Goal: Task Accomplishment & Management: Manage account settings

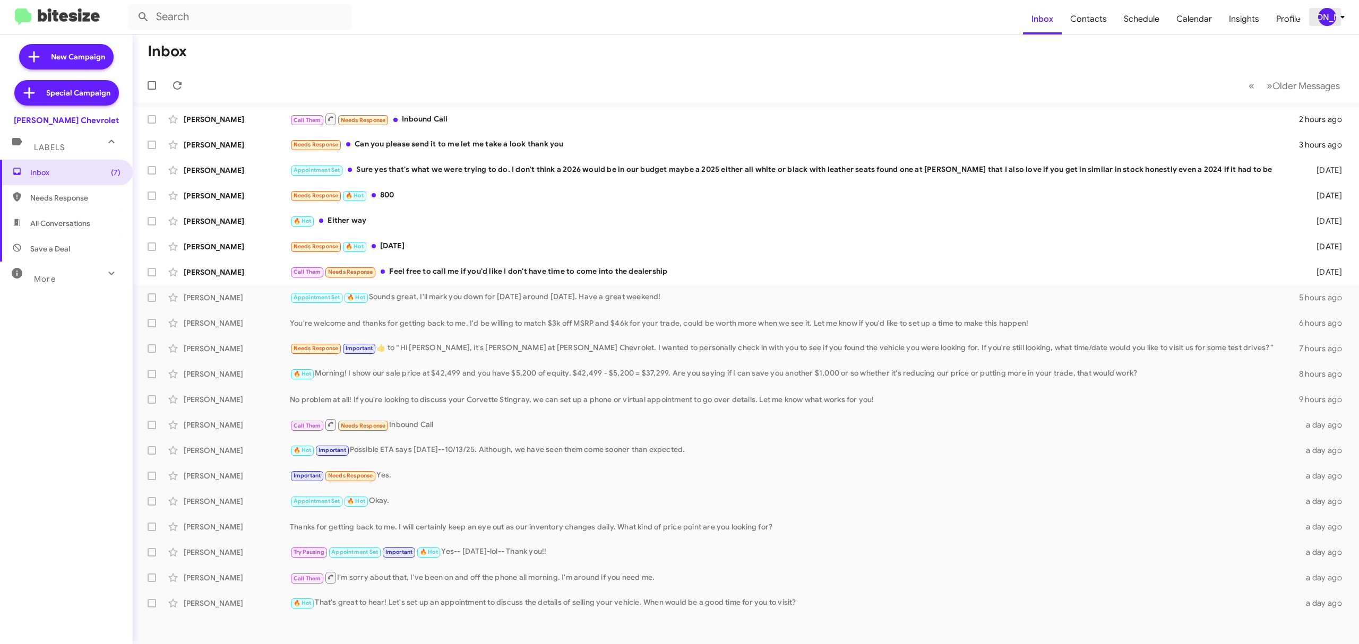
click at [1340, 11] on icon at bounding box center [1342, 17] width 13 height 13
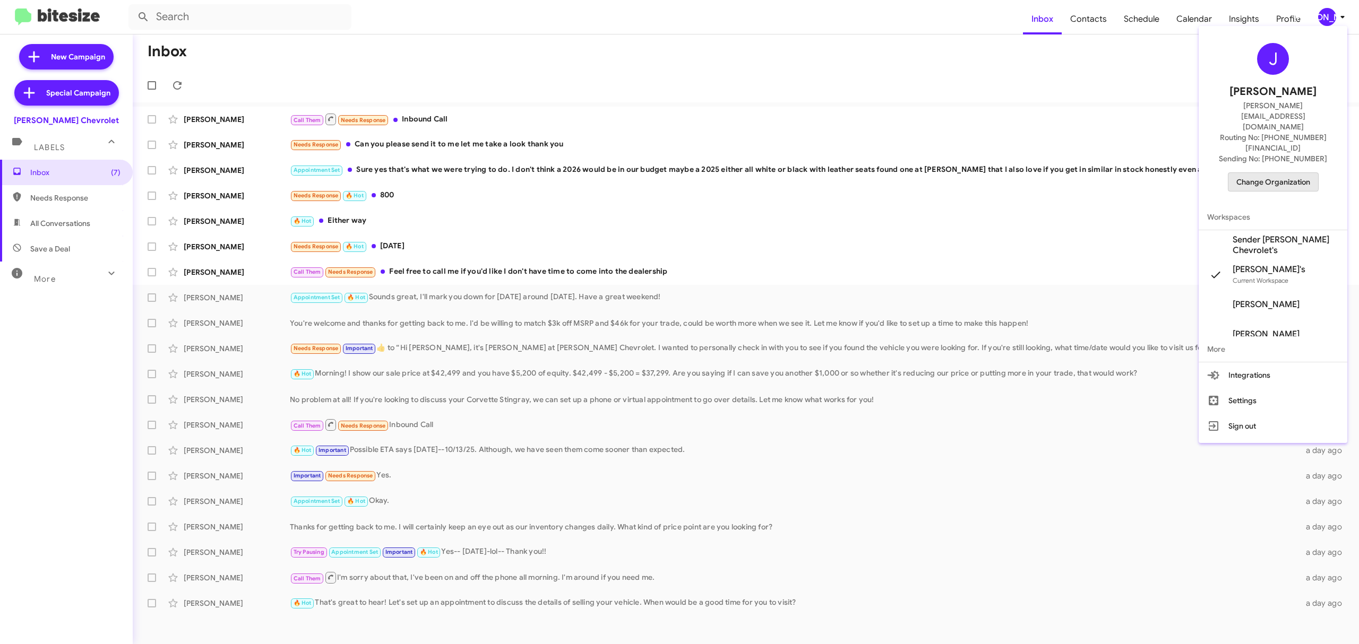
click at [1250, 173] on span "Change Organization" at bounding box center [1273, 182] width 74 height 18
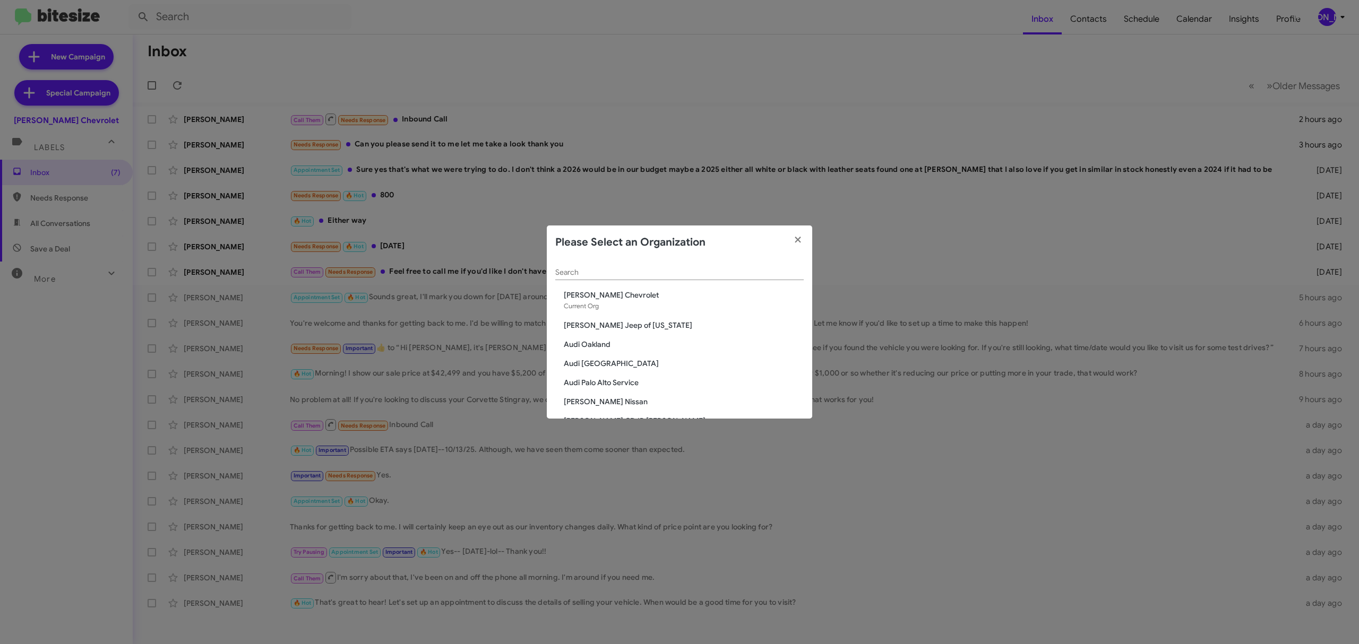
click at [698, 277] on div "Search" at bounding box center [679, 270] width 248 height 21
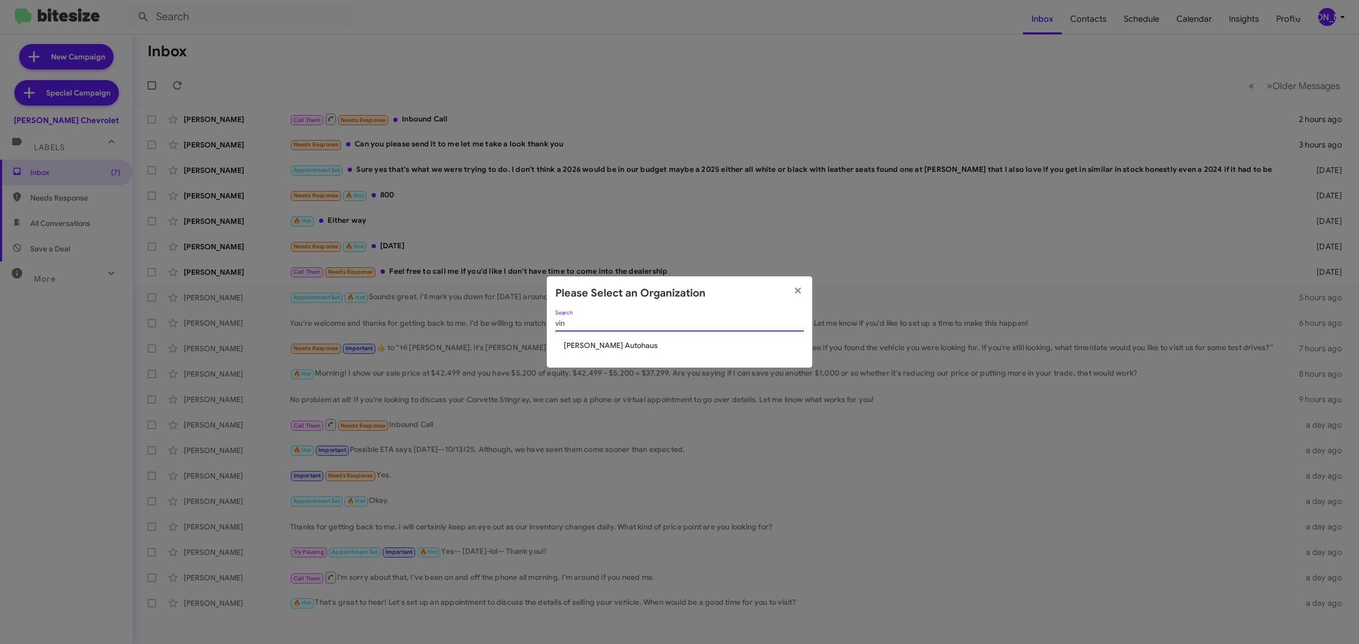
type input "vin"
click at [595, 349] on span "[PERSON_NAME] Autohaus" at bounding box center [684, 345] width 240 height 11
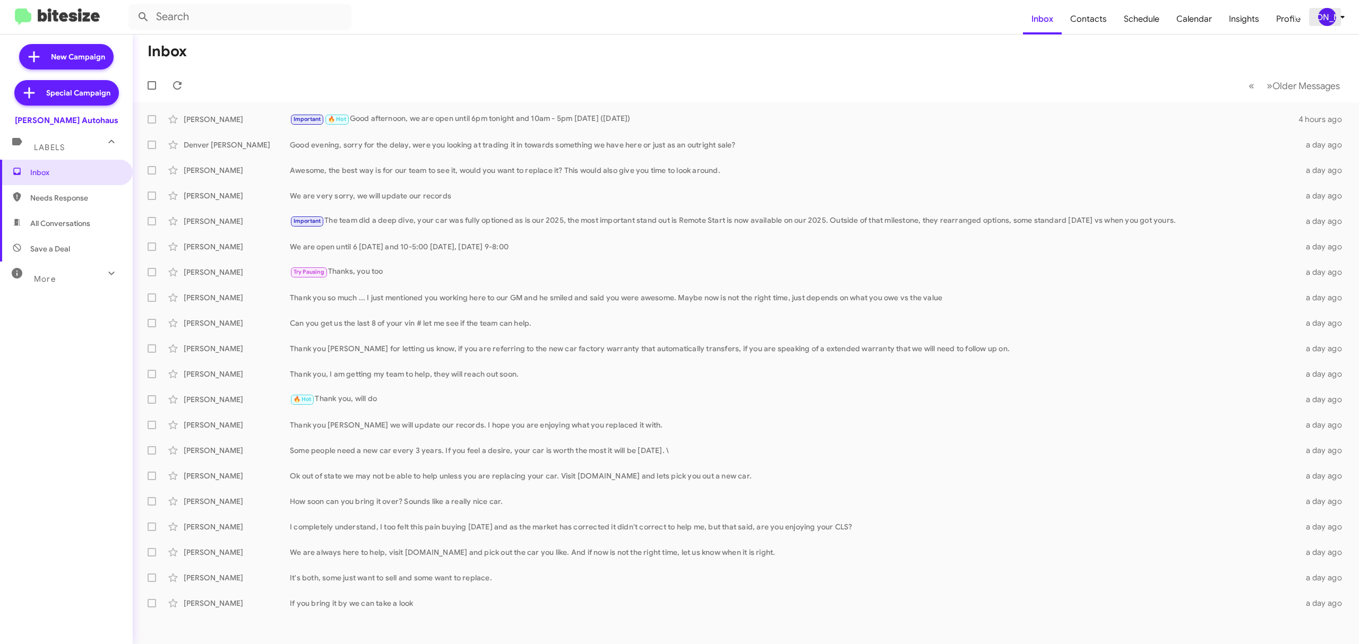
click at [1321, 18] on div "[PERSON_NAME]" at bounding box center [1327, 17] width 18 height 18
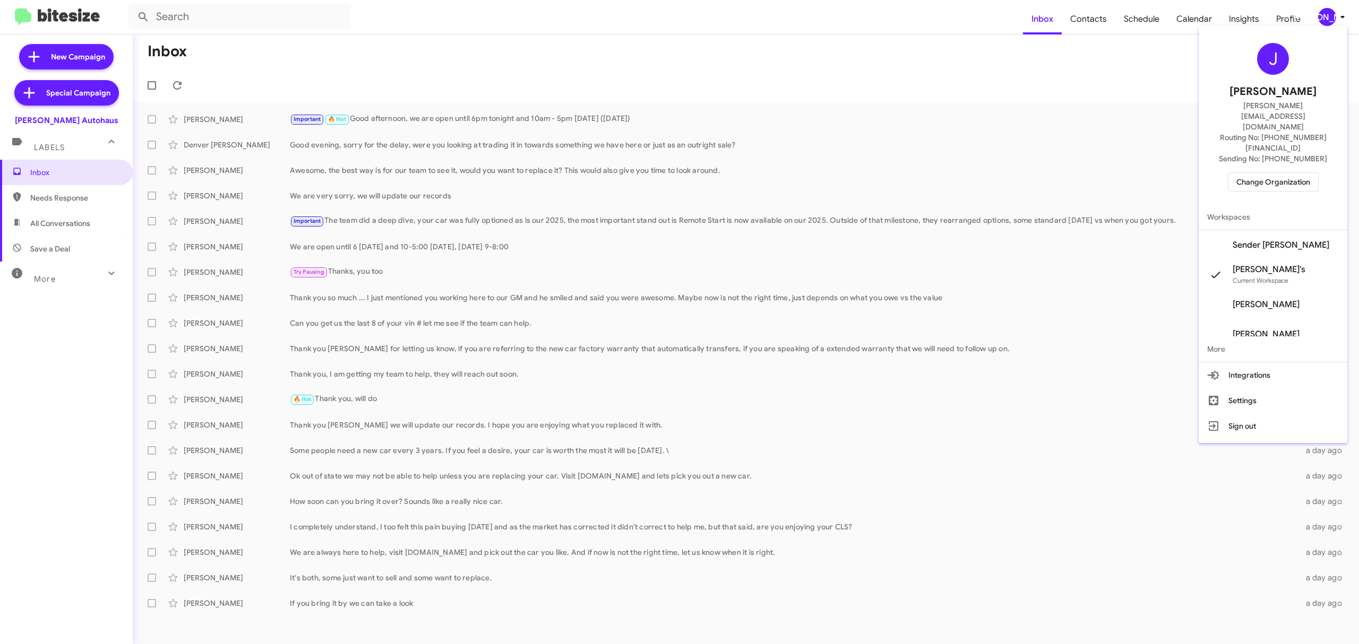
click at [1273, 173] on span "Change Organization" at bounding box center [1273, 182] width 74 height 18
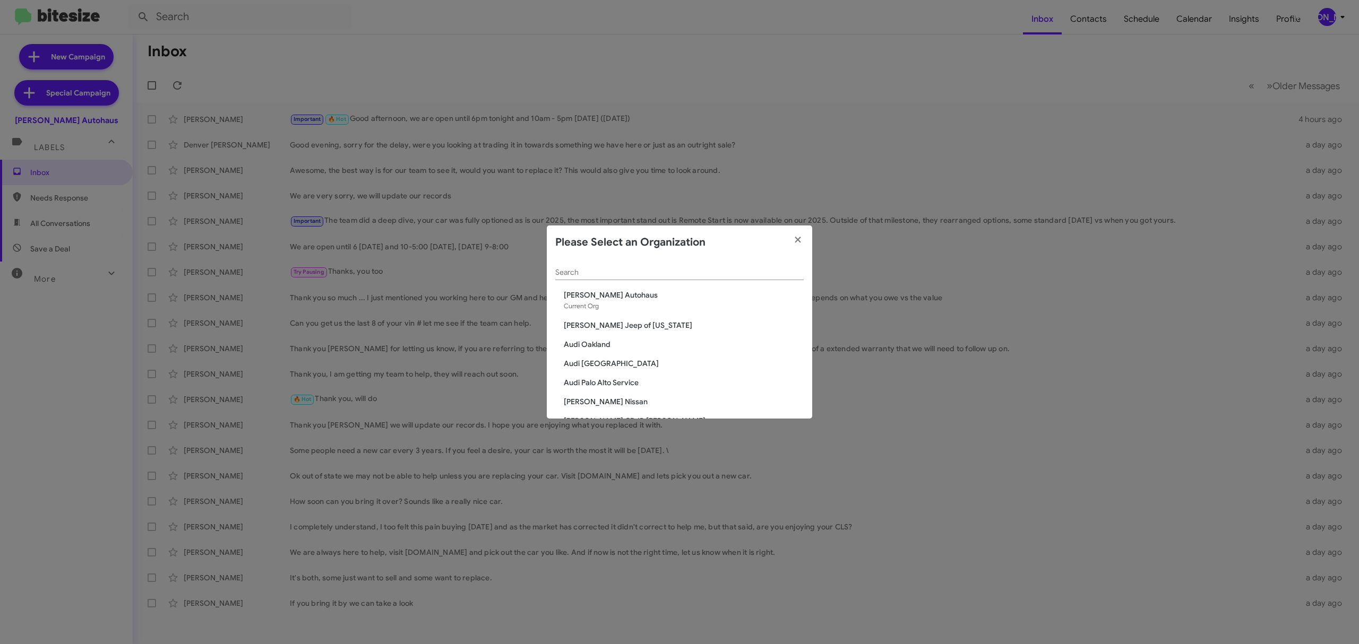
click at [730, 276] on input "Search" at bounding box center [679, 273] width 248 height 8
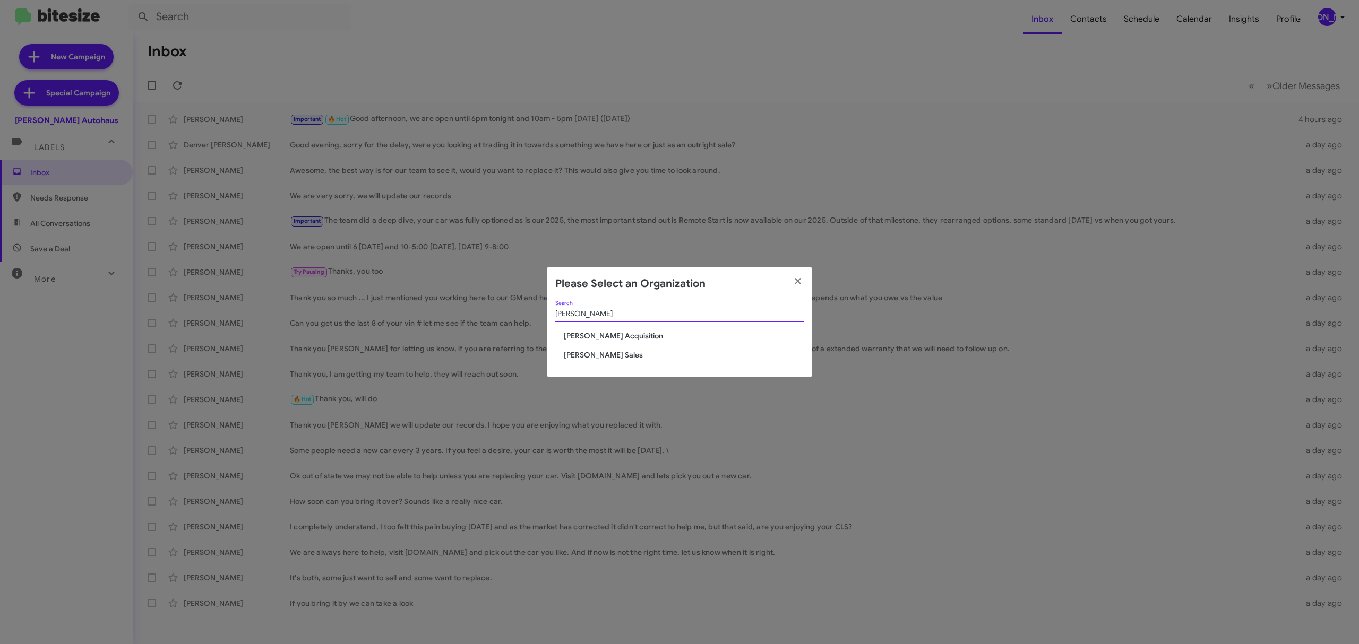
type input "tony"
click at [602, 363] on div "tony Search Tony Honda Acquisition Tony Honda Sales" at bounding box center [679, 339] width 265 height 77
click at [622, 341] on span "[PERSON_NAME] Acquisition" at bounding box center [684, 336] width 240 height 11
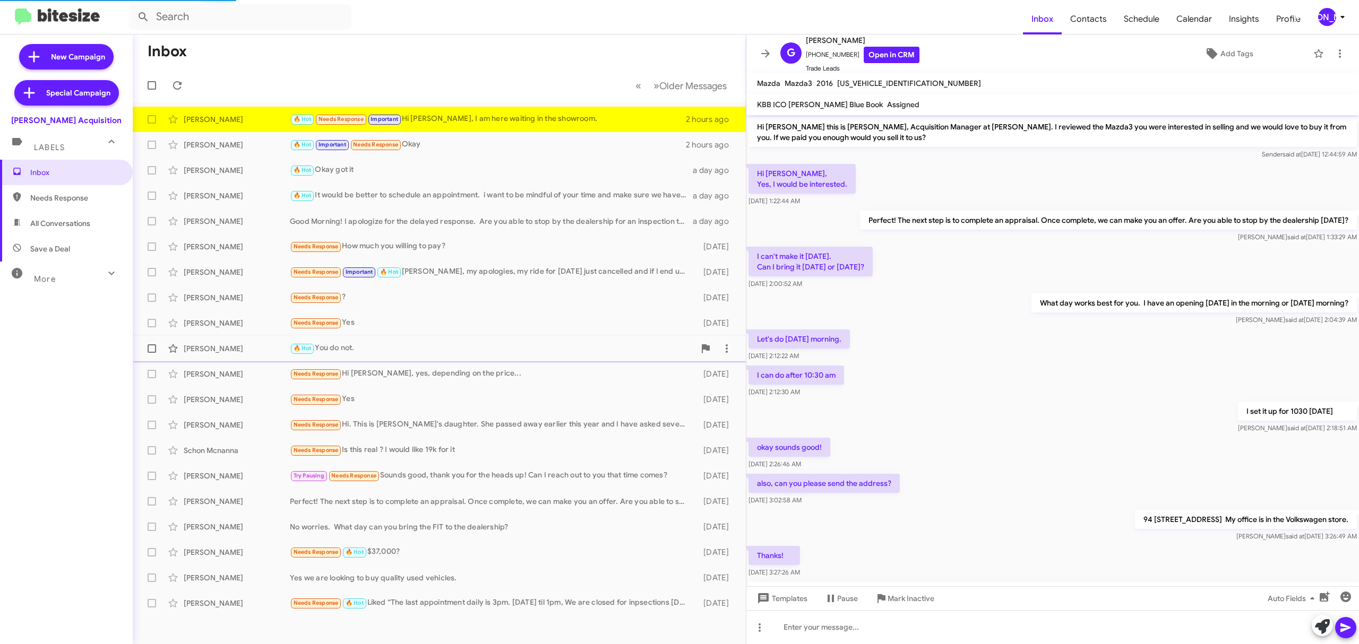
scroll to position [173, 0]
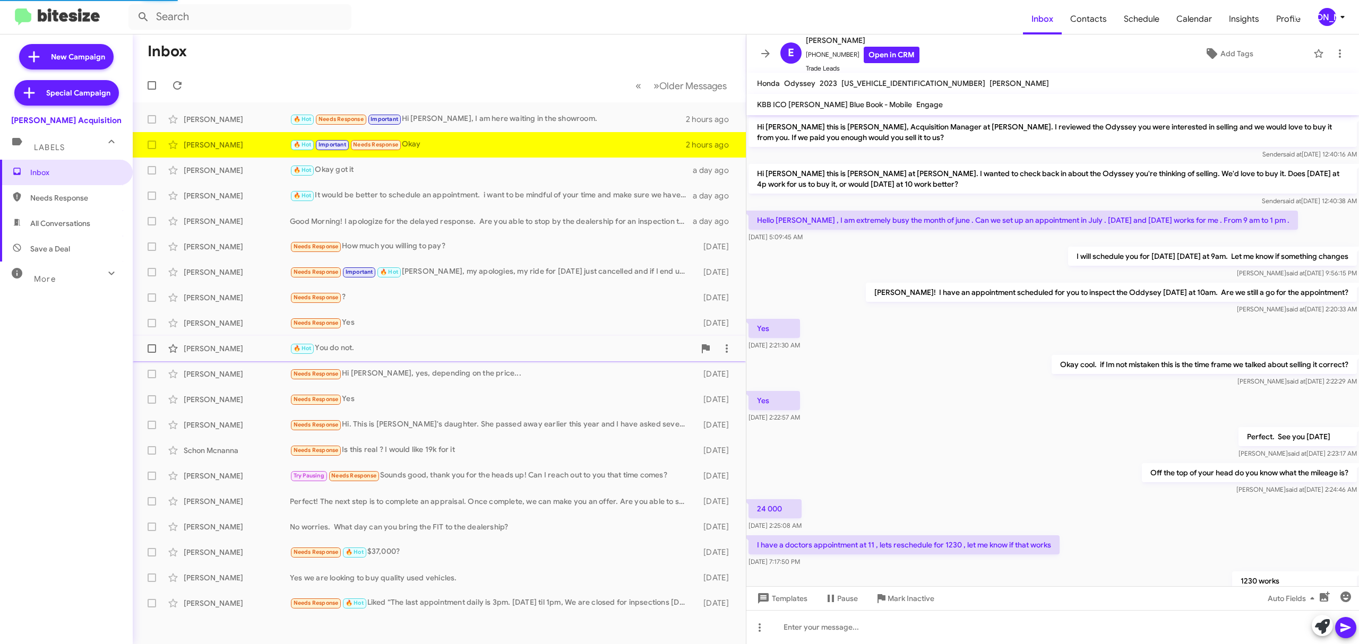
scroll to position [170, 0]
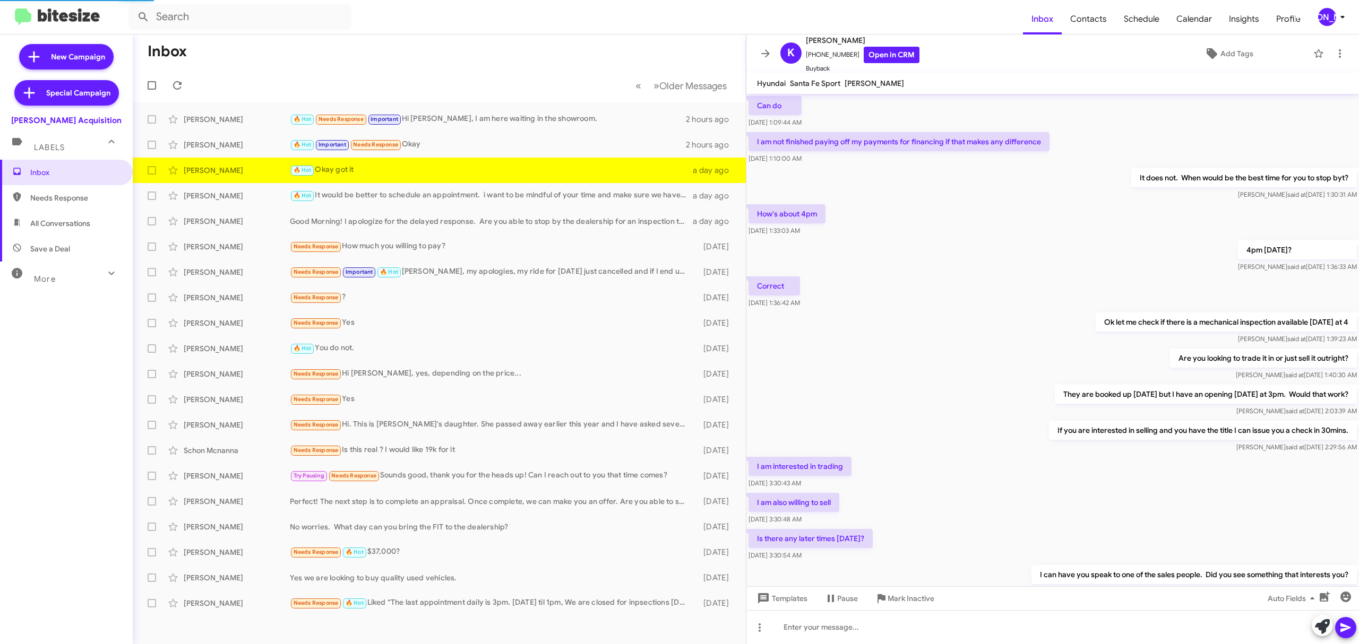
scroll to position [261, 0]
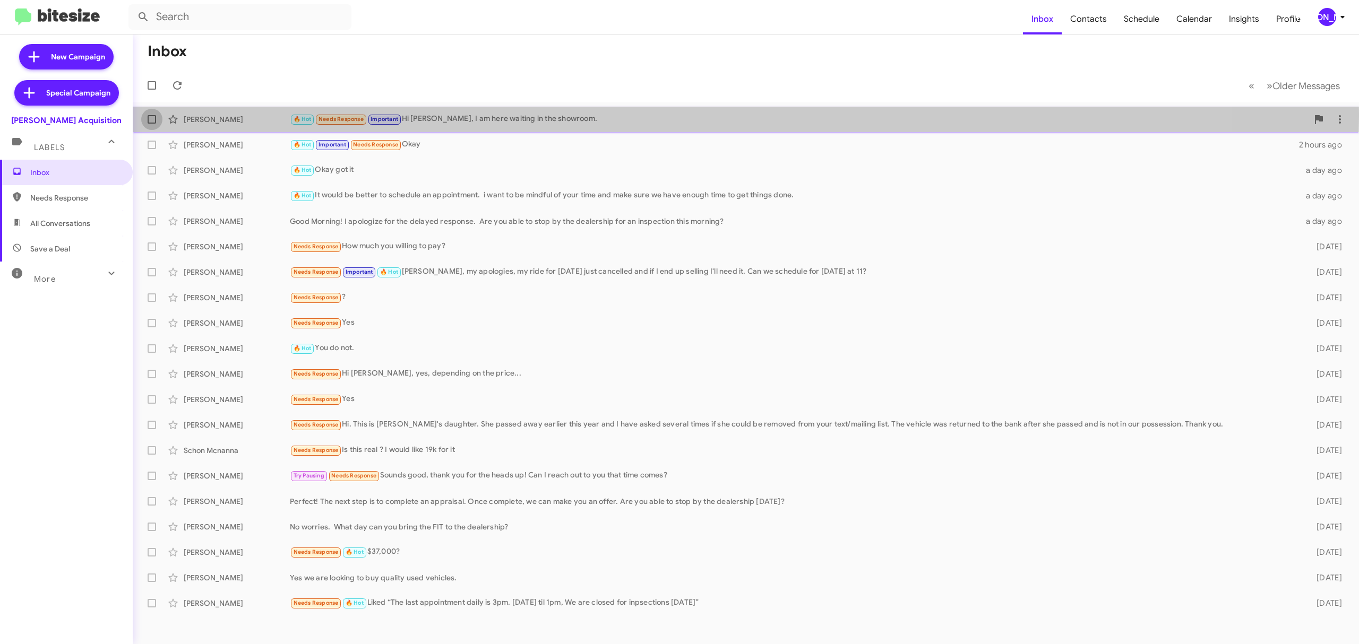
click at [149, 114] on label at bounding box center [151, 119] width 21 height 21
click at [151, 124] on input "checkbox" at bounding box center [151, 124] width 1 height 1
checkbox input "true"
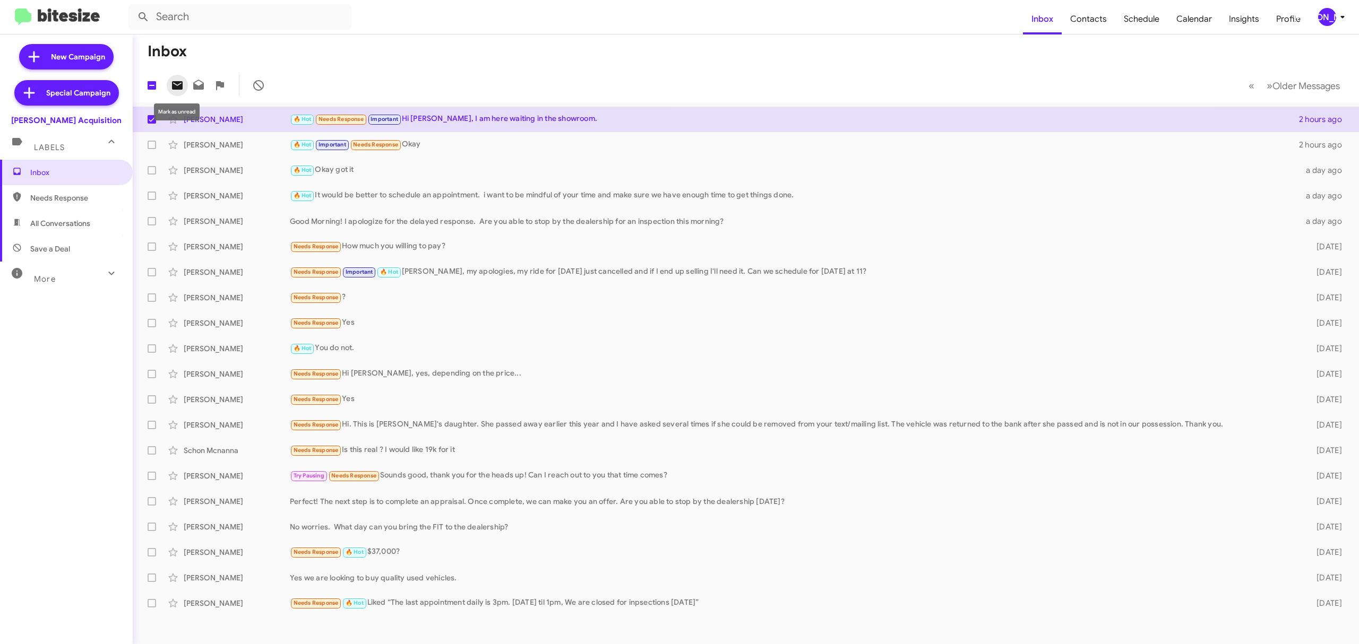
click at [177, 85] on icon at bounding box center [177, 85] width 13 height 13
click at [1330, 11] on div "[PERSON_NAME]" at bounding box center [1327, 17] width 18 height 18
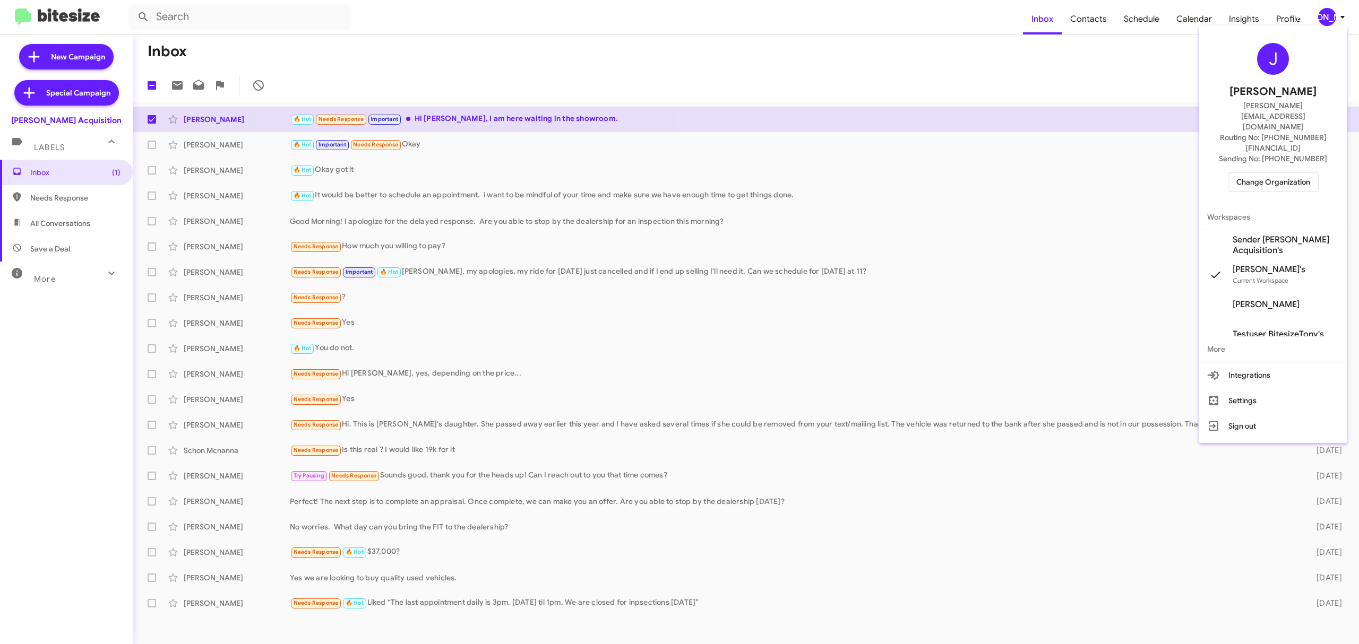
click at [1261, 173] on span "Change Organization" at bounding box center [1273, 182] width 74 height 18
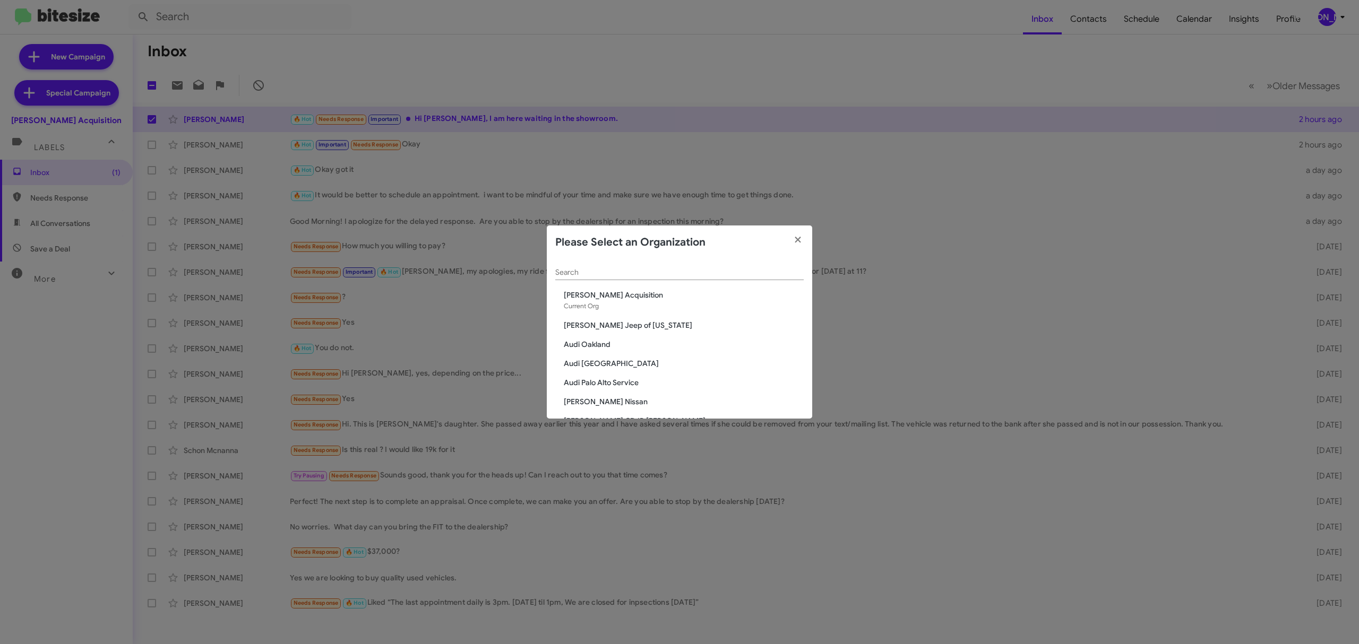
click at [729, 274] on input "Search" at bounding box center [679, 273] width 248 height 8
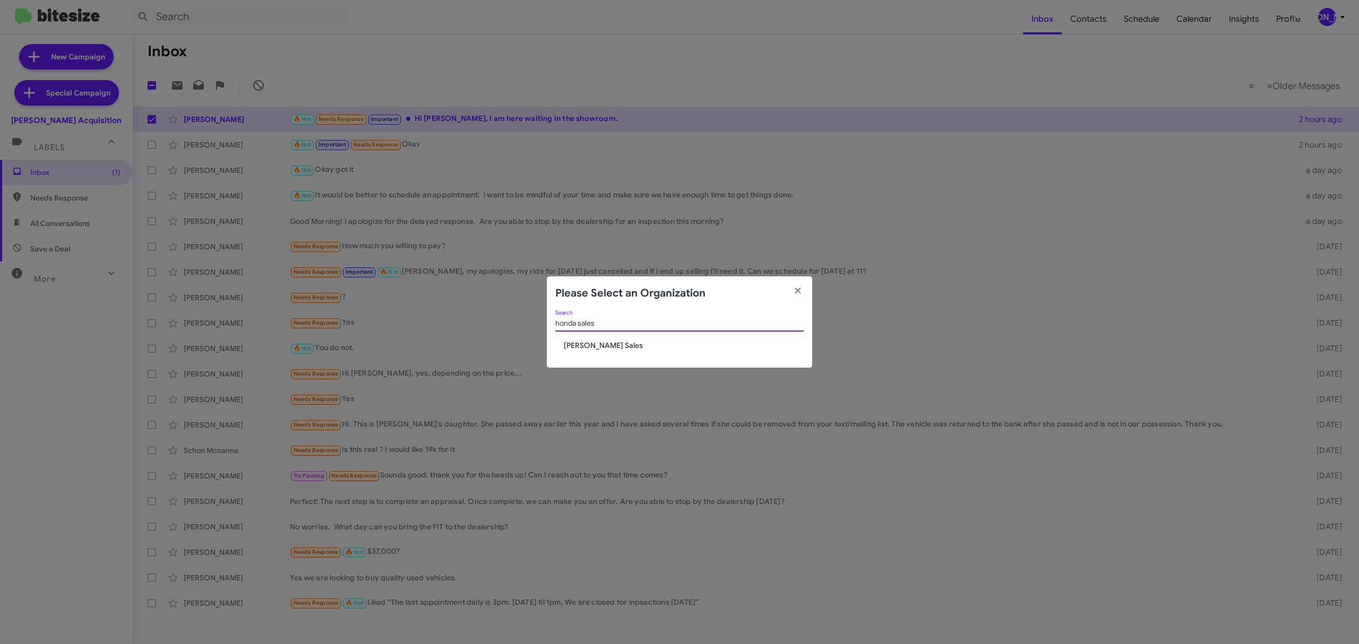
type input "honda sales"
click at [608, 346] on span "[PERSON_NAME] Sales" at bounding box center [684, 345] width 240 height 11
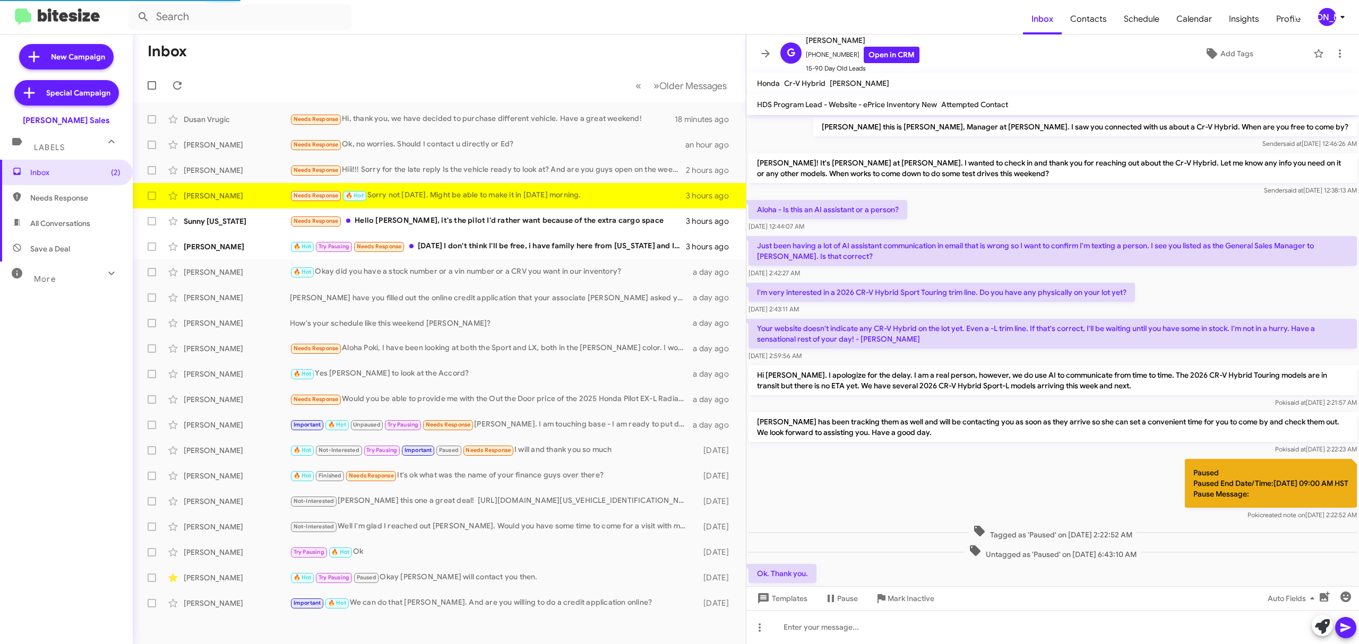
scroll to position [266, 0]
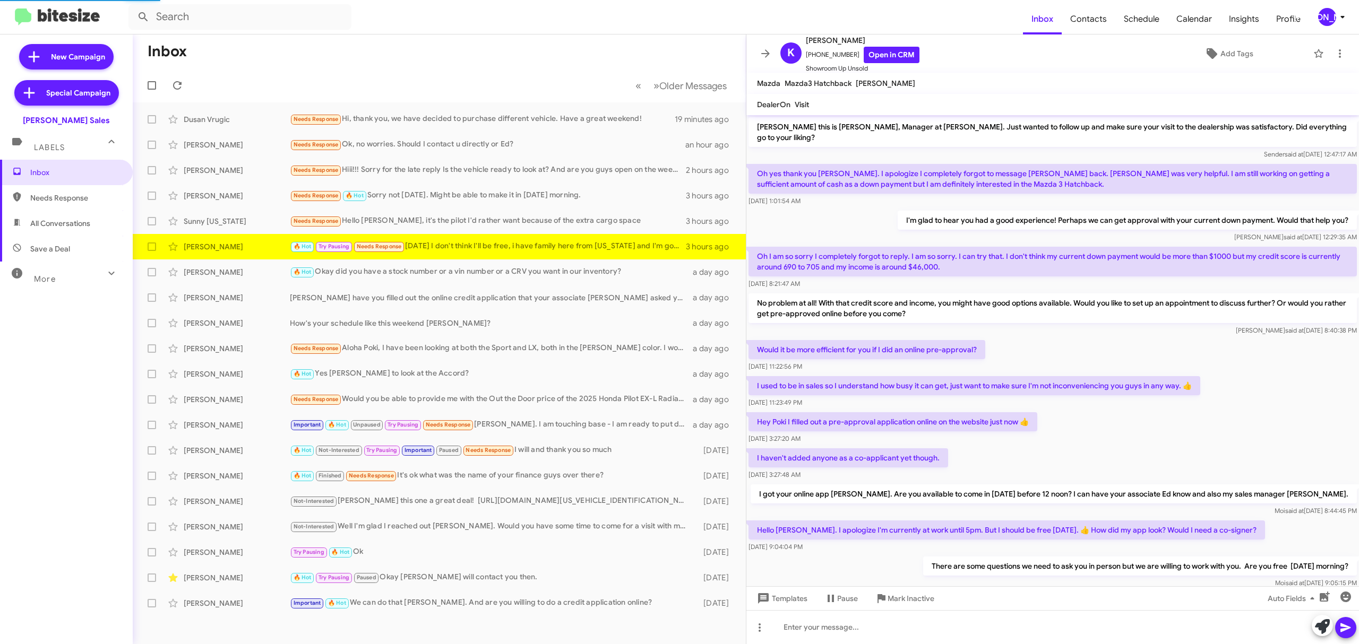
scroll to position [85, 0]
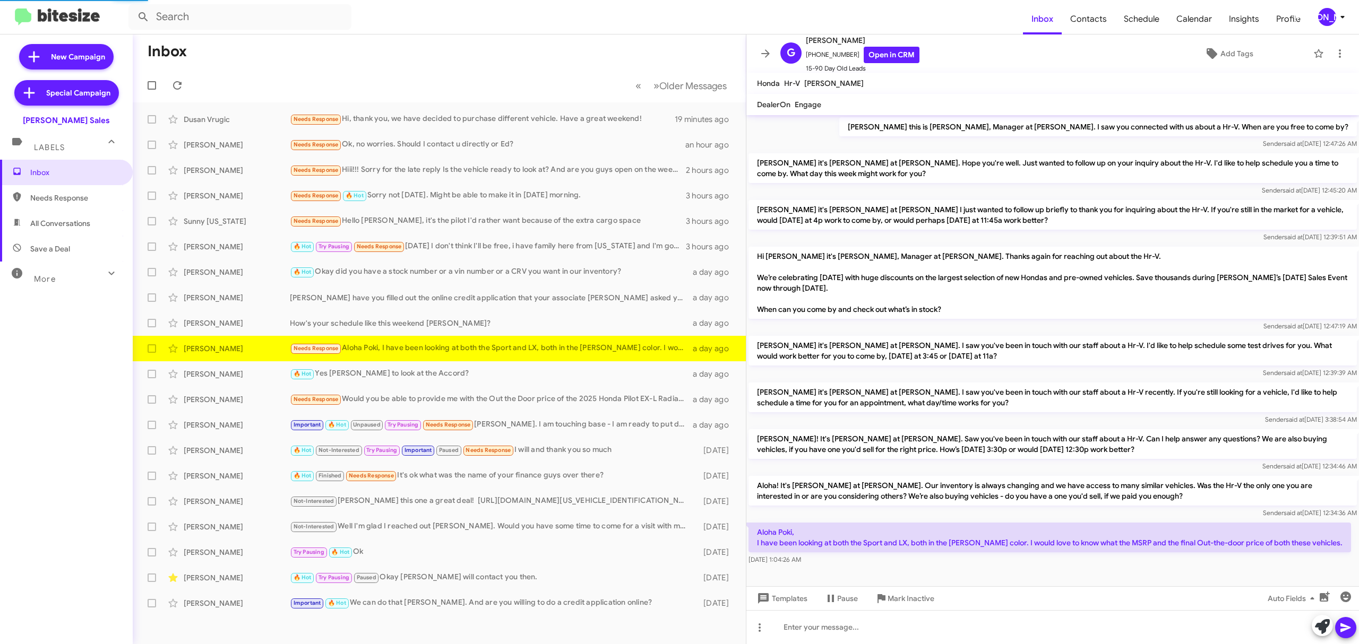
scroll to position [5, 0]
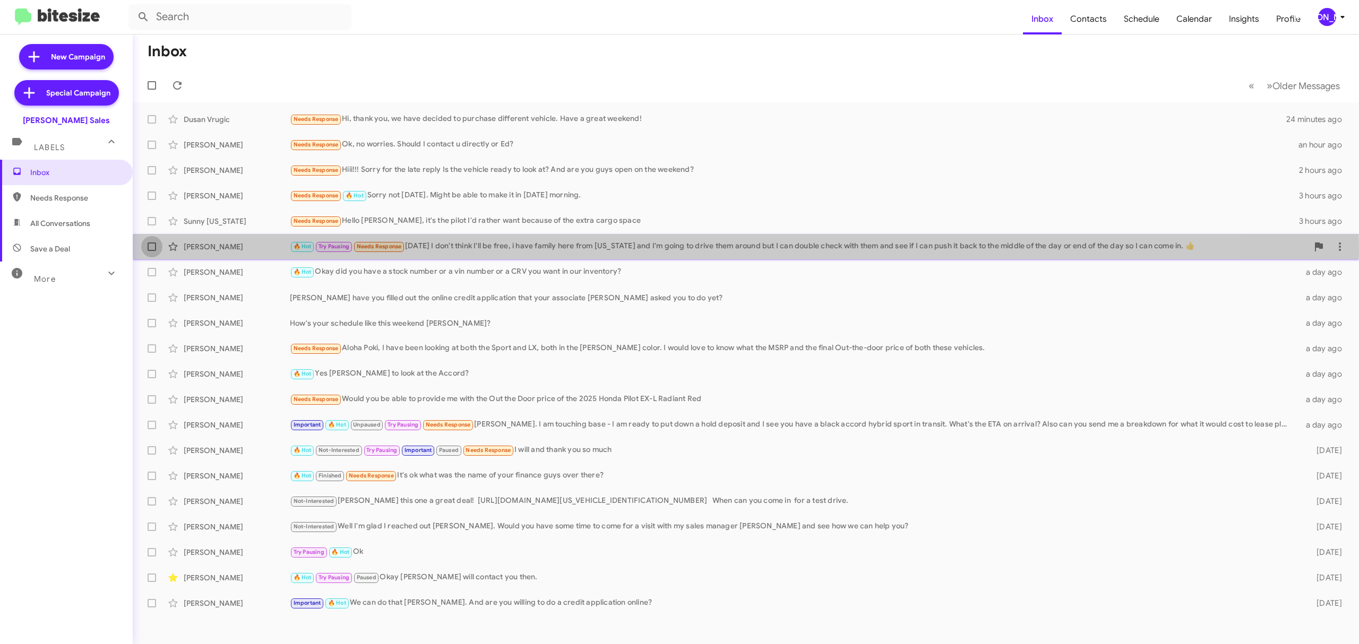
click at [153, 247] on span at bounding box center [152, 247] width 8 height 8
click at [152, 251] on input "checkbox" at bounding box center [151, 251] width 1 height 1
checkbox input "true"
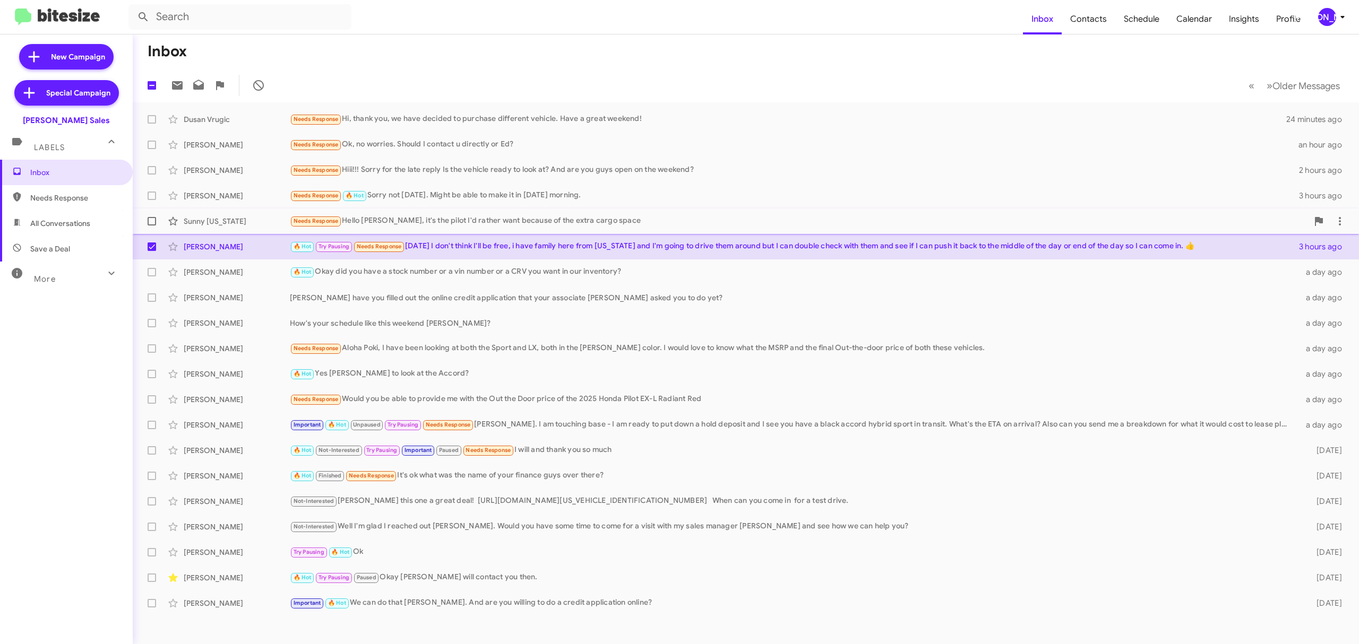
click at [146, 218] on label at bounding box center [151, 221] width 21 height 21
click at [151, 226] on input "checkbox" at bounding box center [151, 226] width 1 height 1
checkbox input "true"
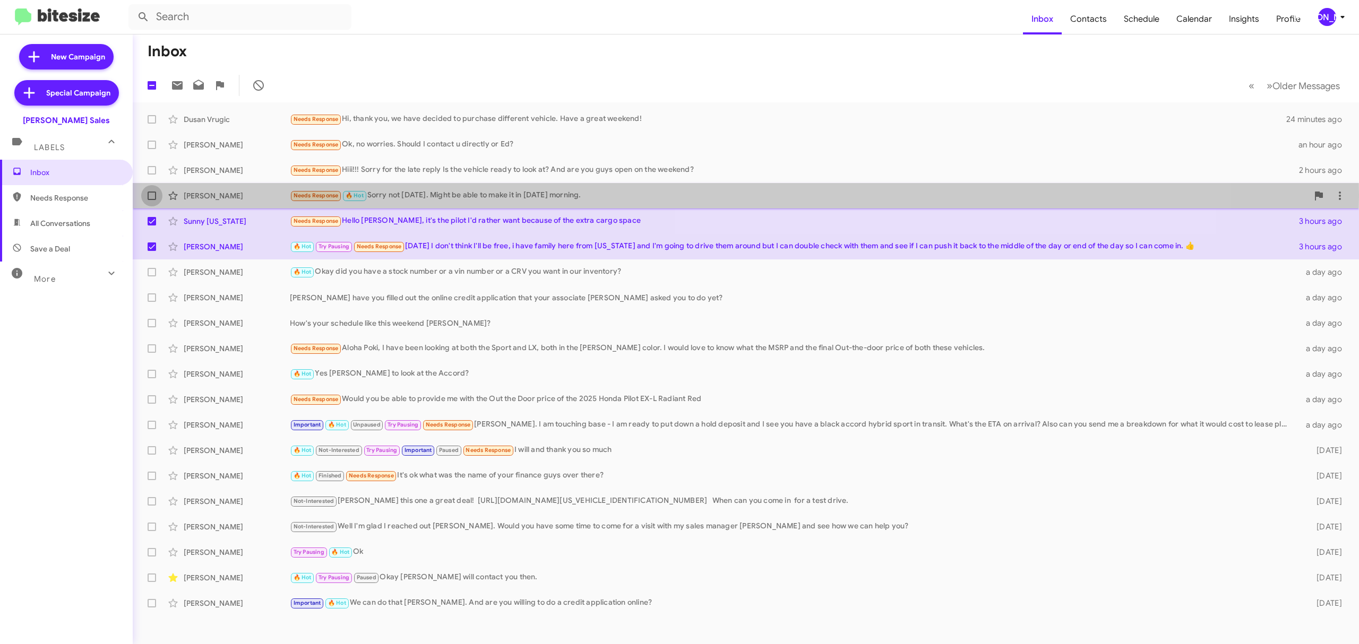
click at [149, 194] on span at bounding box center [152, 196] width 8 height 8
click at [151, 200] on input "checkbox" at bounding box center [151, 200] width 1 height 1
checkbox input "true"
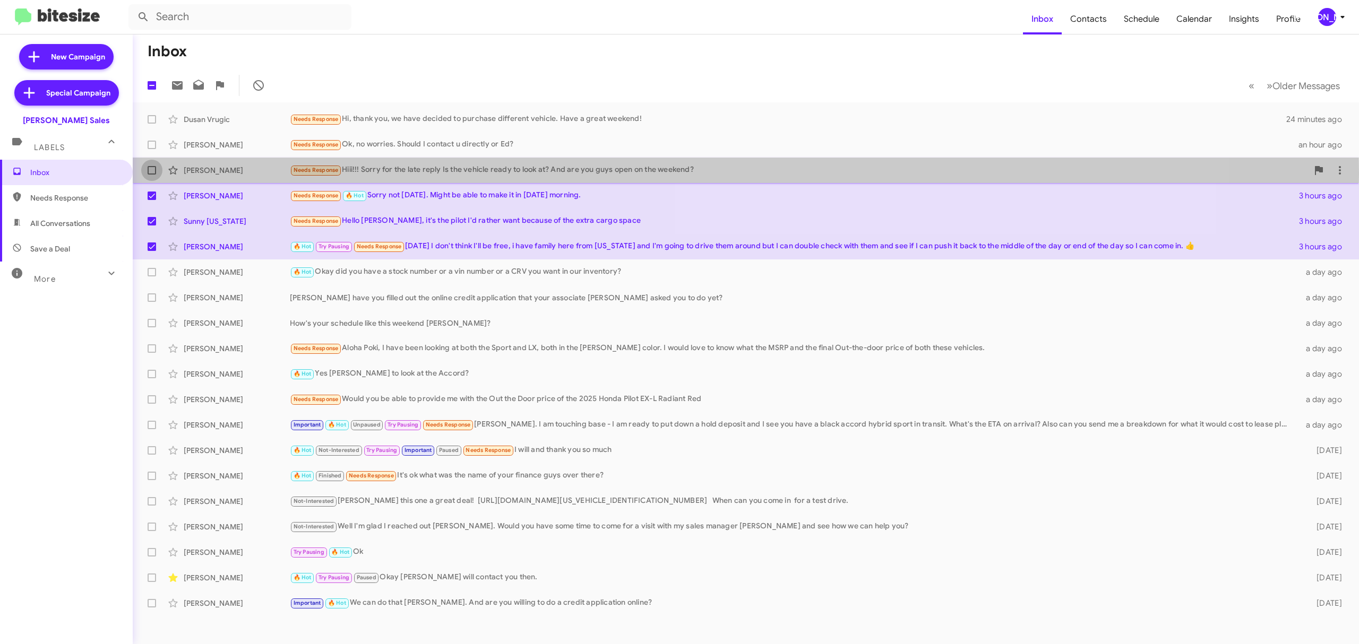
click at [148, 172] on span at bounding box center [152, 170] width 8 height 8
click at [151, 175] on input "checkbox" at bounding box center [151, 175] width 1 height 1
checkbox input "true"
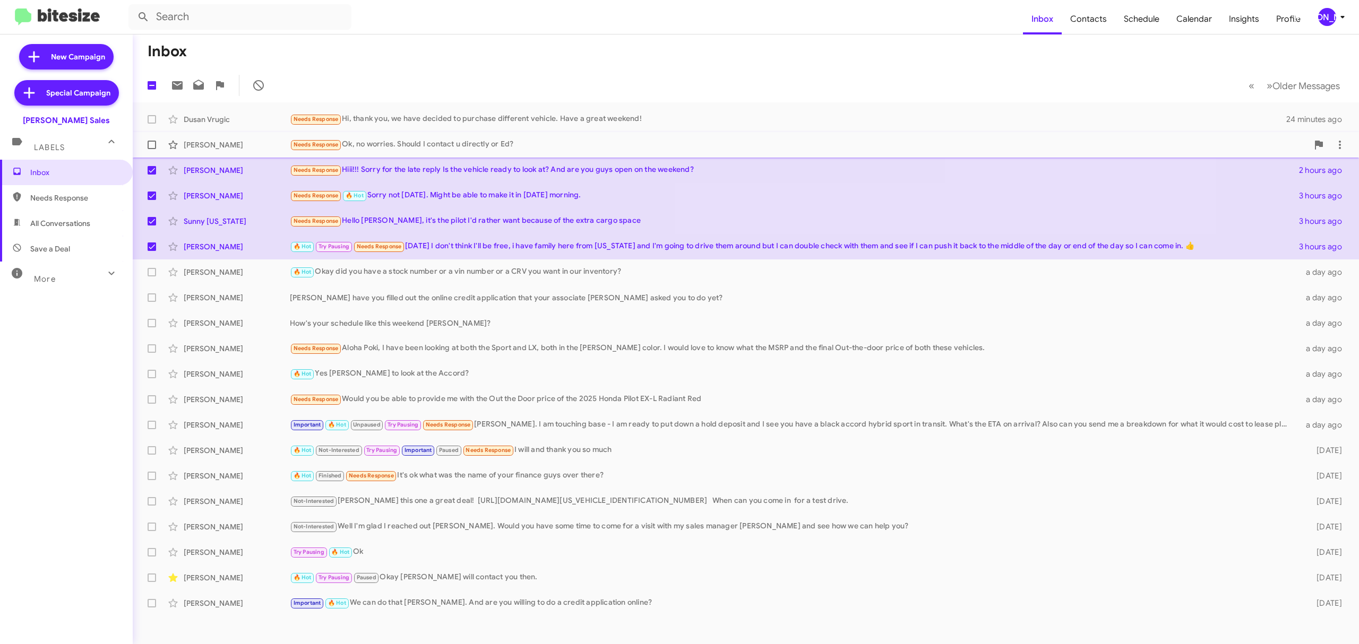
click at [149, 145] on span at bounding box center [152, 145] width 8 height 8
click at [151, 149] on input "checkbox" at bounding box center [151, 149] width 1 height 1
checkbox input "true"
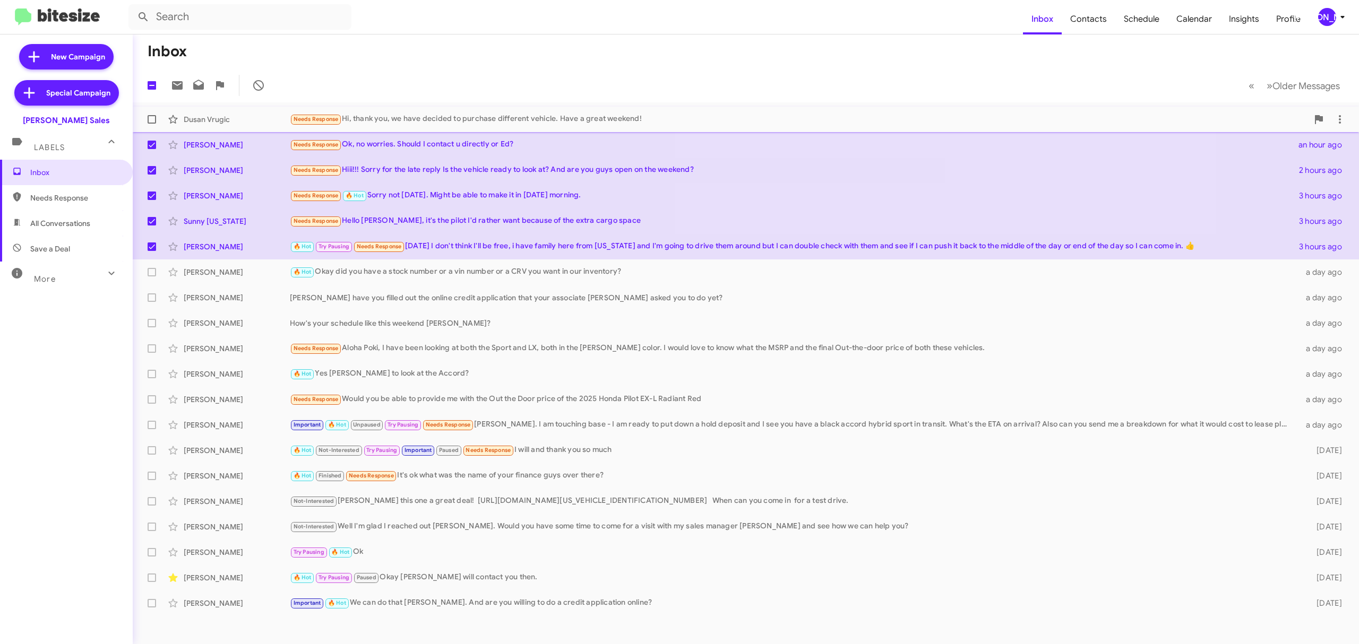
click at [148, 122] on span at bounding box center [152, 119] width 8 height 8
click at [151, 124] on input "checkbox" at bounding box center [151, 124] width 1 height 1
checkbox input "true"
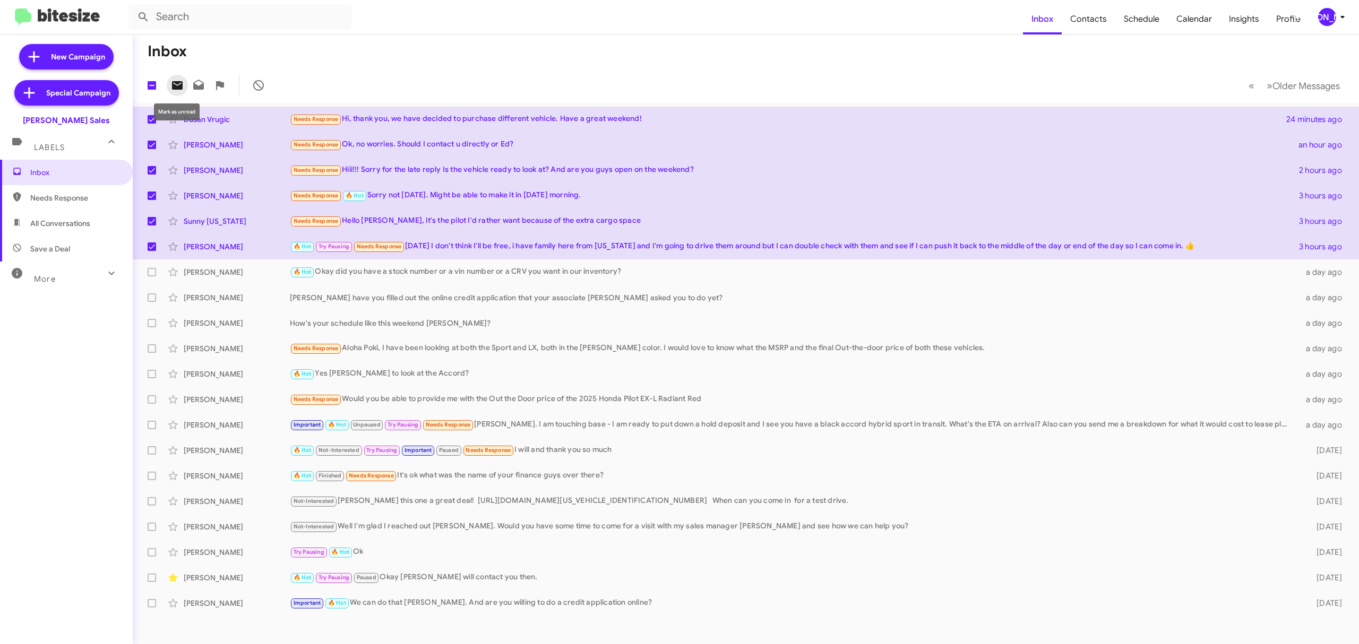
click at [184, 84] on span at bounding box center [177, 85] width 21 height 13
click at [1317, 9] on span "[PERSON_NAME]" at bounding box center [1333, 17] width 32 height 18
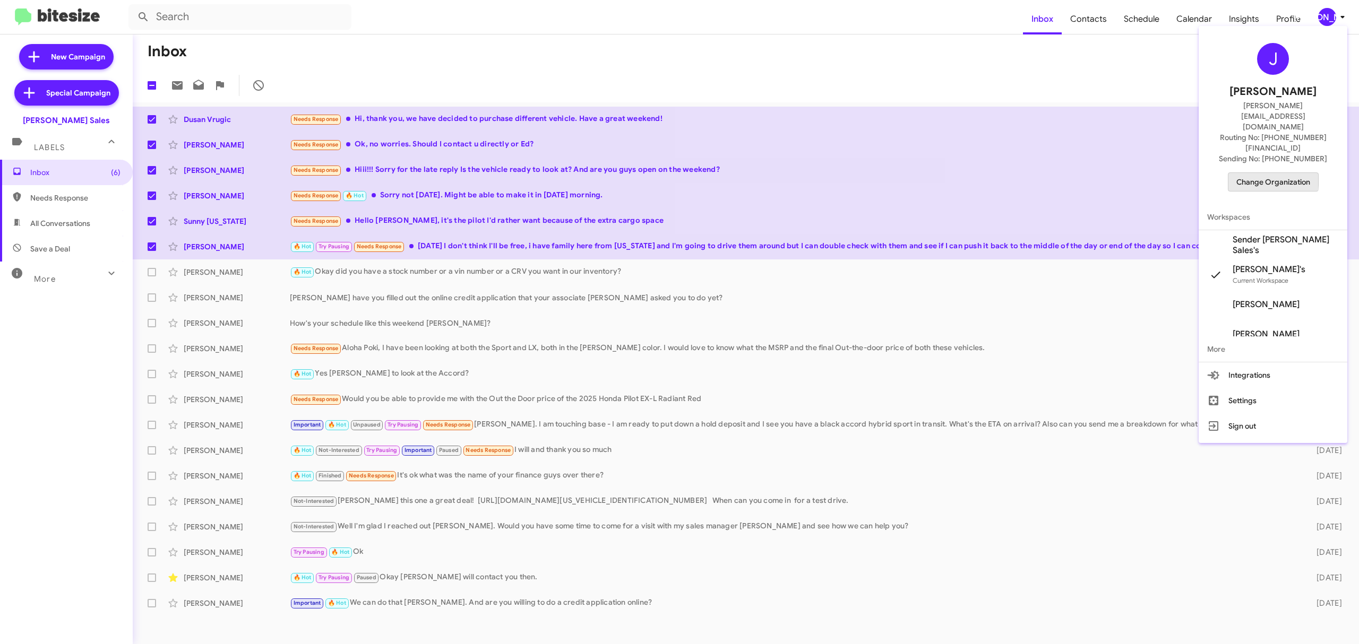
click at [1246, 173] on span "Change Organization" at bounding box center [1273, 182] width 74 height 18
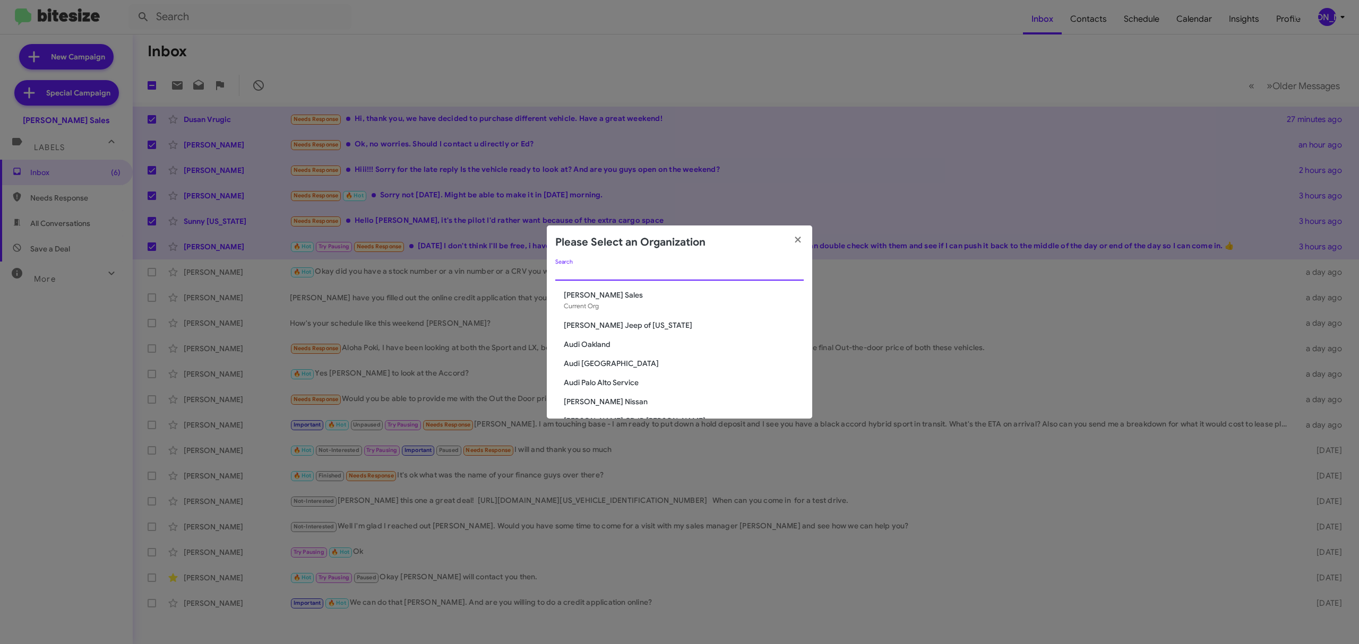
click at [691, 271] on input "Search" at bounding box center [679, 273] width 248 height 8
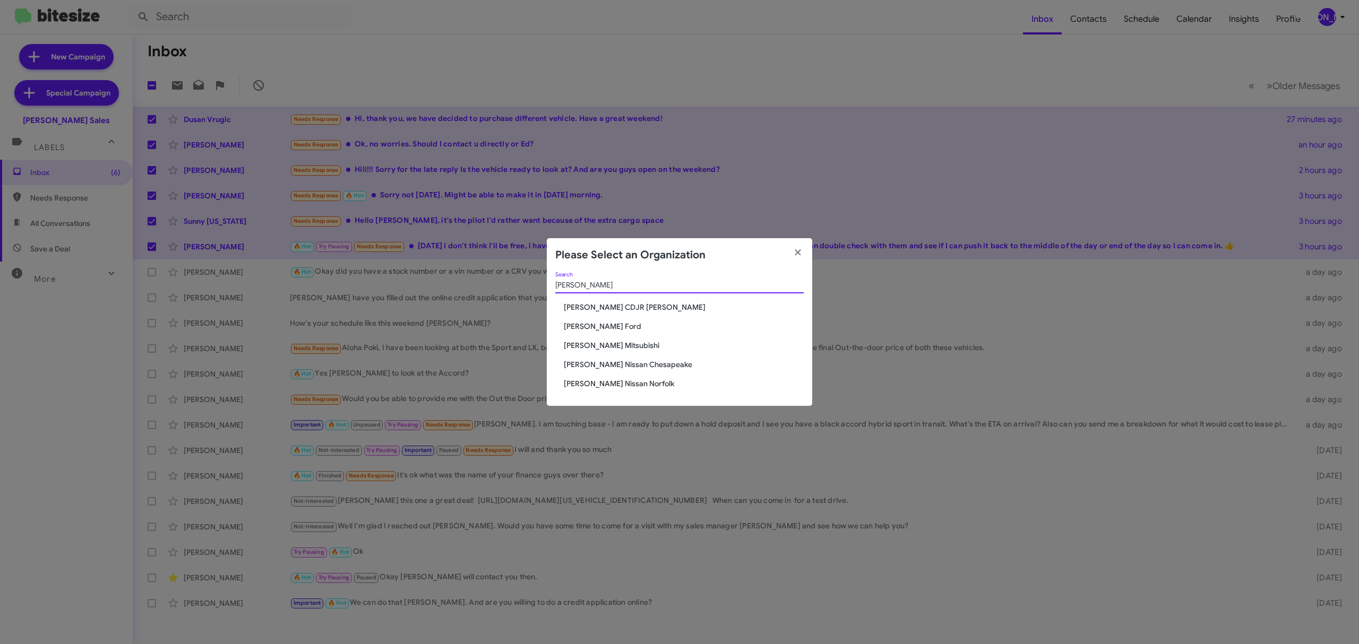
type input "banis"
click at [593, 328] on span "[PERSON_NAME] Ford" at bounding box center [684, 326] width 240 height 11
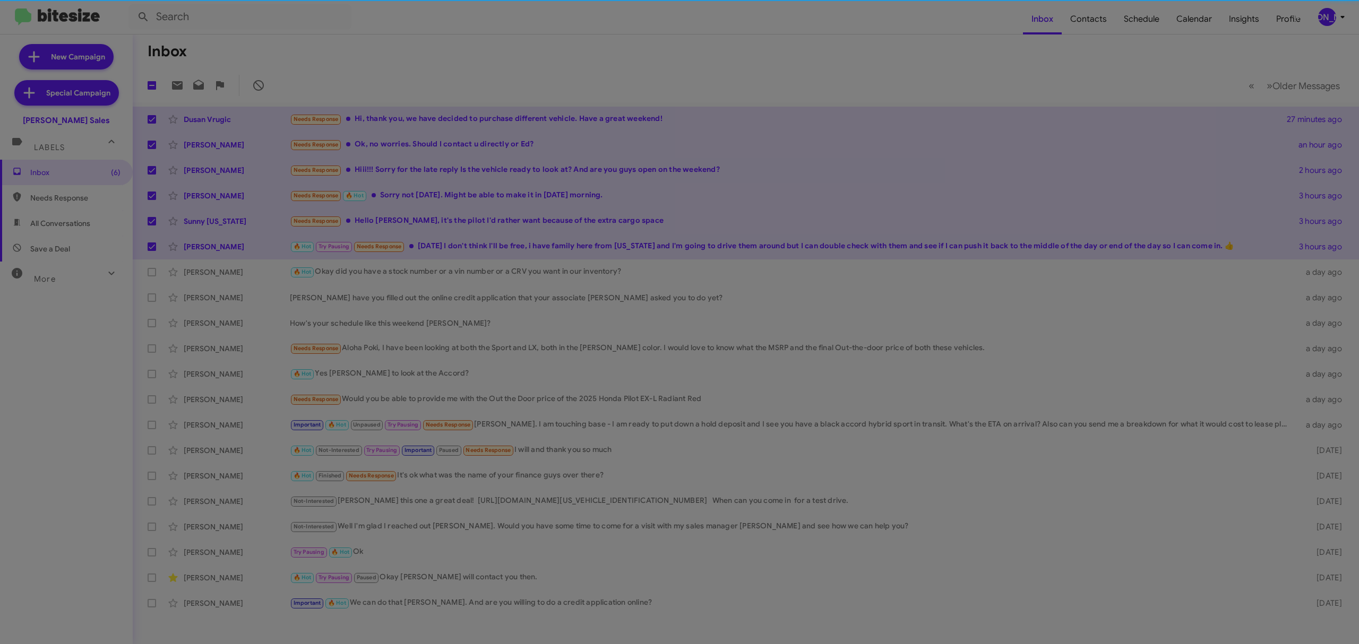
click at [593, 328] on div "banis Search Banister CDJR Hampton Banister Ford Banister Mitsubishi Banister N…" at bounding box center [679, 313] width 265 height 134
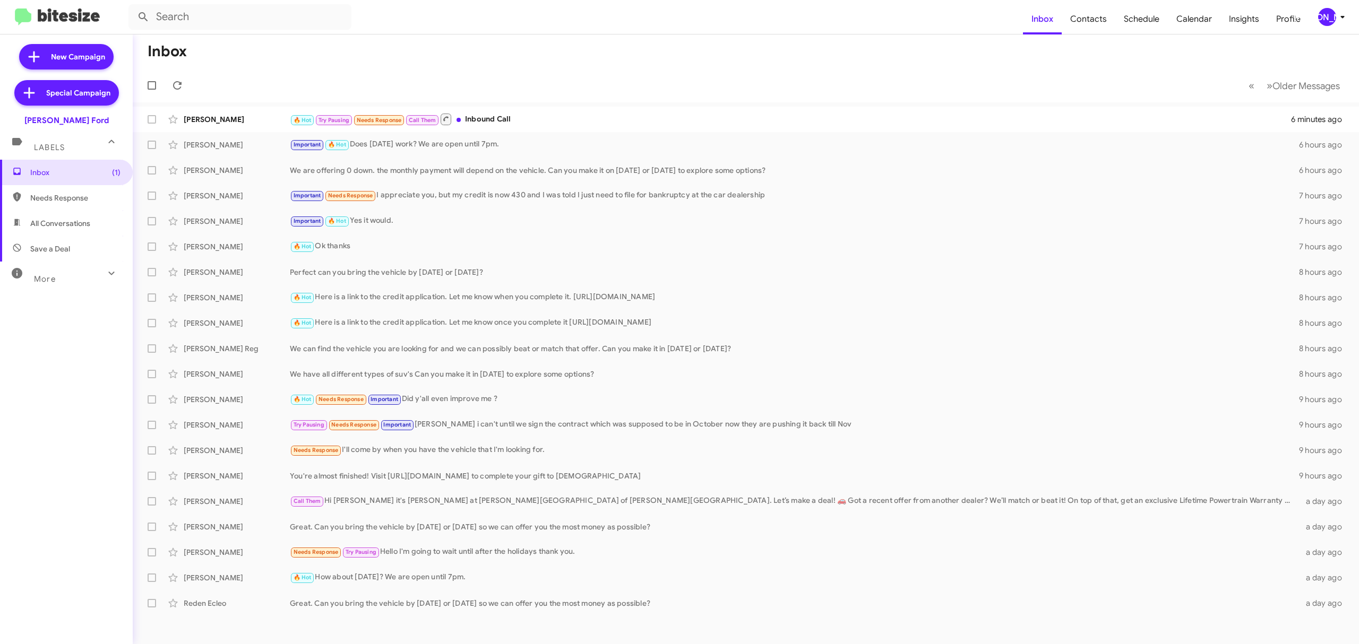
click at [900, 75] on mat-toolbar-row "« Previous » Next Older Messages" at bounding box center [746, 85] width 1226 height 34
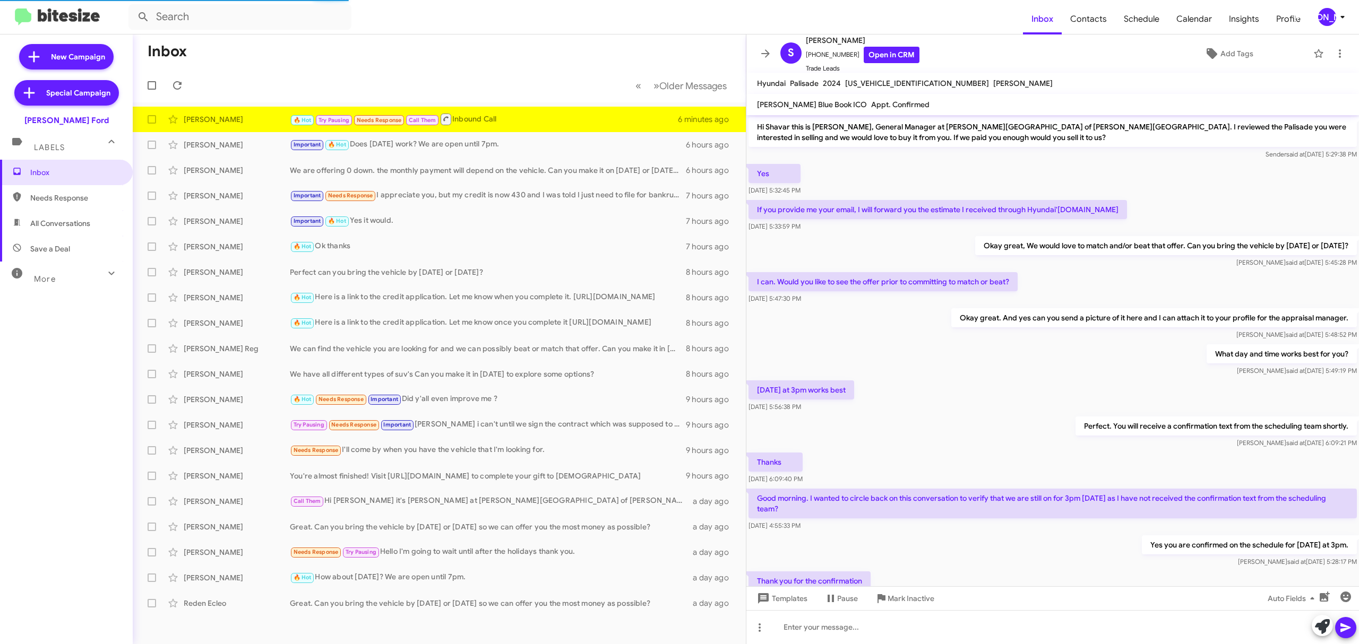
scroll to position [270, 0]
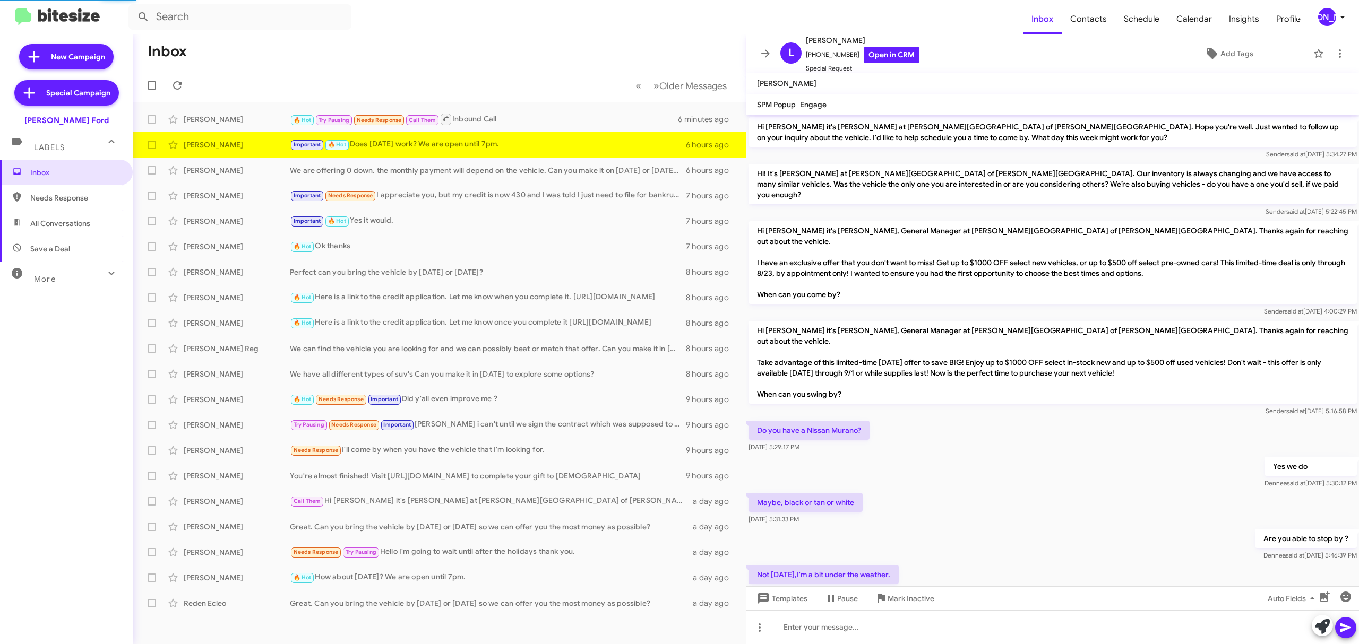
scroll to position [495, 0]
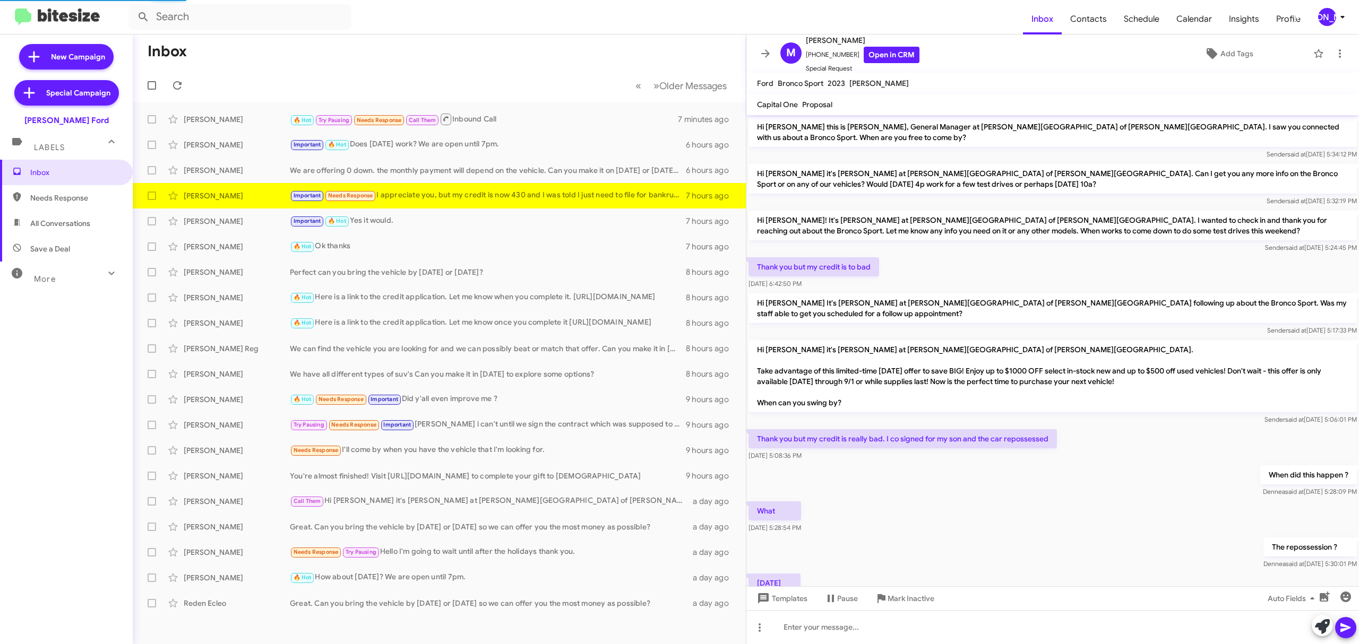
scroll to position [370, 0]
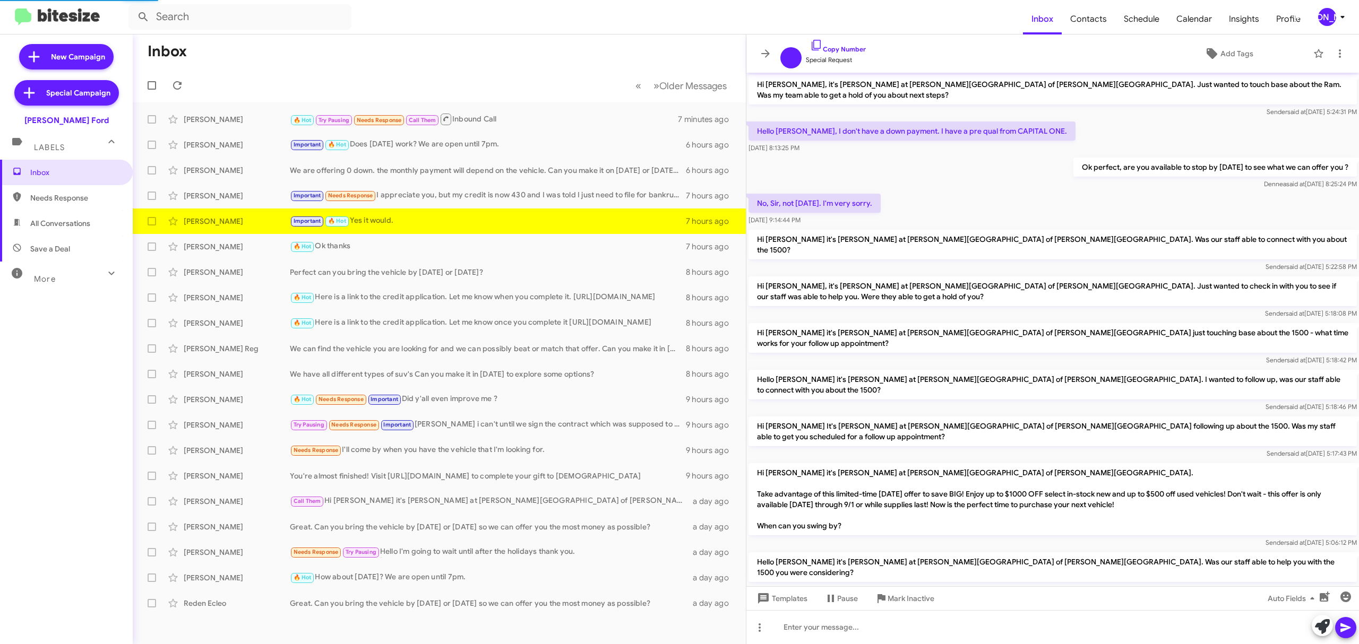
scroll to position [410, 0]
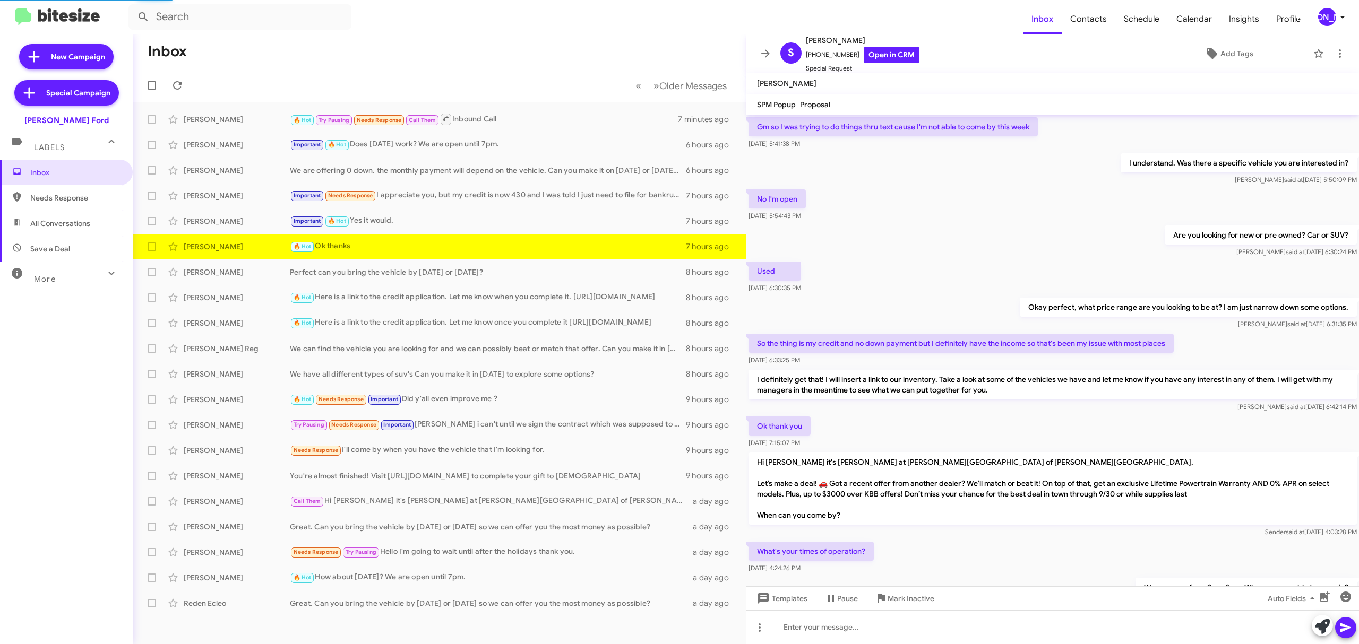
scroll to position [367, 0]
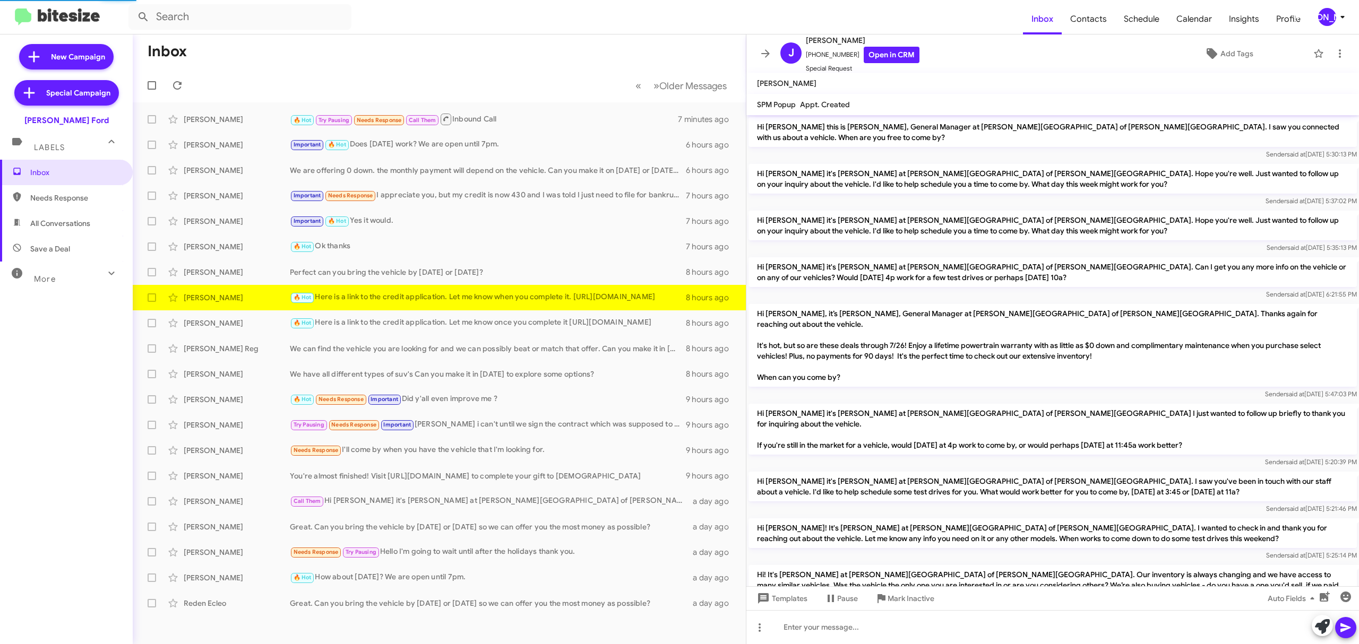
scroll to position [527, 0]
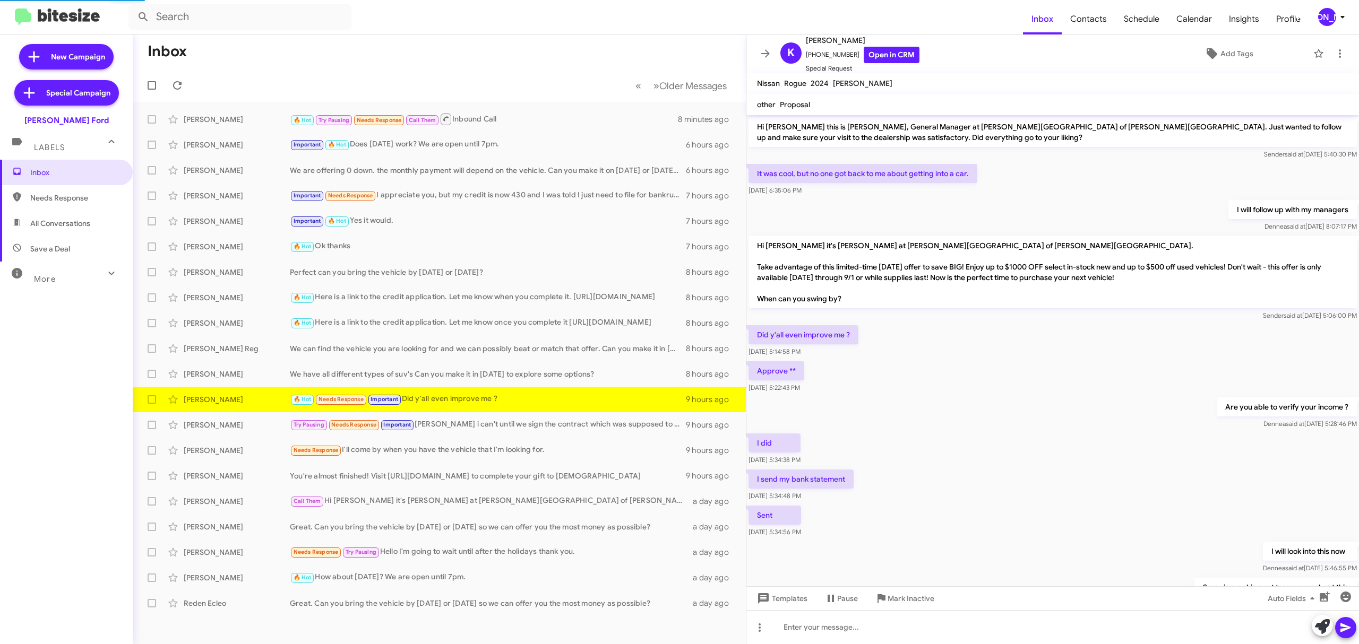
scroll to position [188, 0]
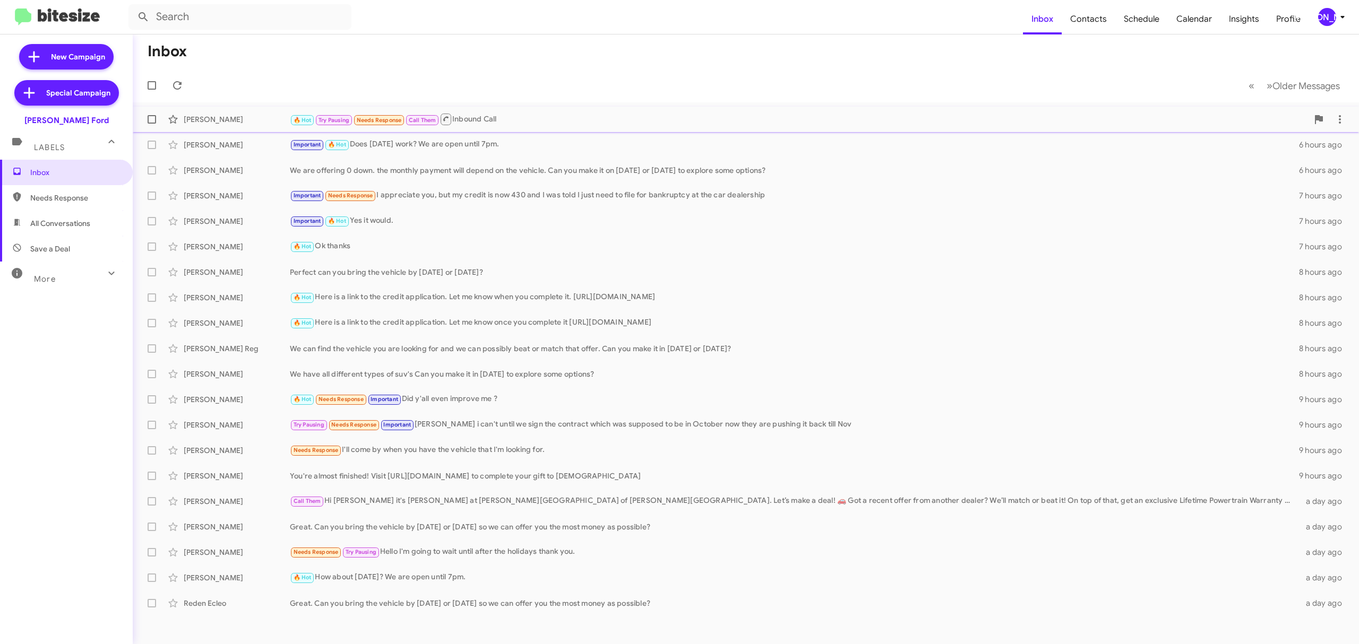
click at [149, 121] on span at bounding box center [152, 119] width 8 height 8
click at [151, 124] on input "checkbox" at bounding box center [151, 124] width 1 height 1
checkbox input "true"
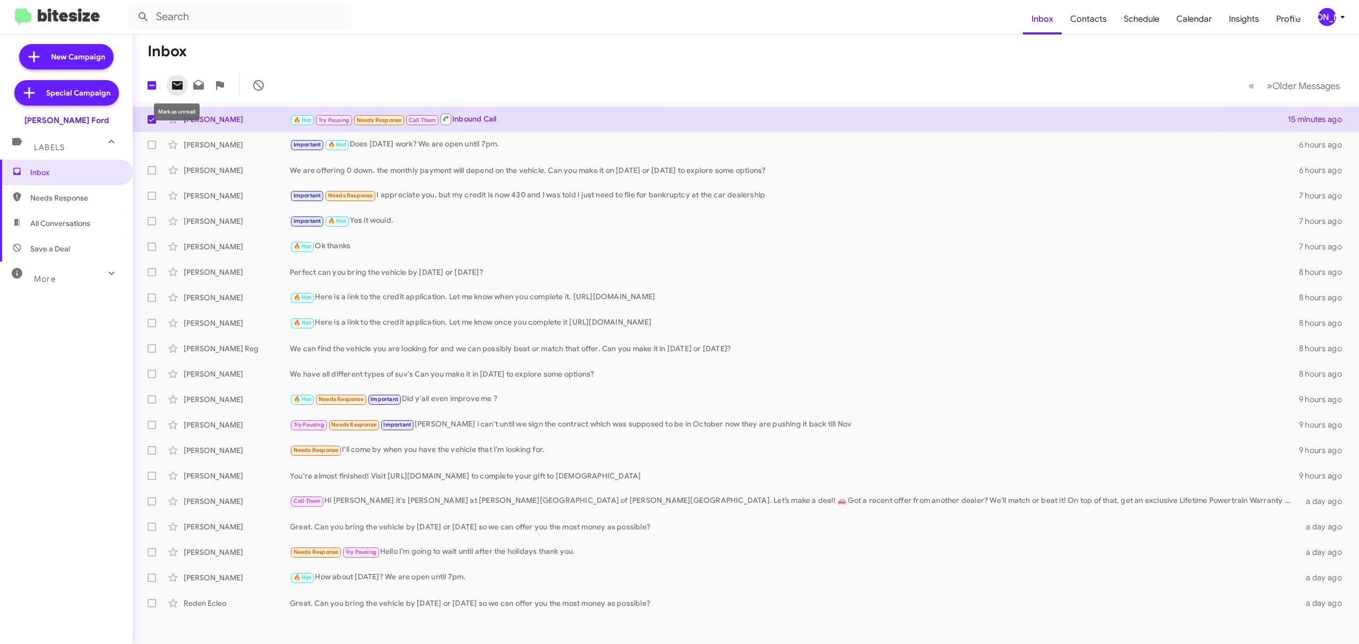
click at [185, 81] on span at bounding box center [177, 85] width 21 height 13
click at [1330, 5] on mat-toolbar "Inbox Contacts Schedule Calendar Insights Profile JA" at bounding box center [679, 17] width 1359 height 34
click at [1330, 11] on div "[PERSON_NAME]" at bounding box center [1327, 17] width 18 height 18
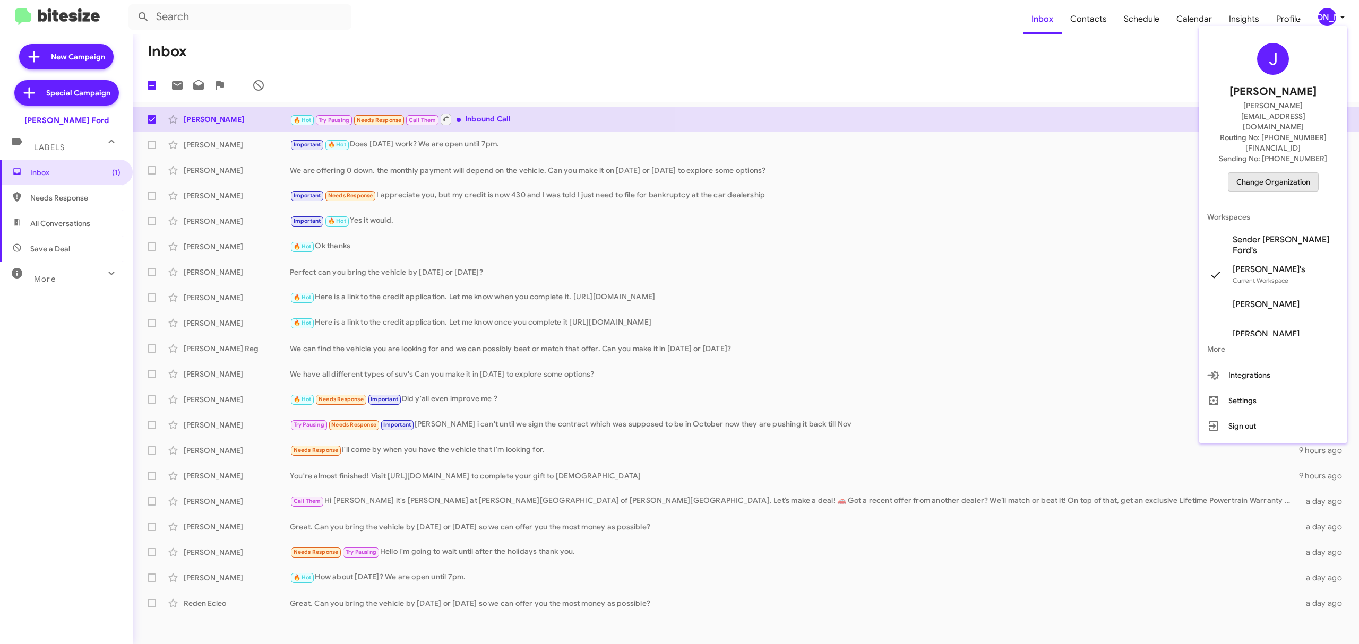
click at [1270, 173] on span "Change Organization" at bounding box center [1273, 182] width 74 height 18
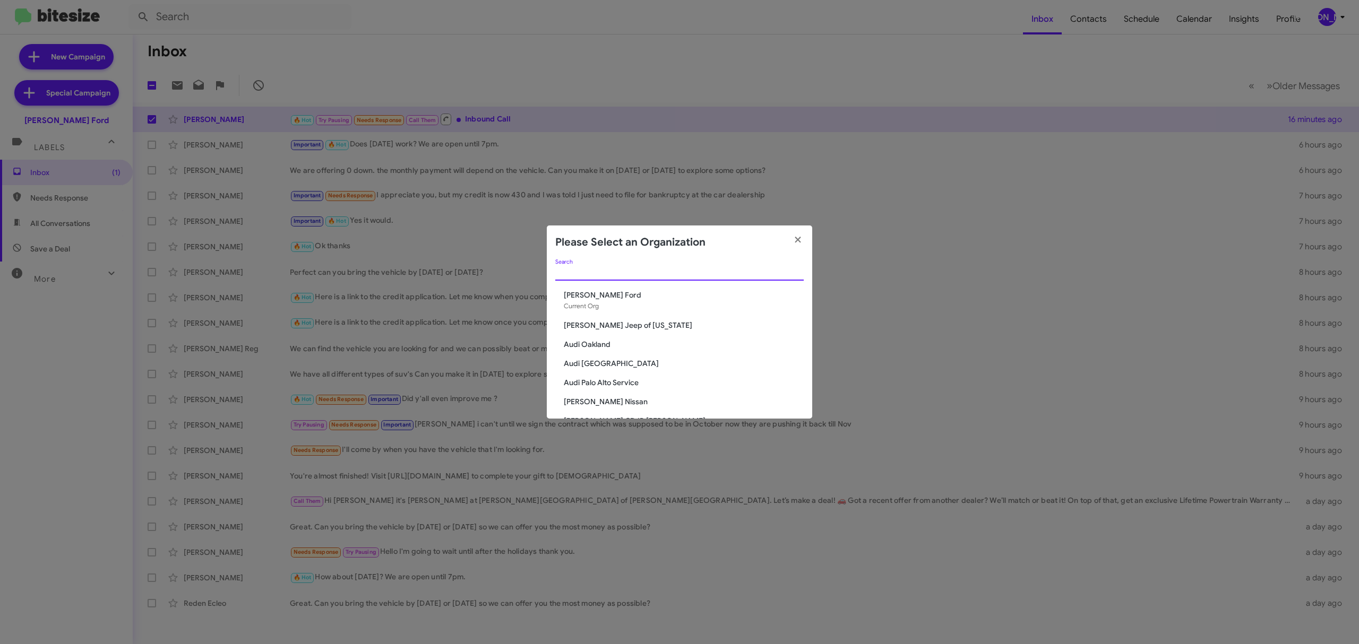
click at [731, 270] on input "Search" at bounding box center [679, 273] width 248 height 8
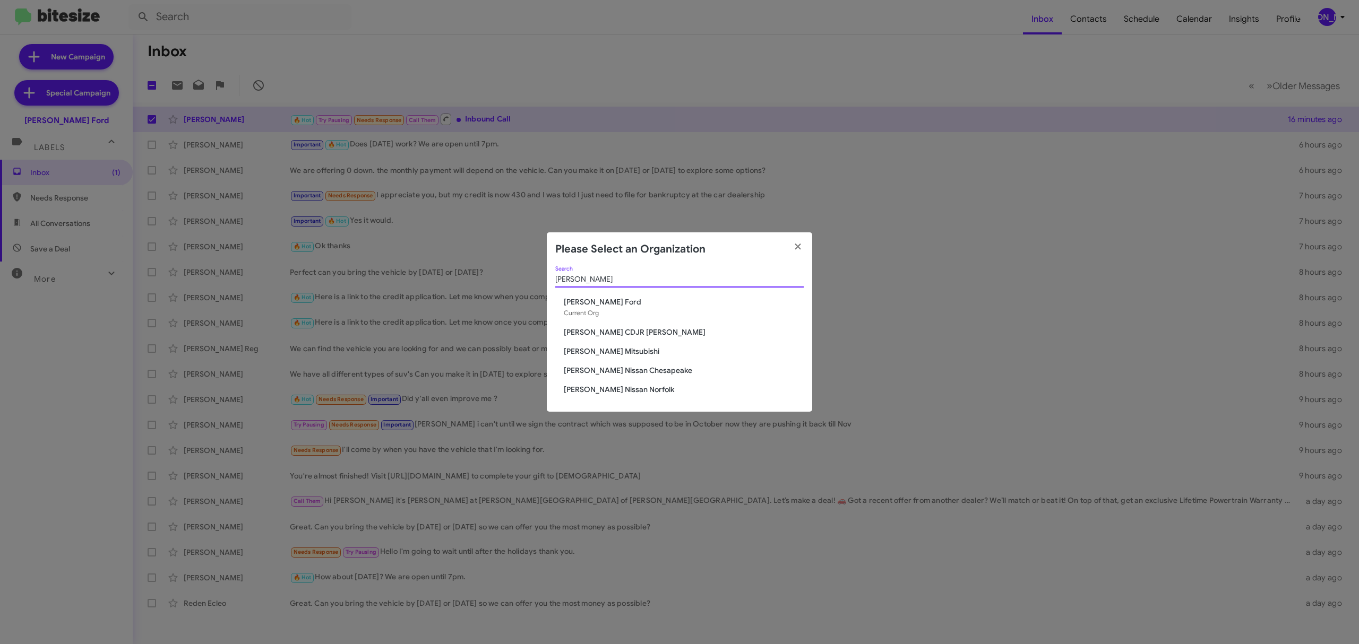
type input "banis"
click at [619, 332] on span "[PERSON_NAME] CDJR [PERSON_NAME]" at bounding box center [684, 332] width 240 height 11
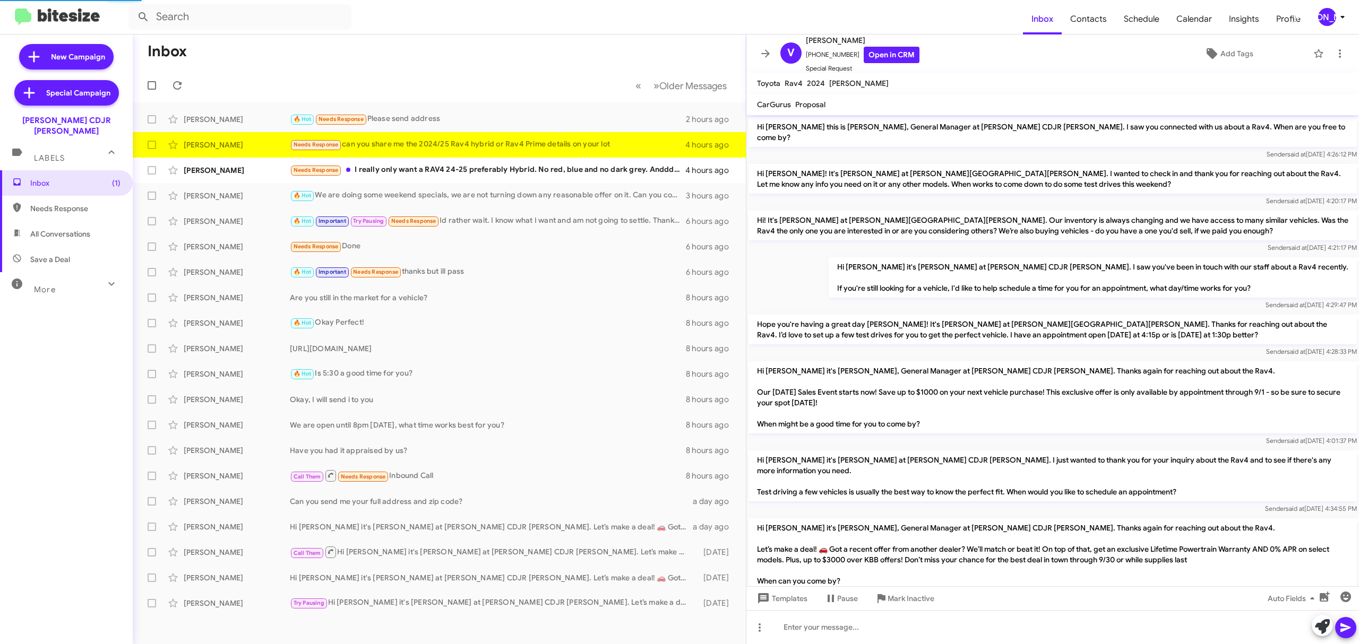
scroll to position [15, 0]
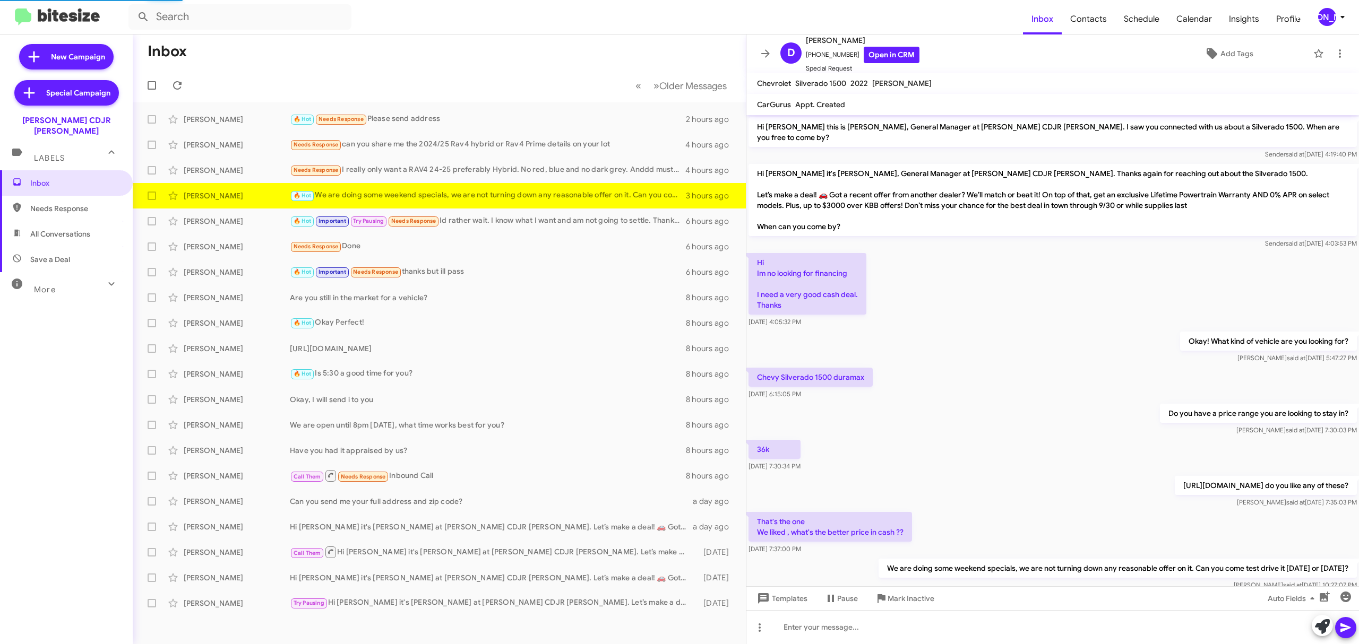
scroll to position [22, 0]
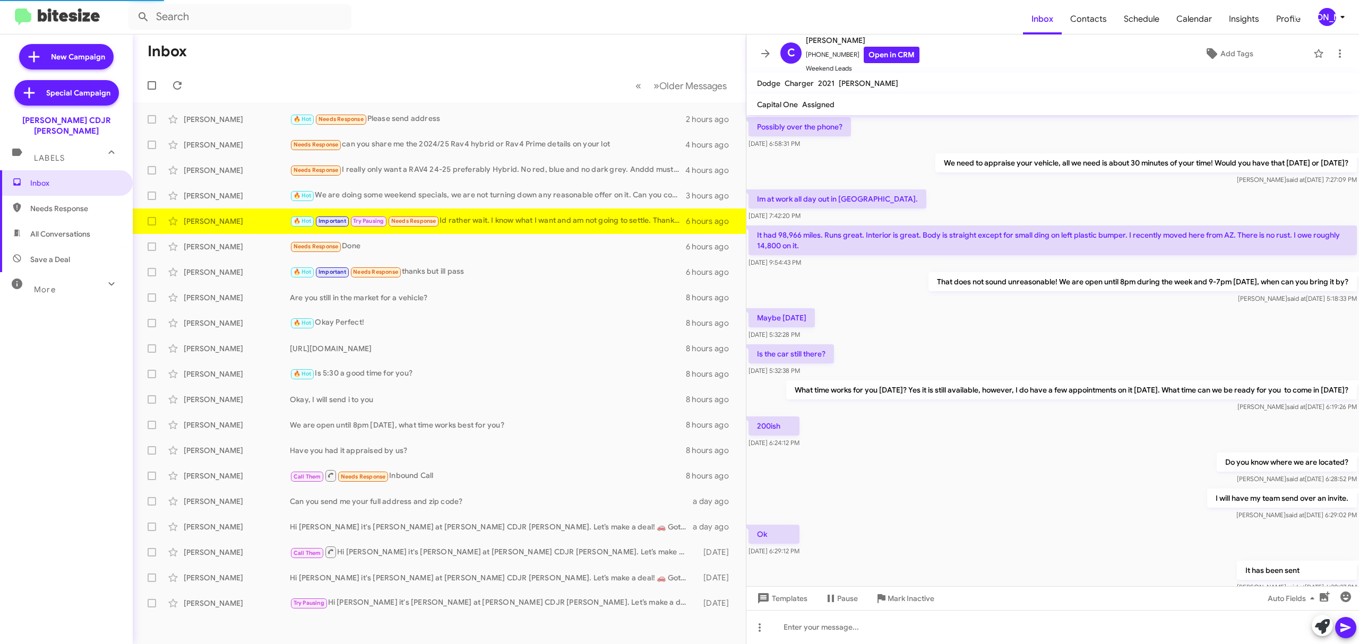
scroll to position [272, 0]
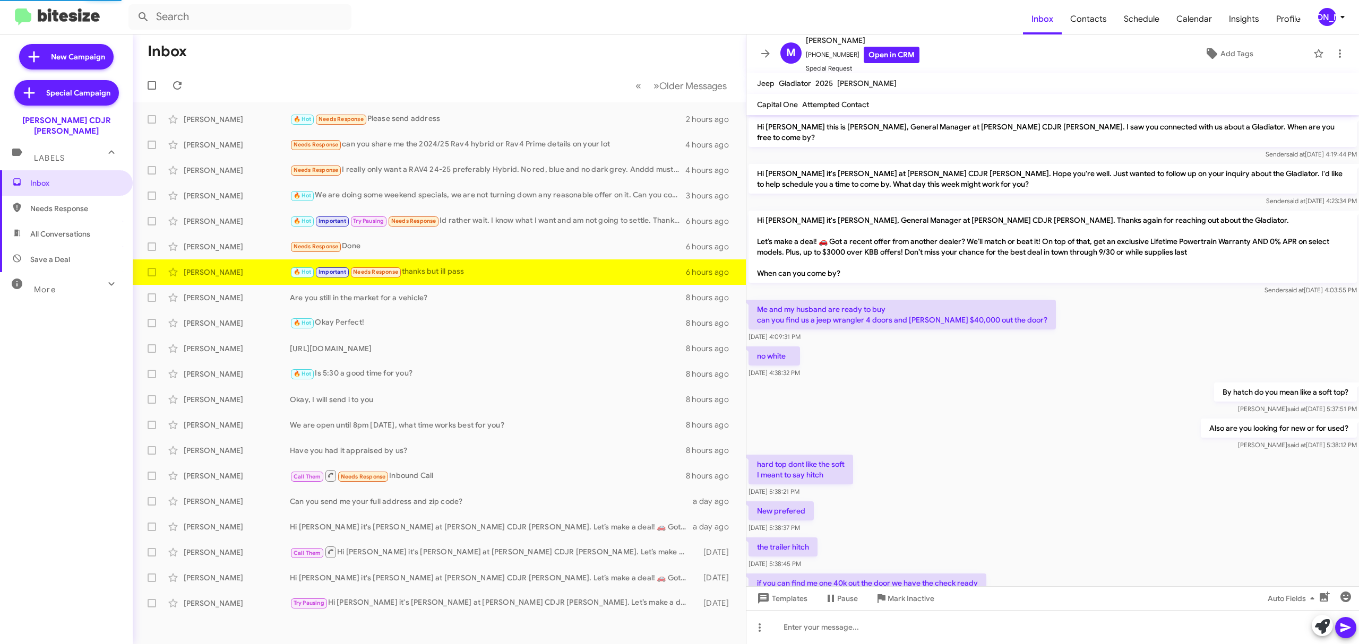
scroll to position [367, 0]
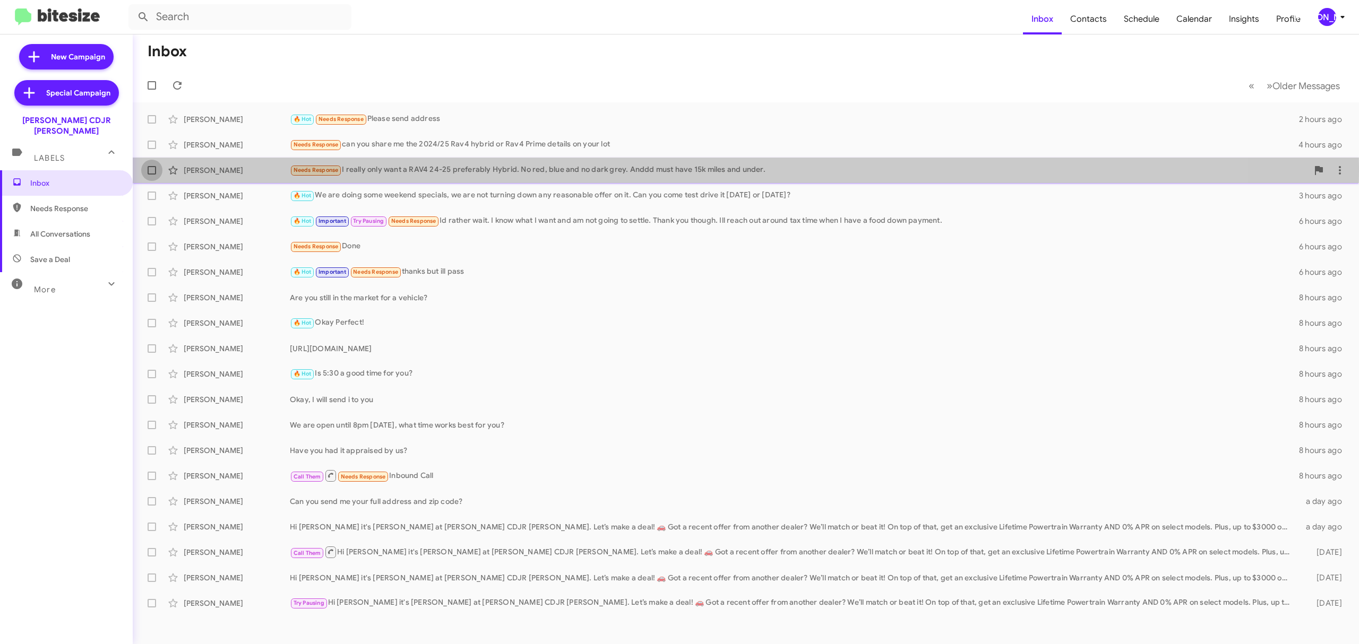
click at [157, 167] on label at bounding box center [151, 170] width 21 height 21
click at [152, 175] on input "checkbox" at bounding box center [151, 175] width 1 height 1
checkbox input "true"
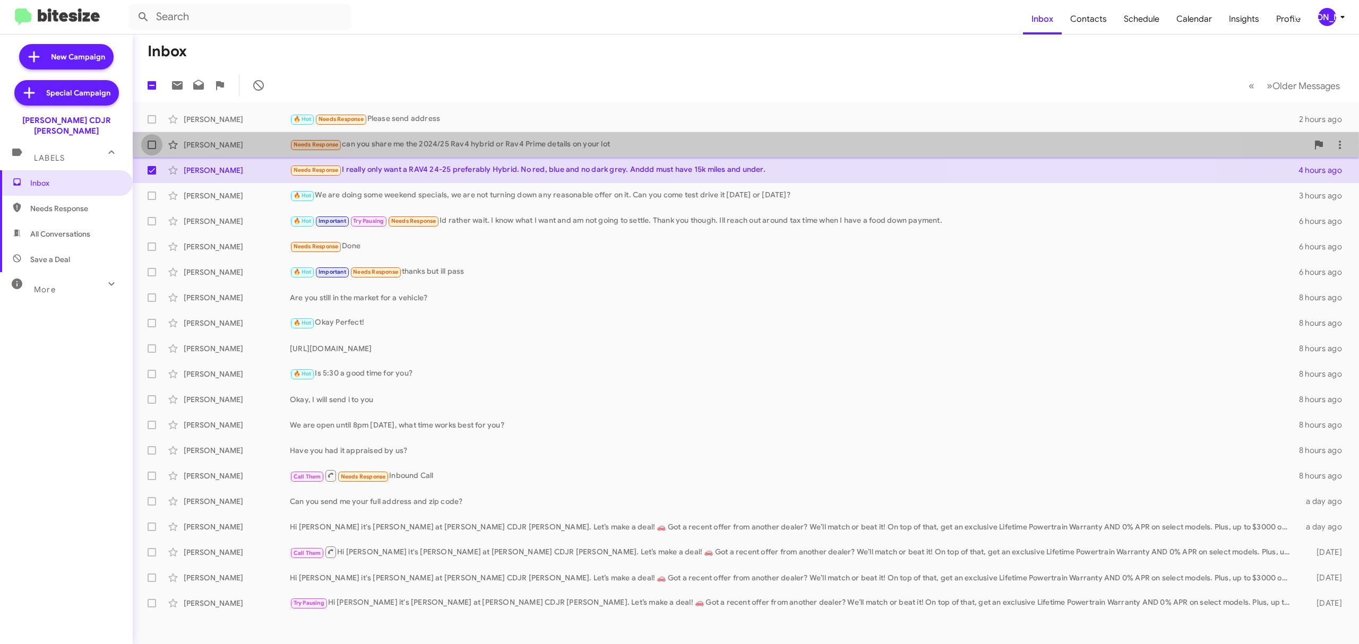
click at [154, 149] on span at bounding box center [152, 145] width 8 height 8
click at [152, 149] on input "checkbox" at bounding box center [151, 149] width 1 height 1
checkbox input "true"
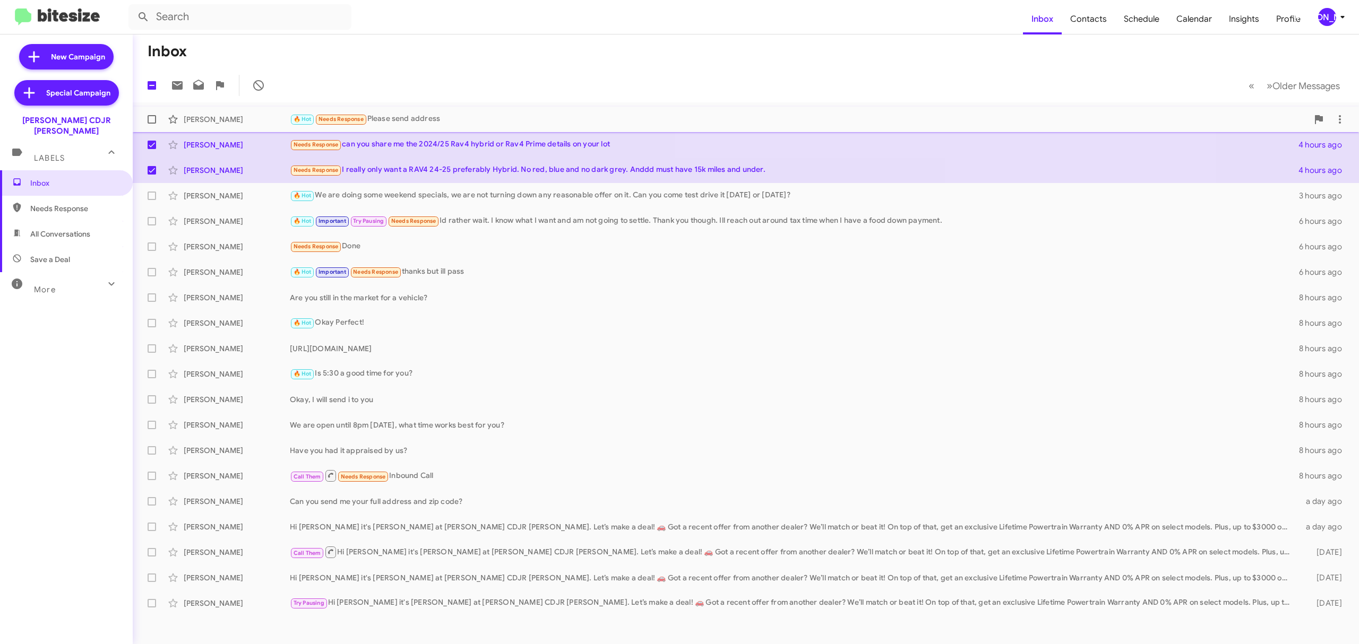
click at [154, 121] on span at bounding box center [152, 119] width 8 height 8
click at [152, 124] on input "checkbox" at bounding box center [151, 124] width 1 height 1
checkbox input "true"
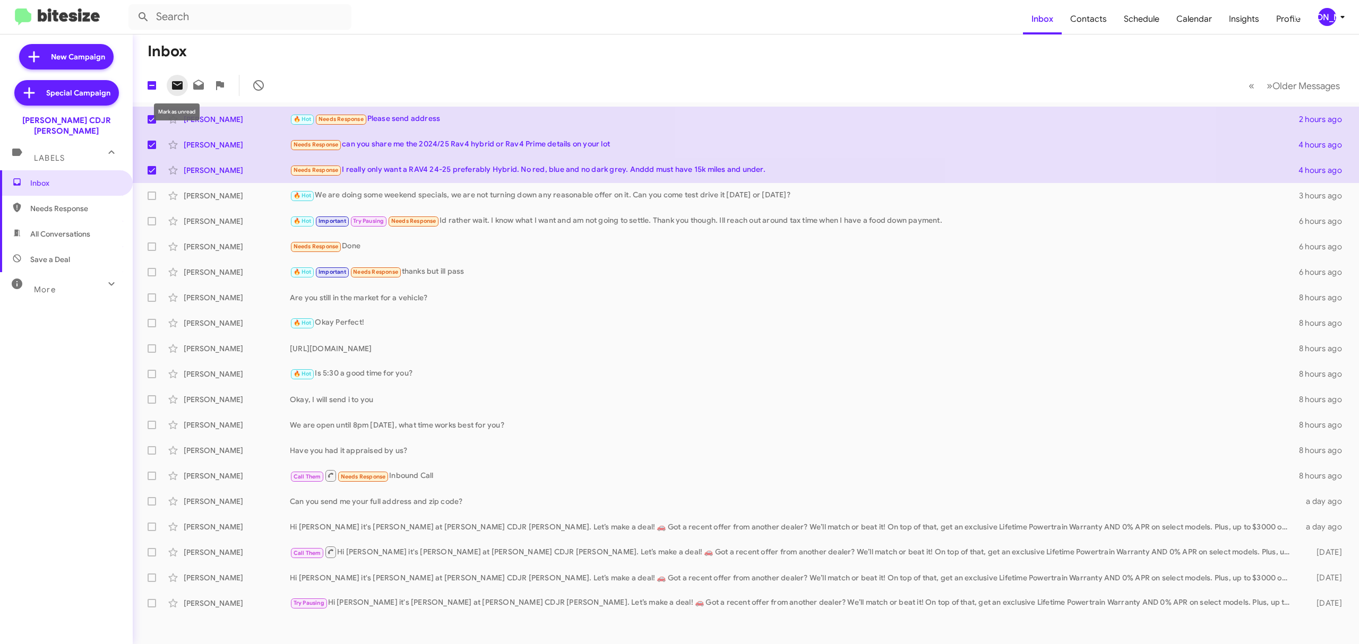
click at [179, 87] on icon at bounding box center [177, 85] width 11 height 8
click at [1327, 13] on div "[PERSON_NAME]" at bounding box center [1327, 17] width 18 height 18
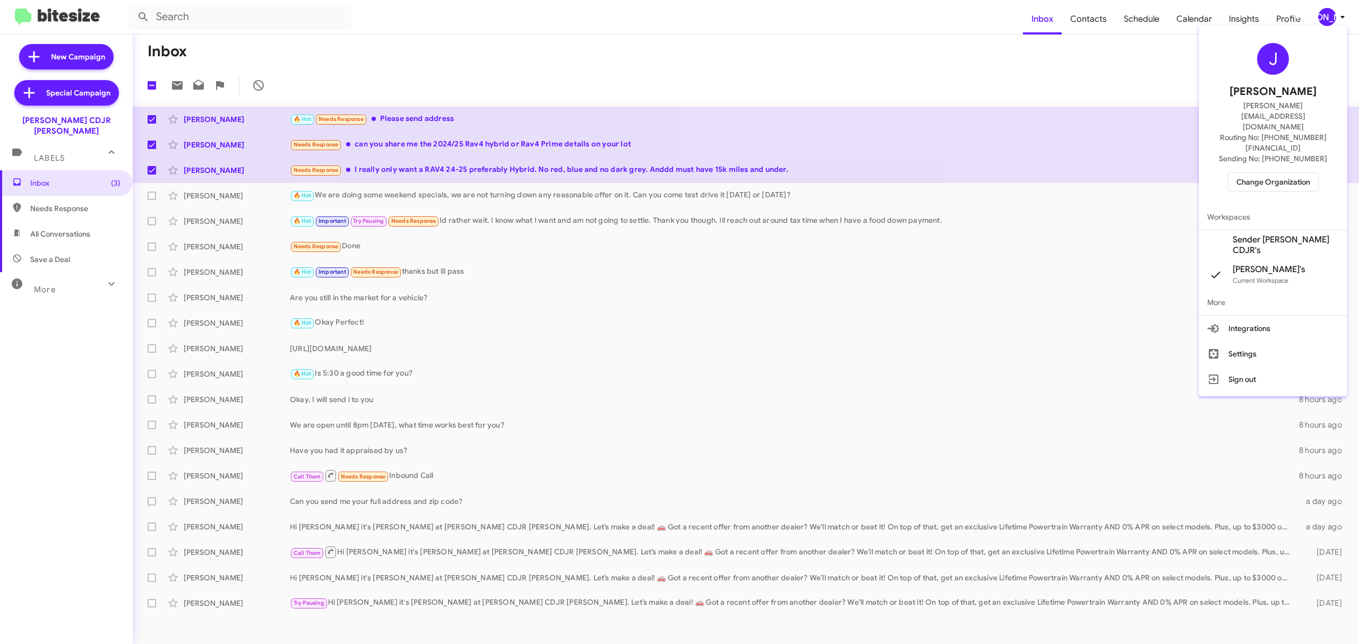
click at [1261, 173] on span "Change Organization" at bounding box center [1273, 182] width 74 height 18
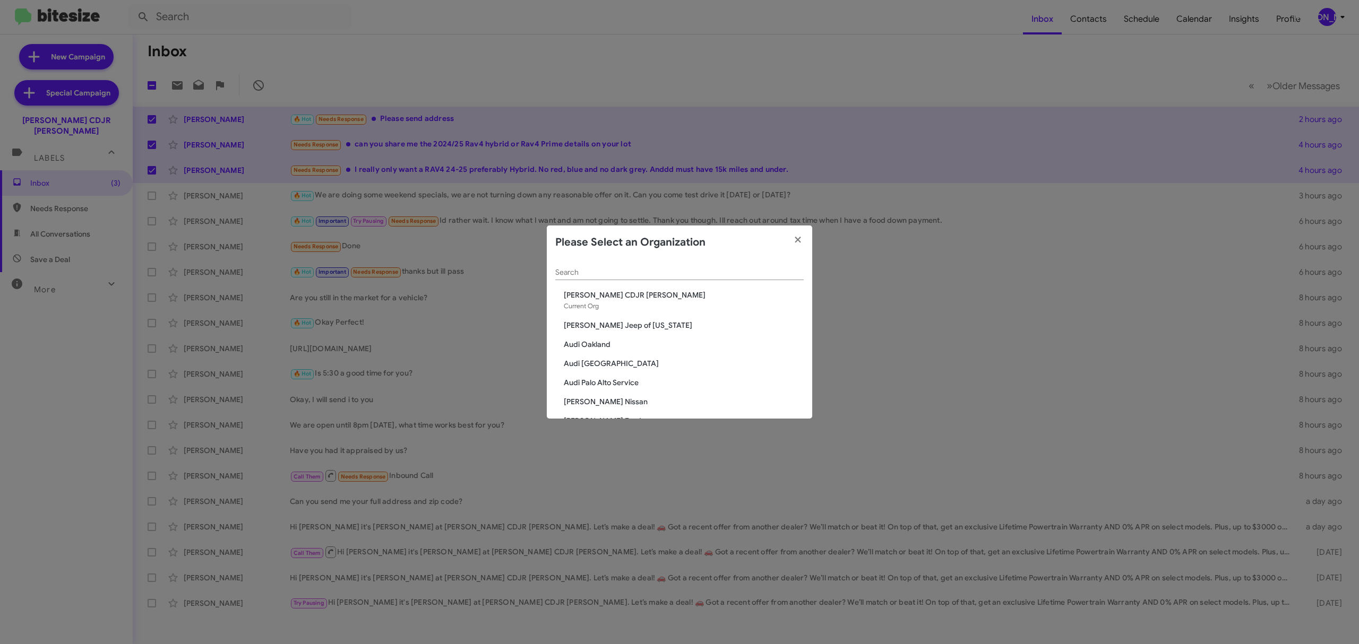
click at [629, 266] on div "Search" at bounding box center [679, 270] width 248 height 21
type input "nissan"
click at [612, 312] on span "Banister Nissan Chesapeake" at bounding box center [684, 314] width 240 height 11
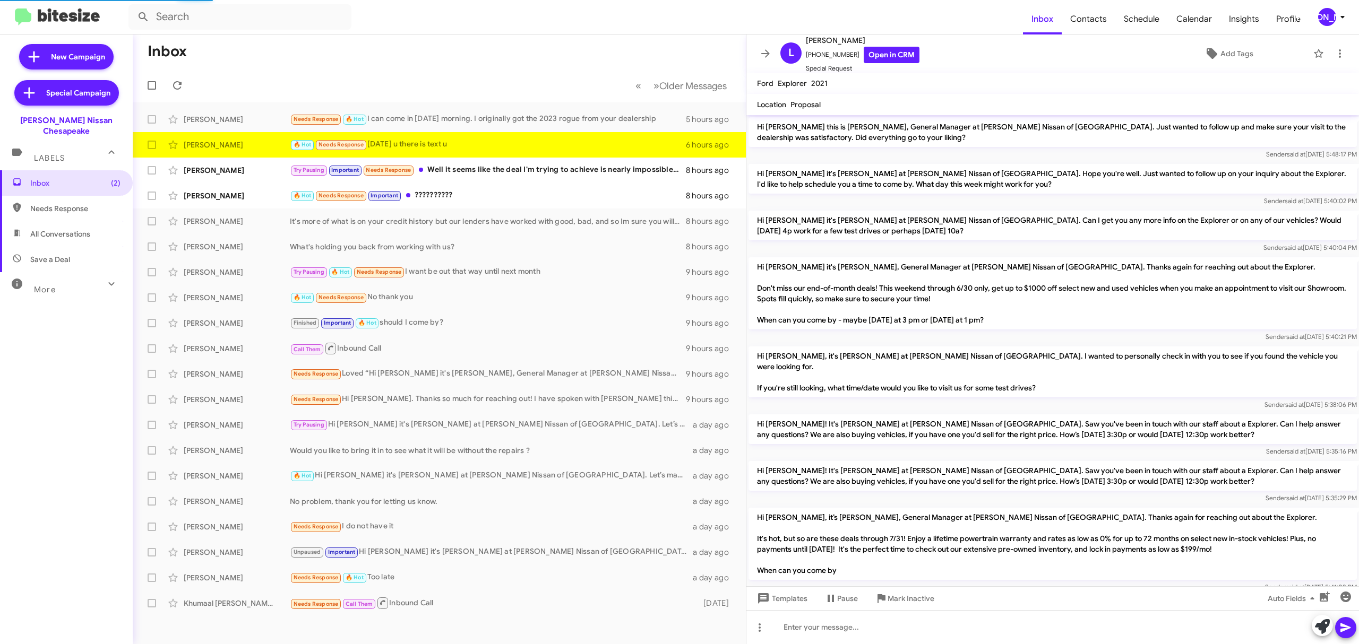
scroll to position [636, 0]
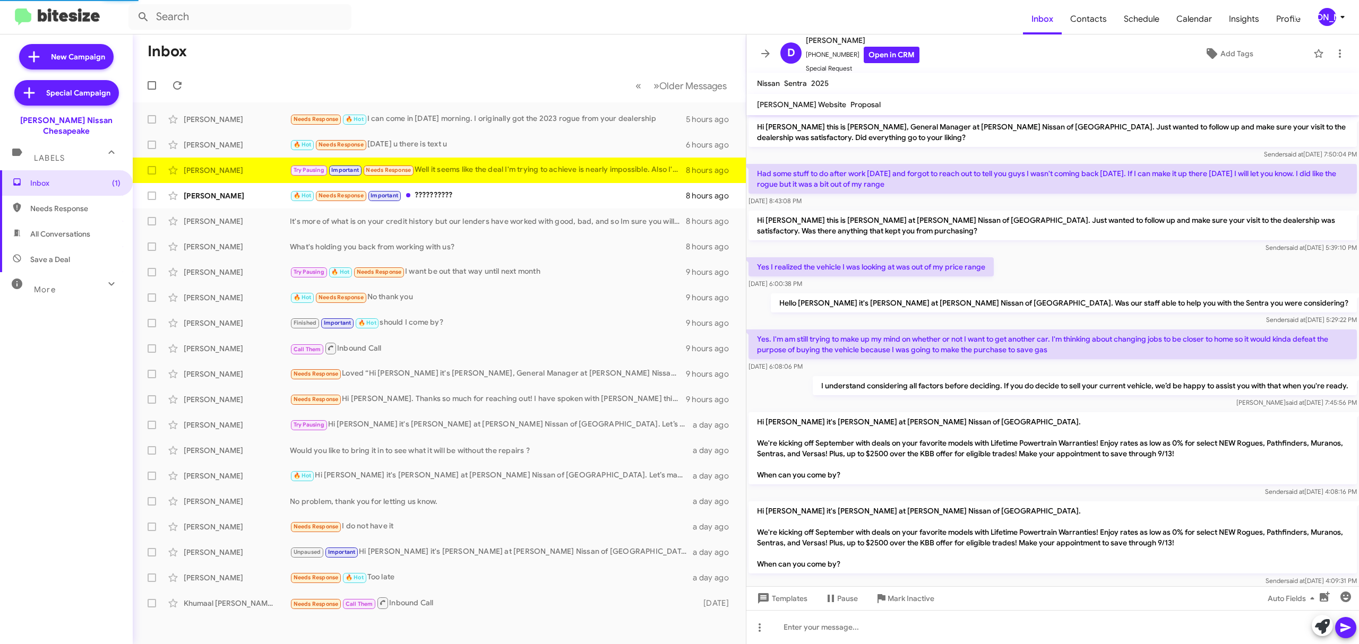
scroll to position [245, 0]
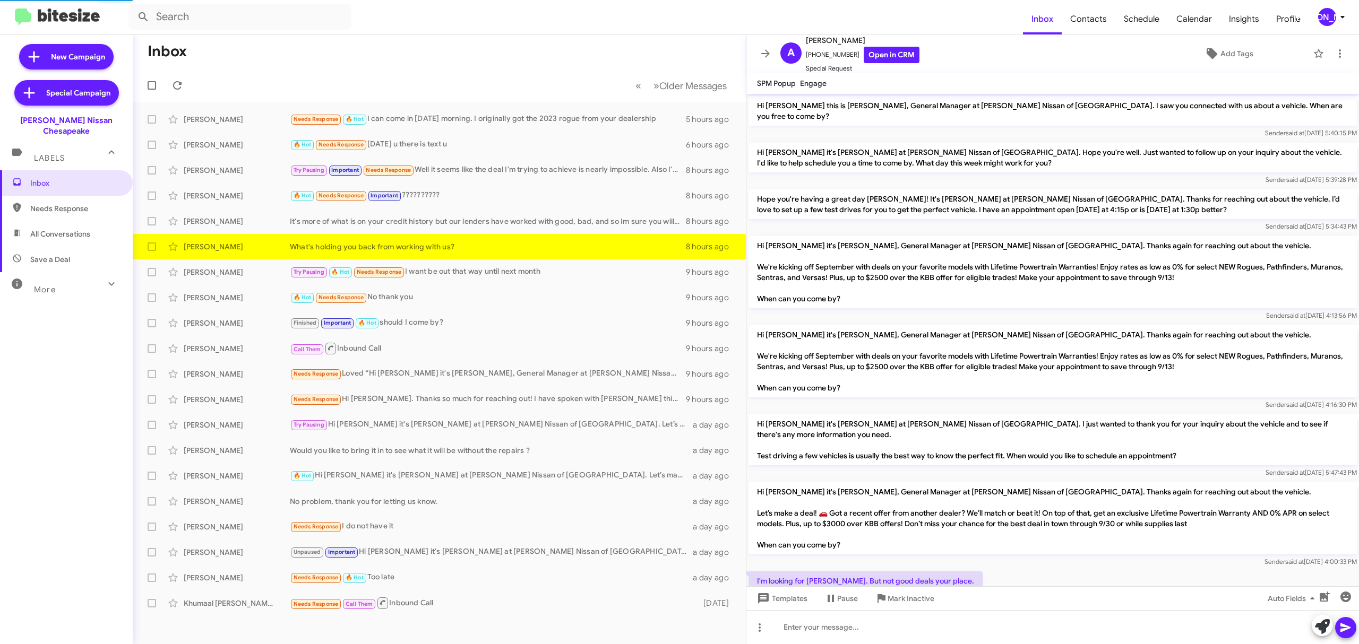
scroll to position [68, 0]
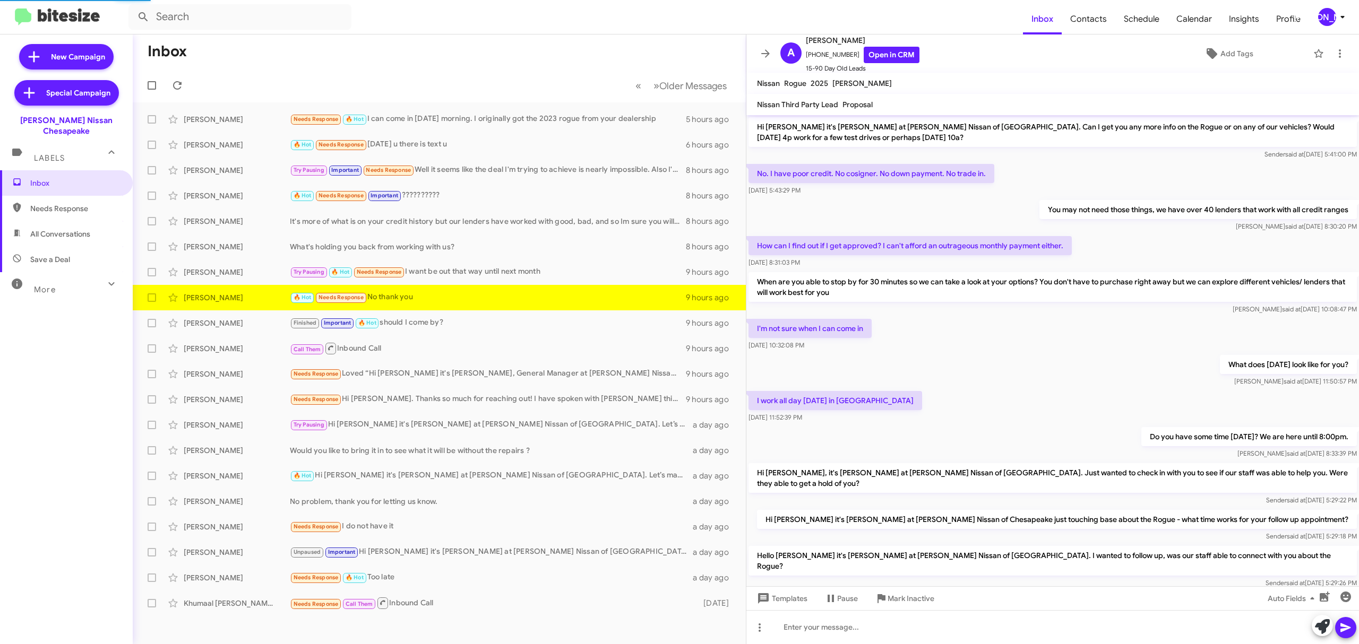
scroll to position [410, 0]
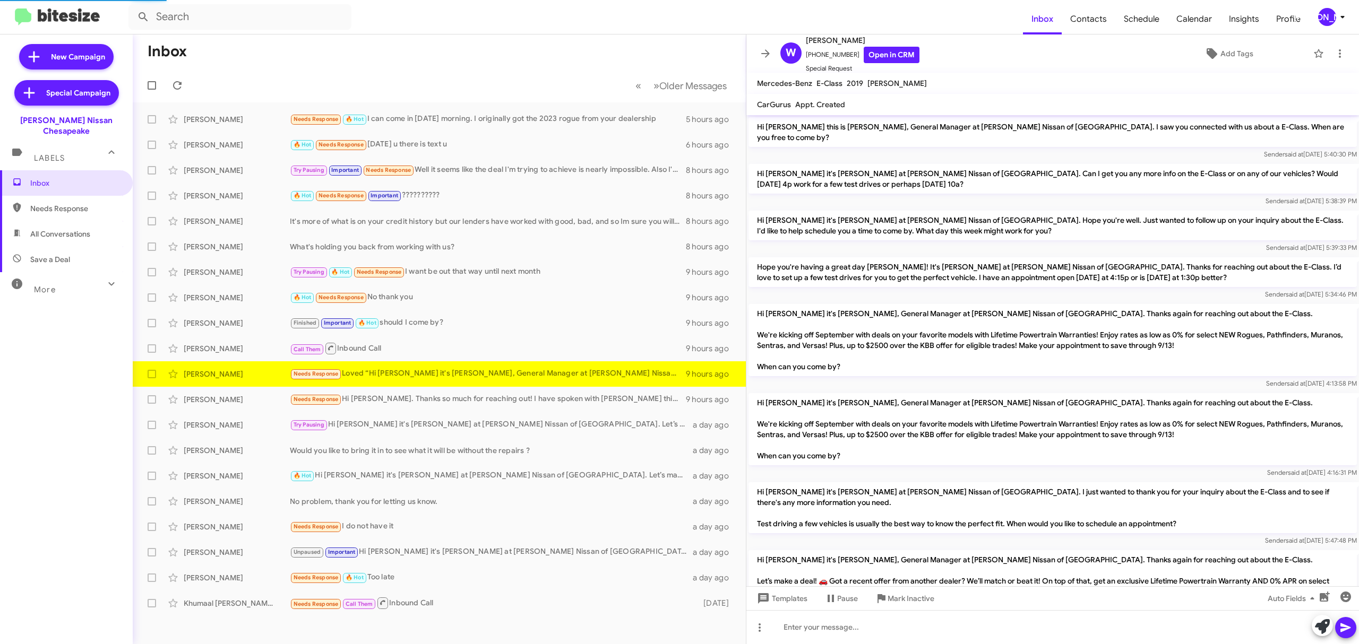
scroll to position [111, 0]
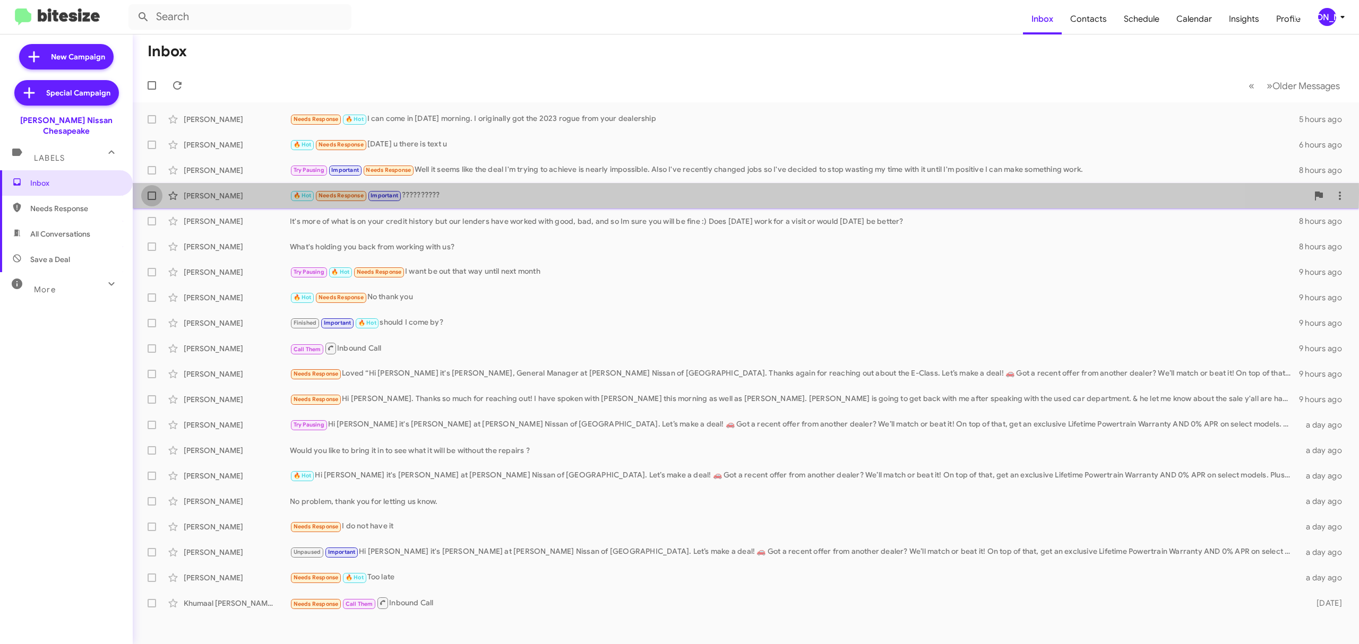
click at [155, 190] on label at bounding box center [151, 195] width 21 height 21
click at [152, 200] on input "checkbox" at bounding box center [151, 200] width 1 height 1
checkbox input "true"
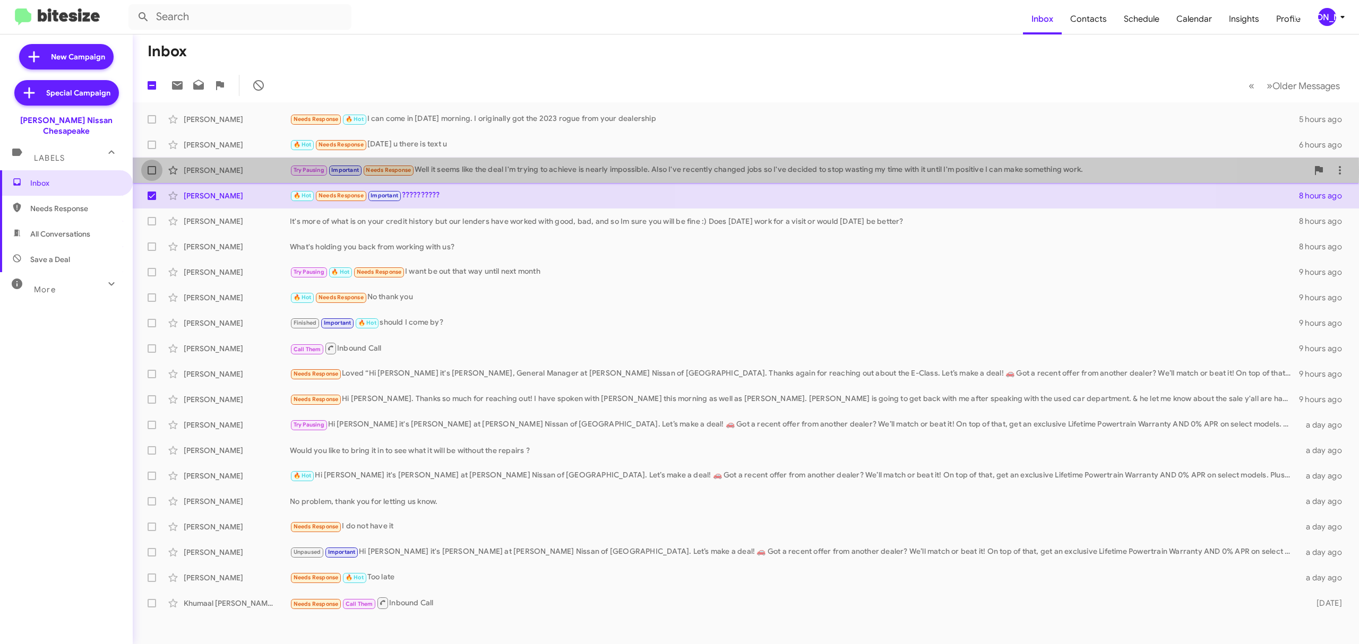
click at [152, 170] on span at bounding box center [152, 170] width 8 height 8
click at [152, 175] on input "checkbox" at bounding box center [151, 175] width 1 height 1
checkbox input "true"
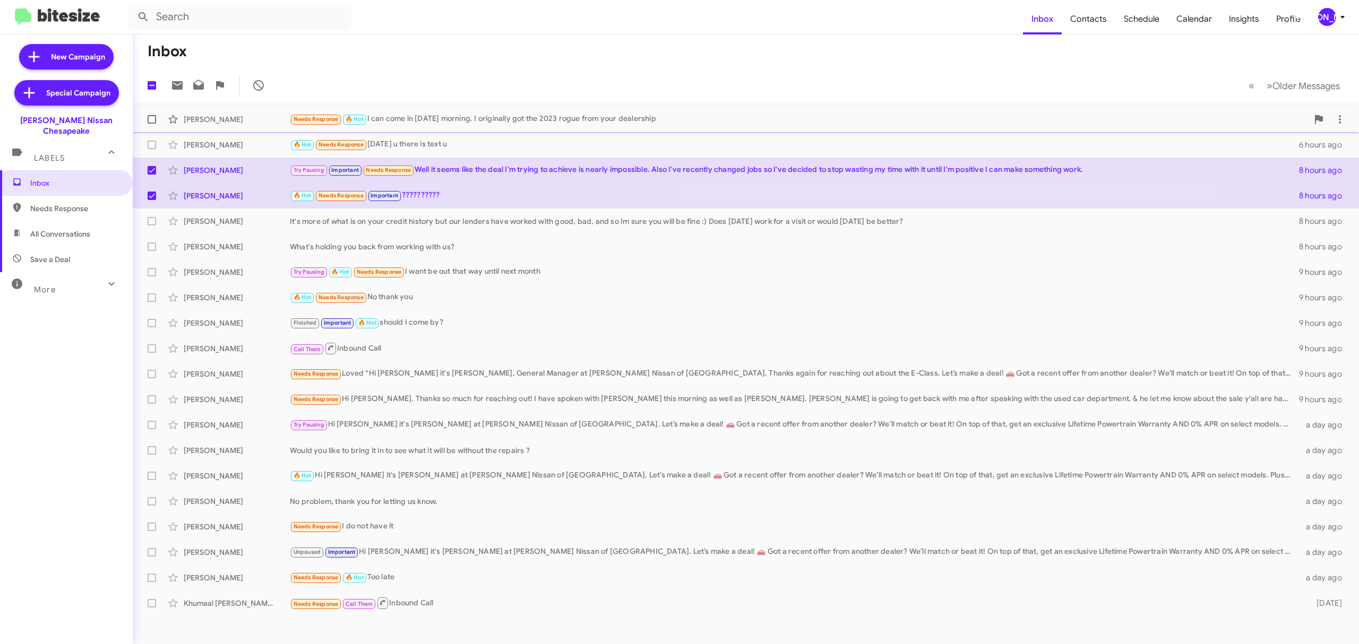
drag, startPoint x: 151, startPoint y: 150, endPoint x: 151, endPoint y: 117, distance: 32.9
click at [151, 117] on mat-action-list "Jennifer Belvin Needs Response 🔥 Hot I can come in tomorrow morning. I original…" at bounding box center [746, 359] width 1226 height 514
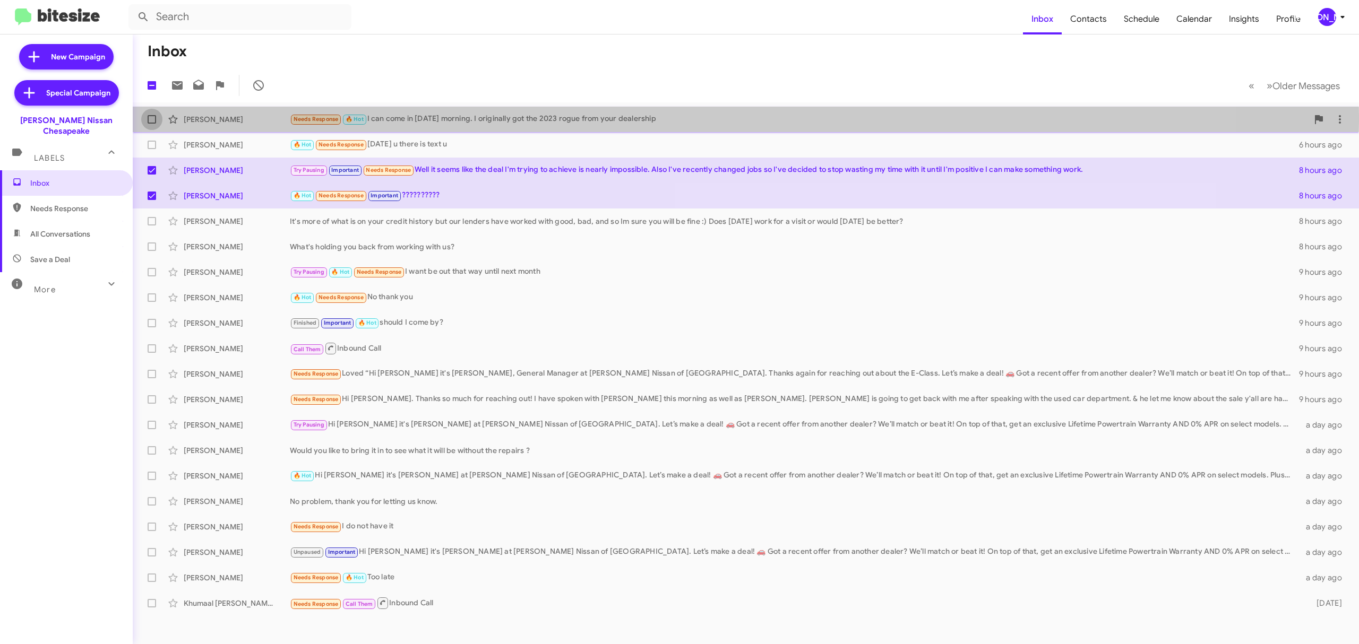
click at [151, 117] on span at bounding box center [152, 119] width 8 height 8
click at [151, 124] on input "checkbox" at bounding box center [151, 124] width 1 height 1
checkbox input "true"
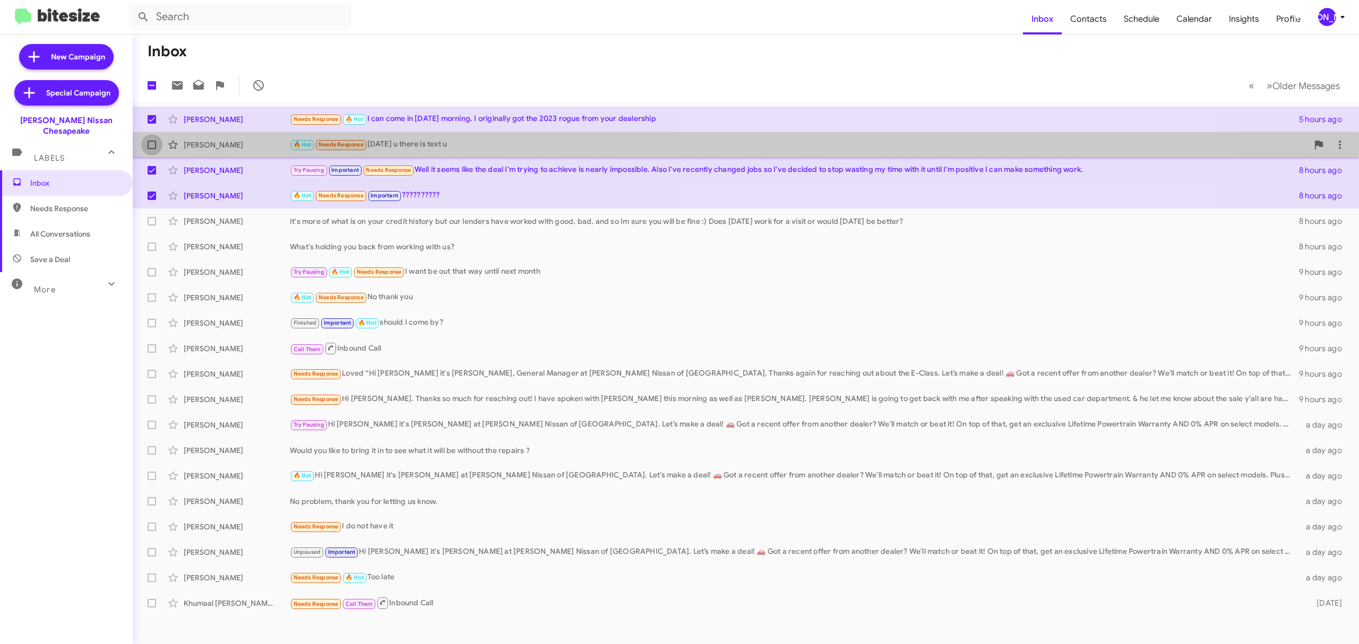
click at [152, 141] on span at bounding box center [152, 145] width 8 height 8
click at [152, 149] on input "checkbox" at bounding box center [151, 149] width 1 height 1
checkbox input "true"
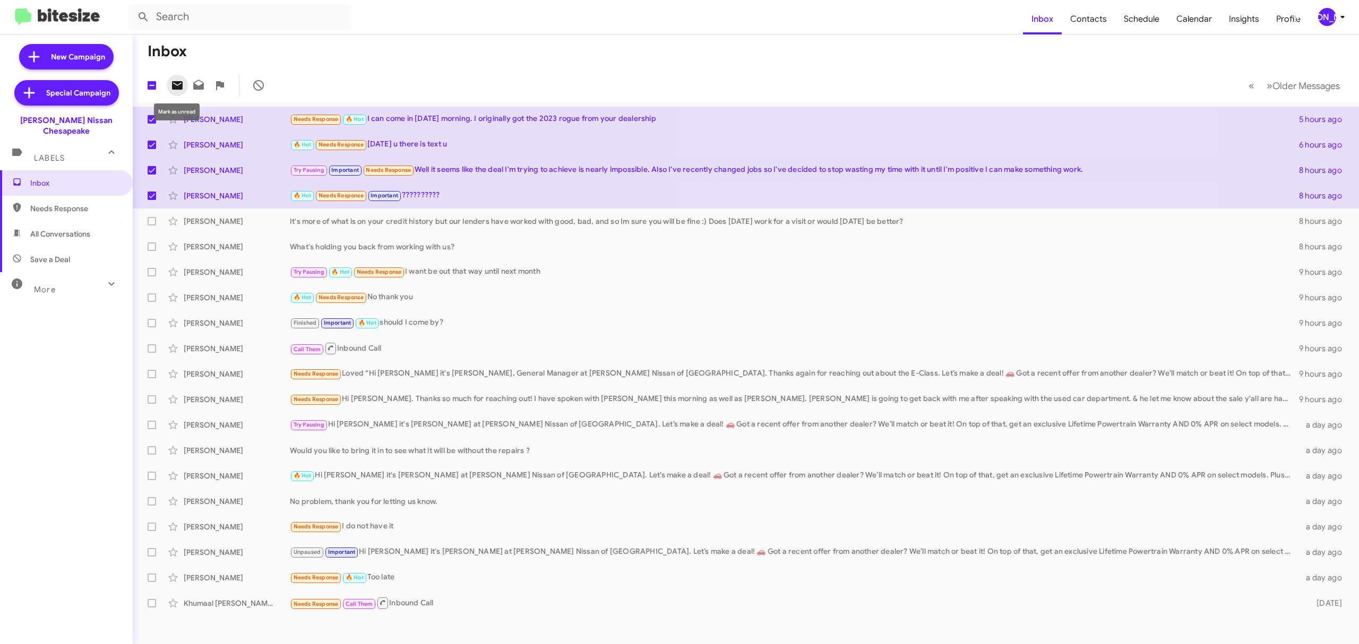
click at [180, 90] on icon at bounding box center [177, 85] width 13 height 13
click at [1327, 15] on div "[PERSON_NAME]" at bounding box center [1327, 17] width 18 height 18
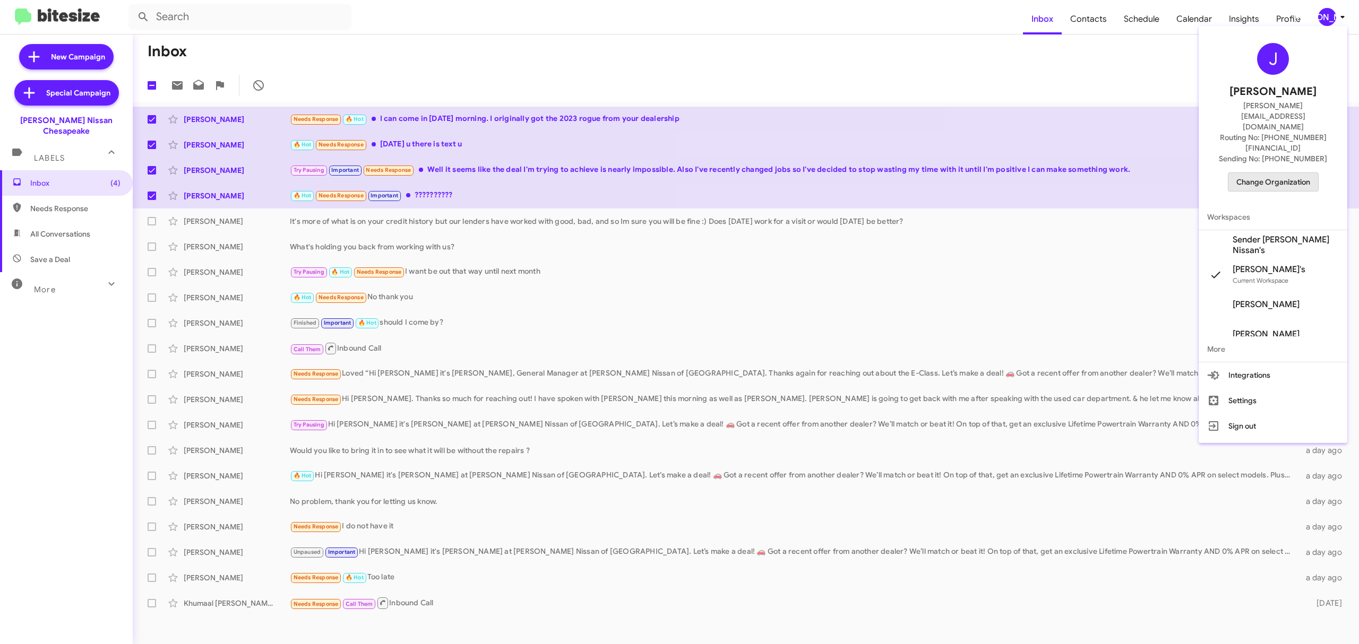
click at [1274, 173] on span "Change Organization" at bounding box center [1273, 182] width 74 height 18
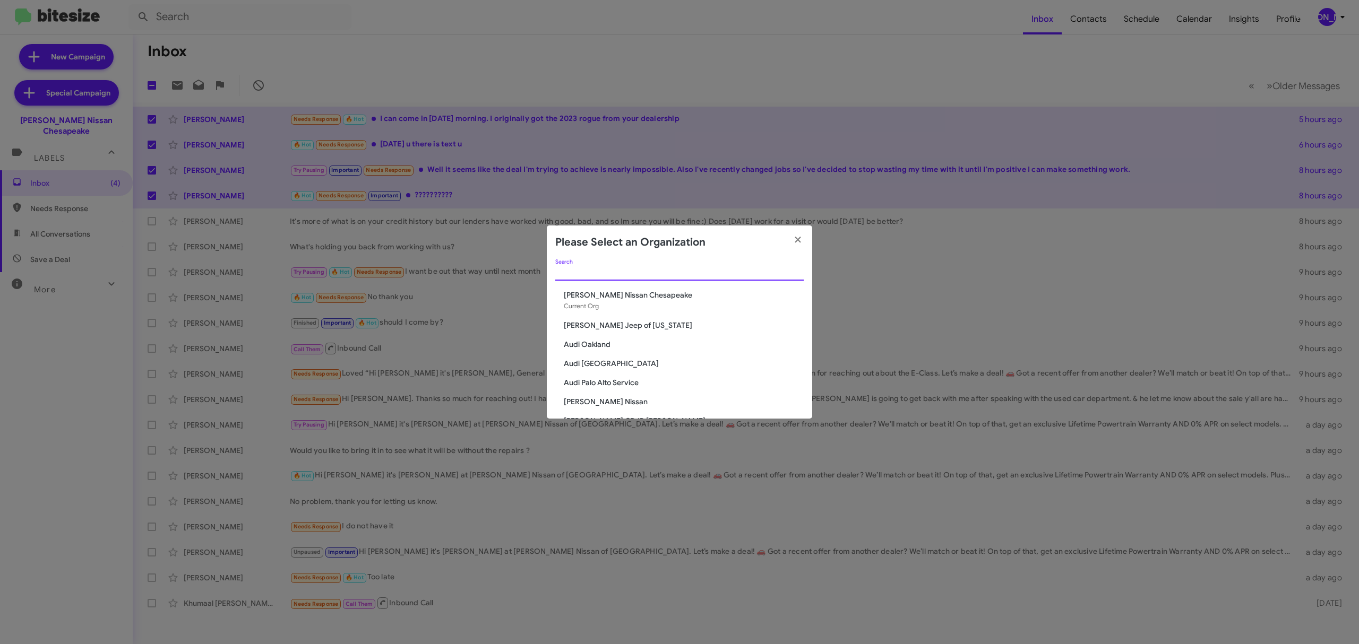
click at [718, 272] on input "Search" at bounding box center [679, 273] width 248 height 8
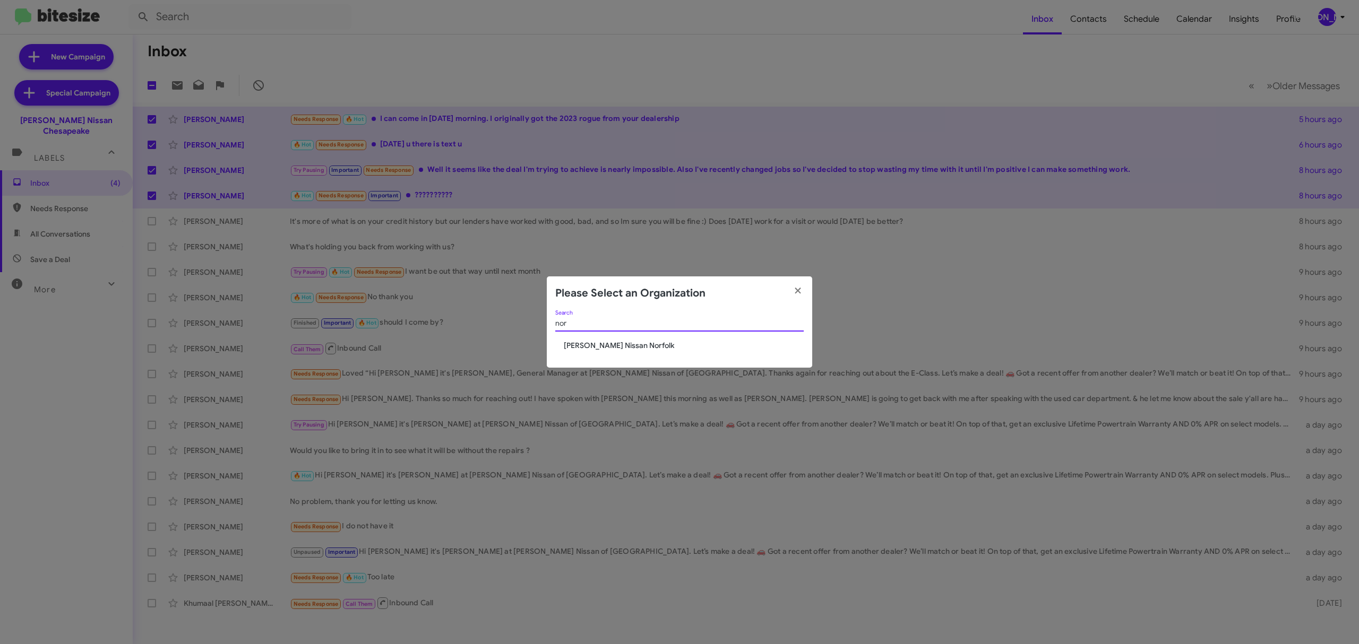
type input "nor"
click at [600, 340] on div "nor Search" at bounding box center [679, 325] width 248 height 30
click at [597, 344] on span "Banister Nissan Norfolk" at bounding box center [684, 345] width 240 height 11
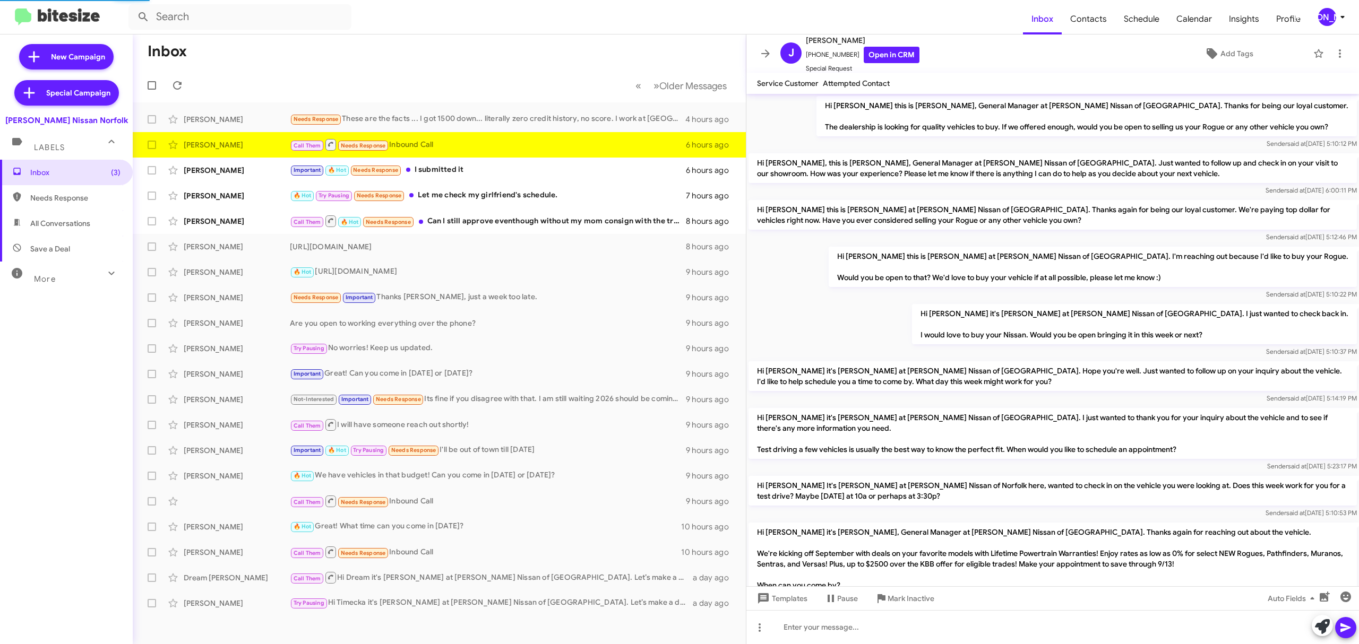
scroll to position [179, 0]
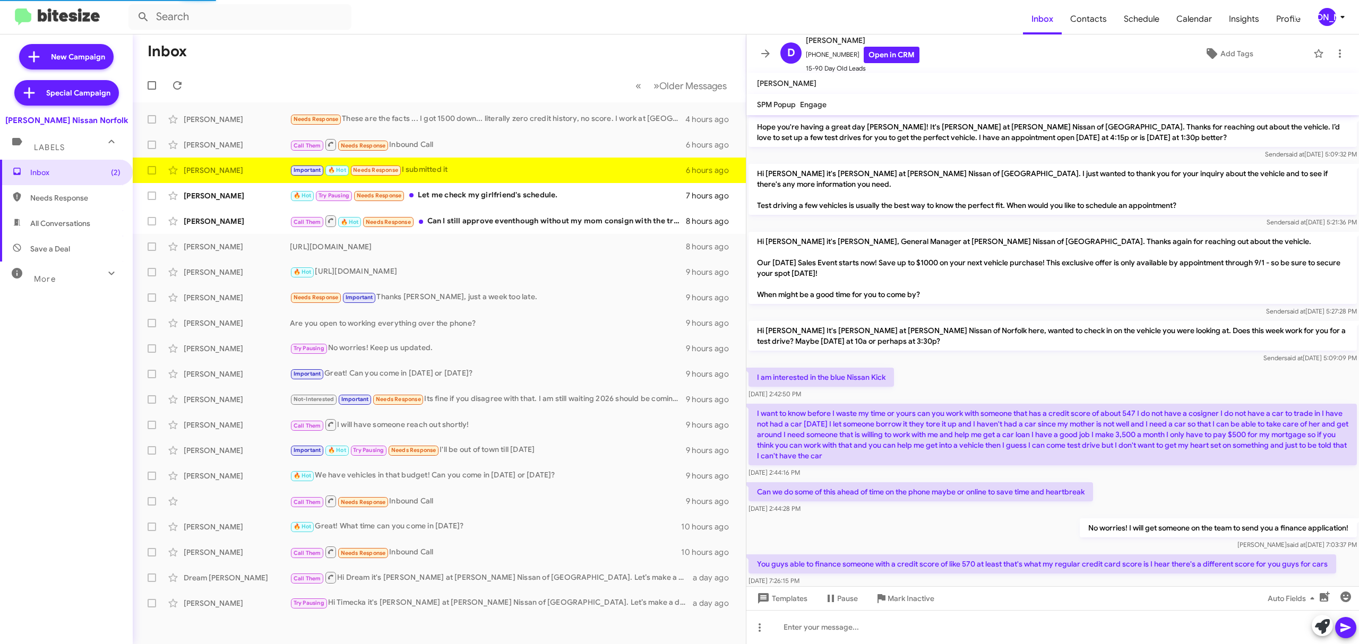
scroll to position [516, 0]
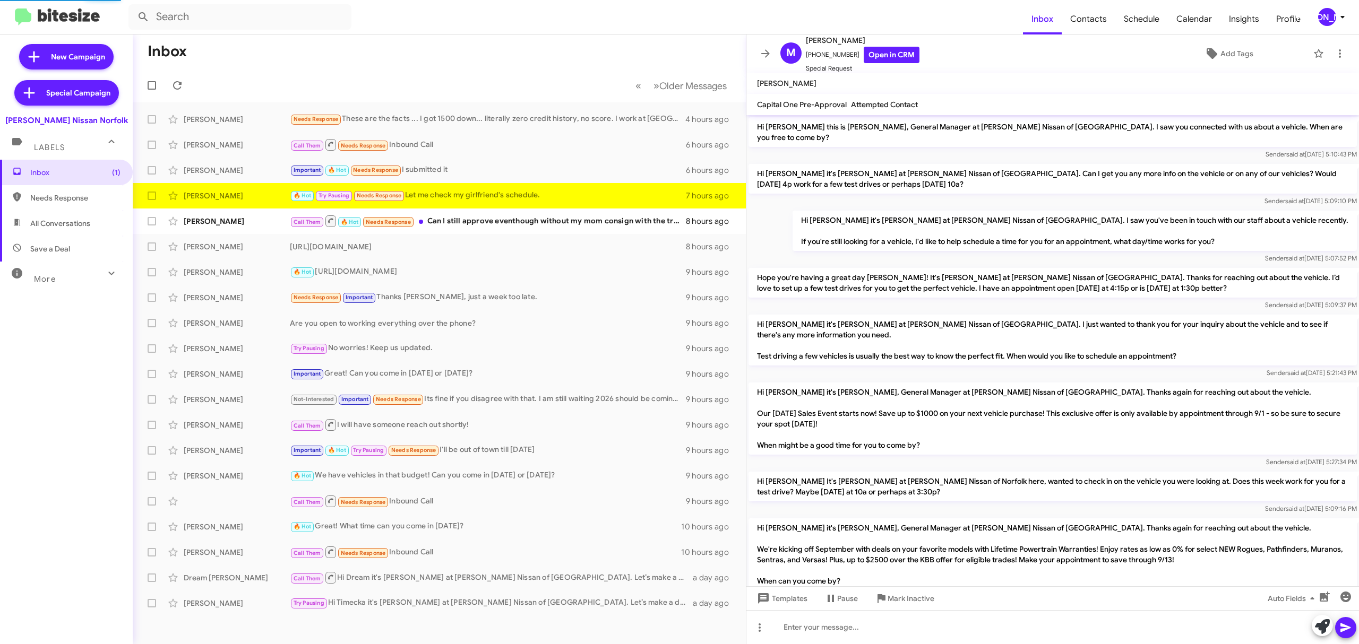
scroll to position [431, 0]
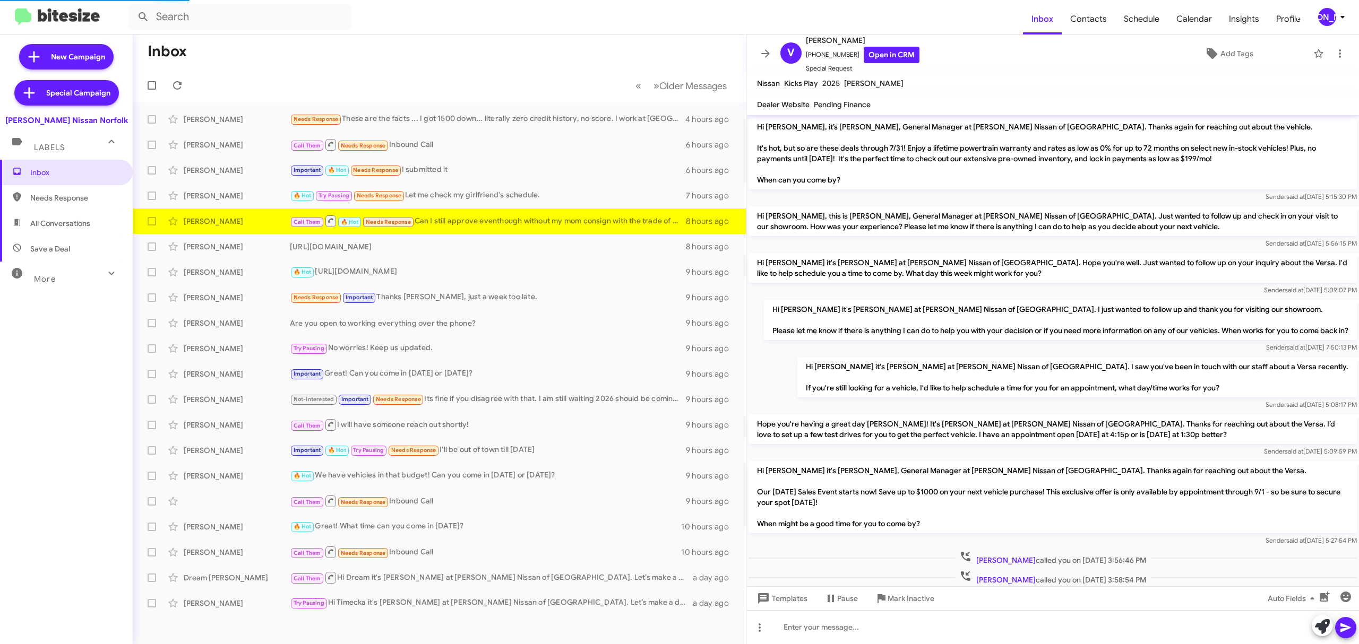
scroll to position [202, 0]
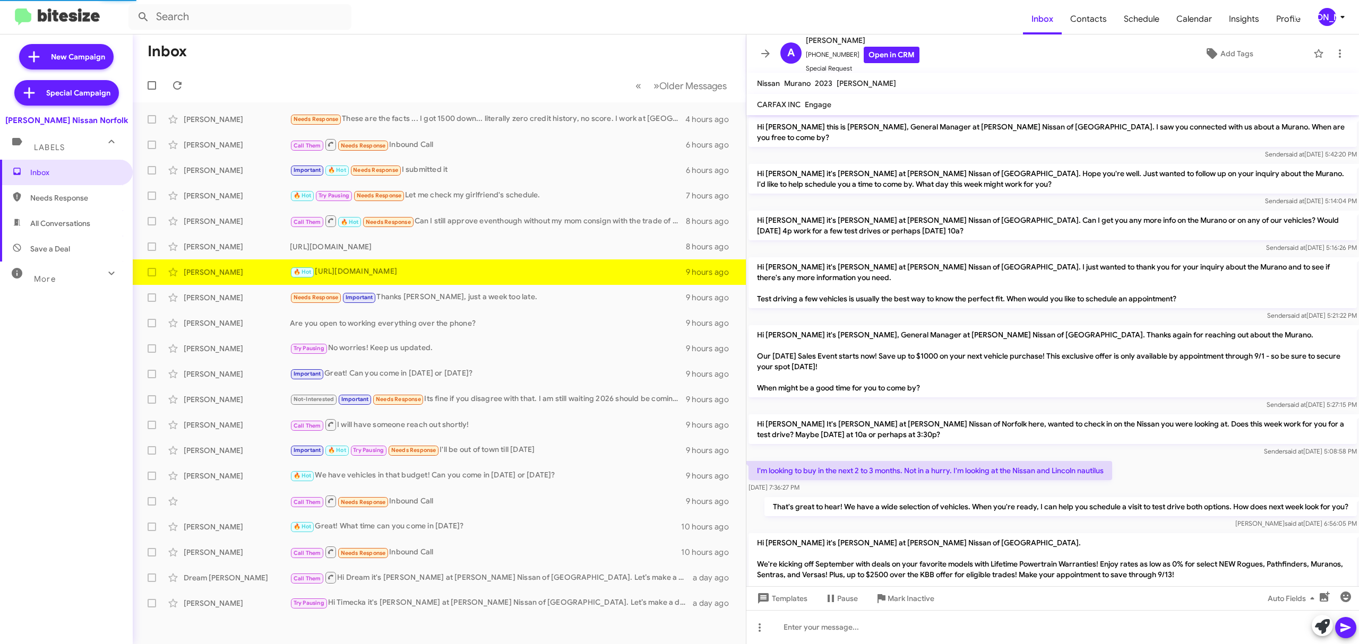
scroll to position [245, 0]
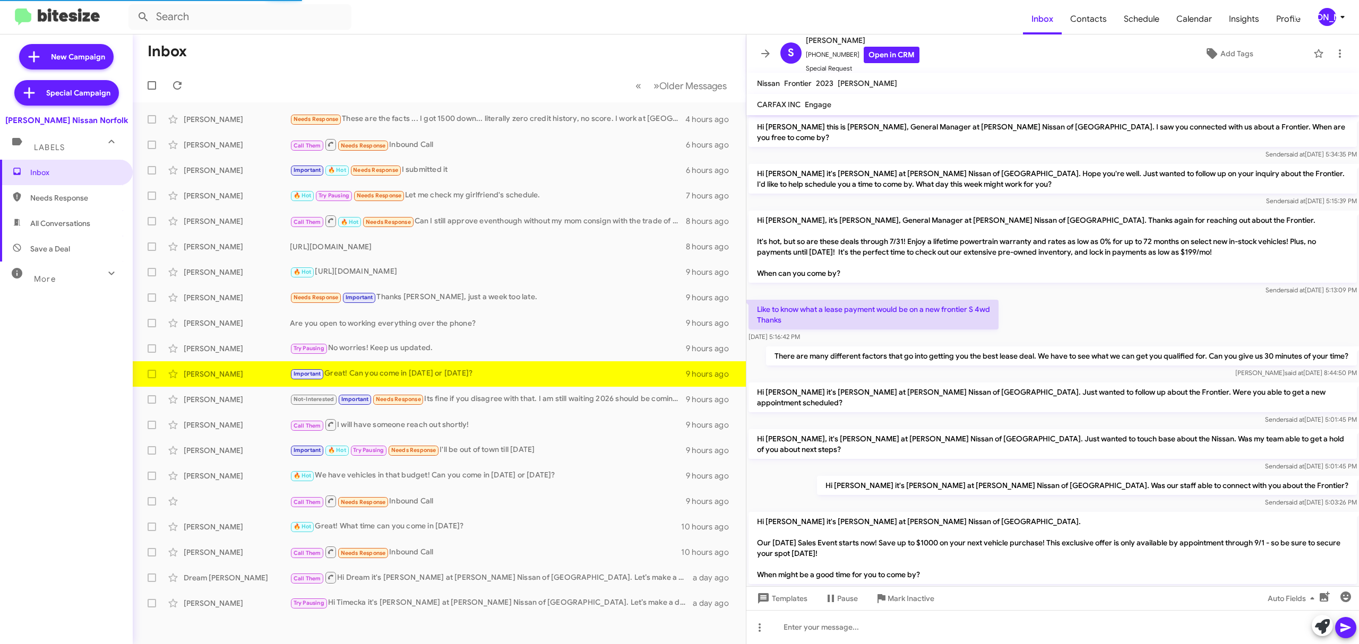
scroll to position [353, 0]
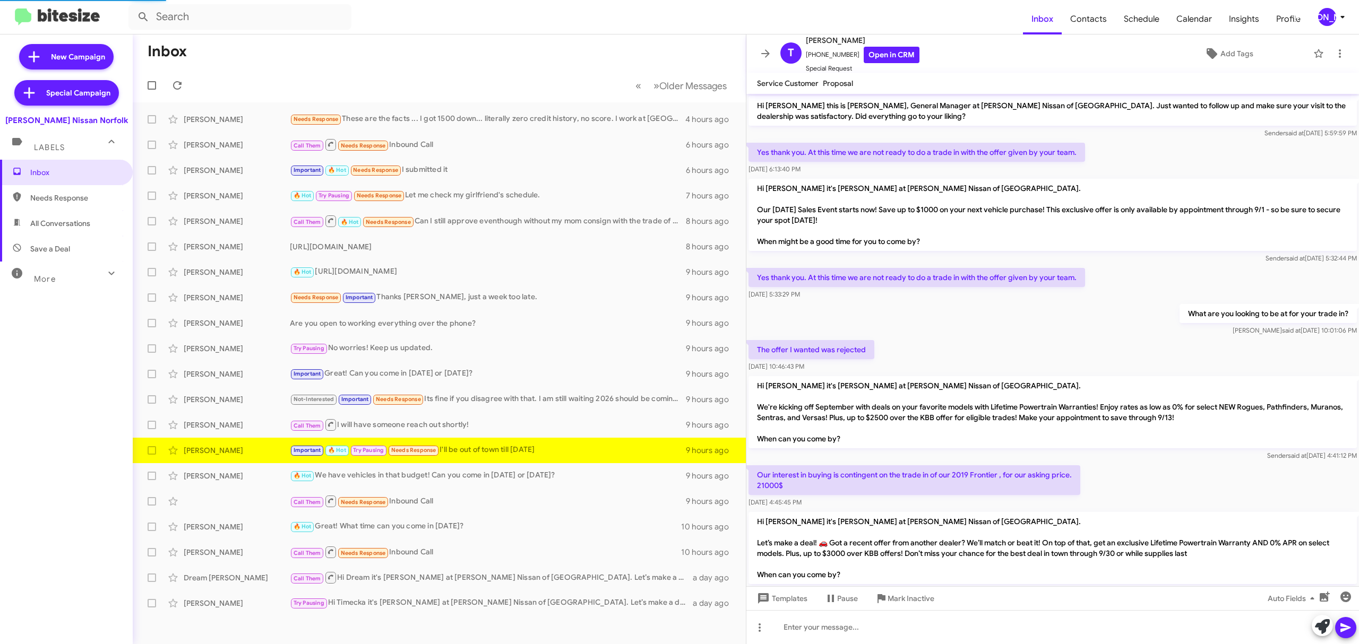
scroll to position [230, 0]
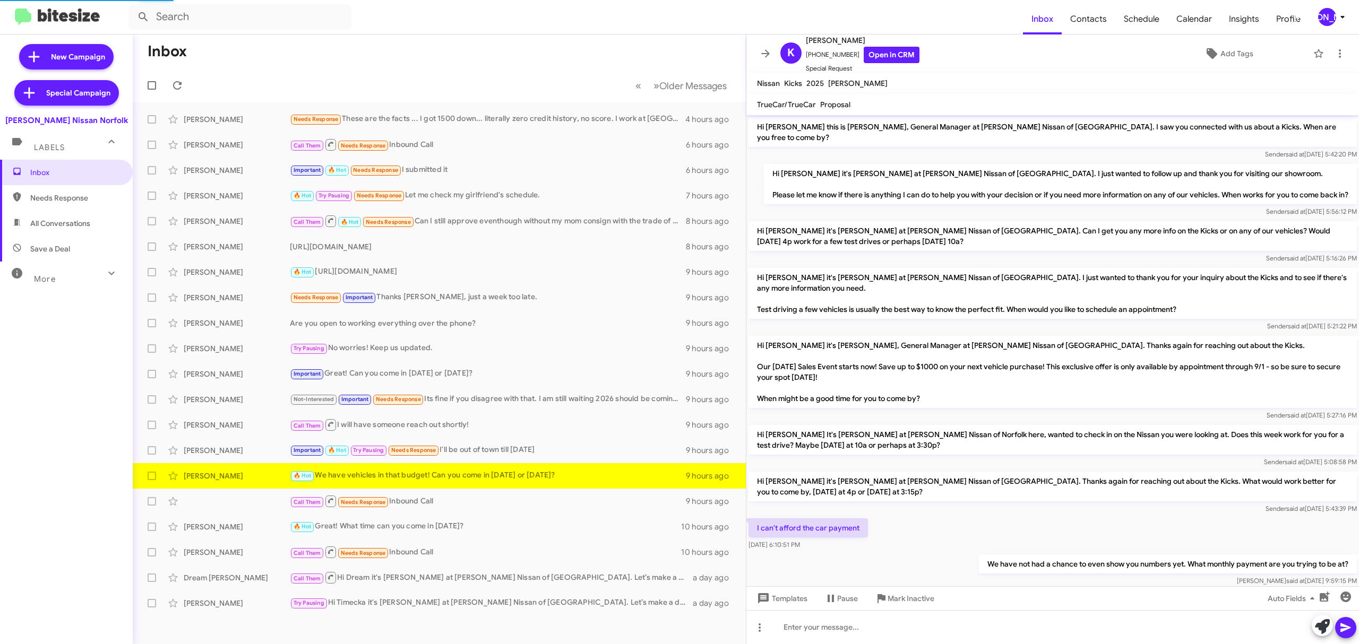
scroll to position [142, 0]
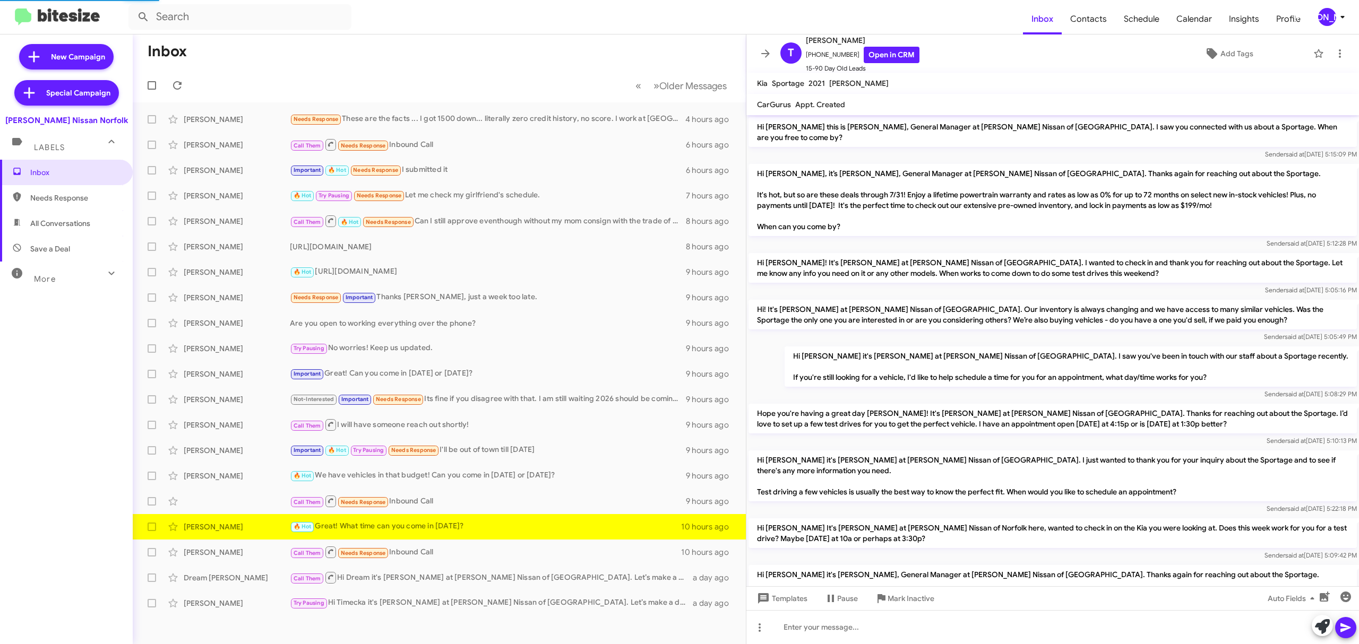
scroll to position [298, 0]
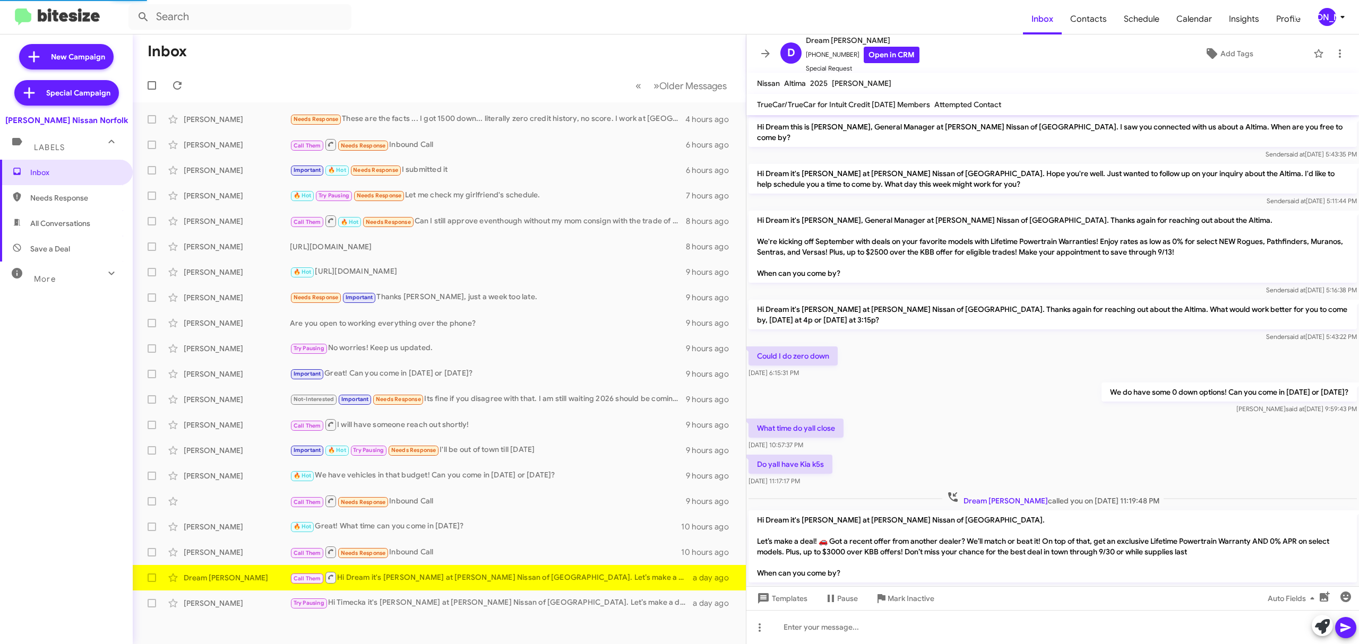
scroll to position [27, 0]
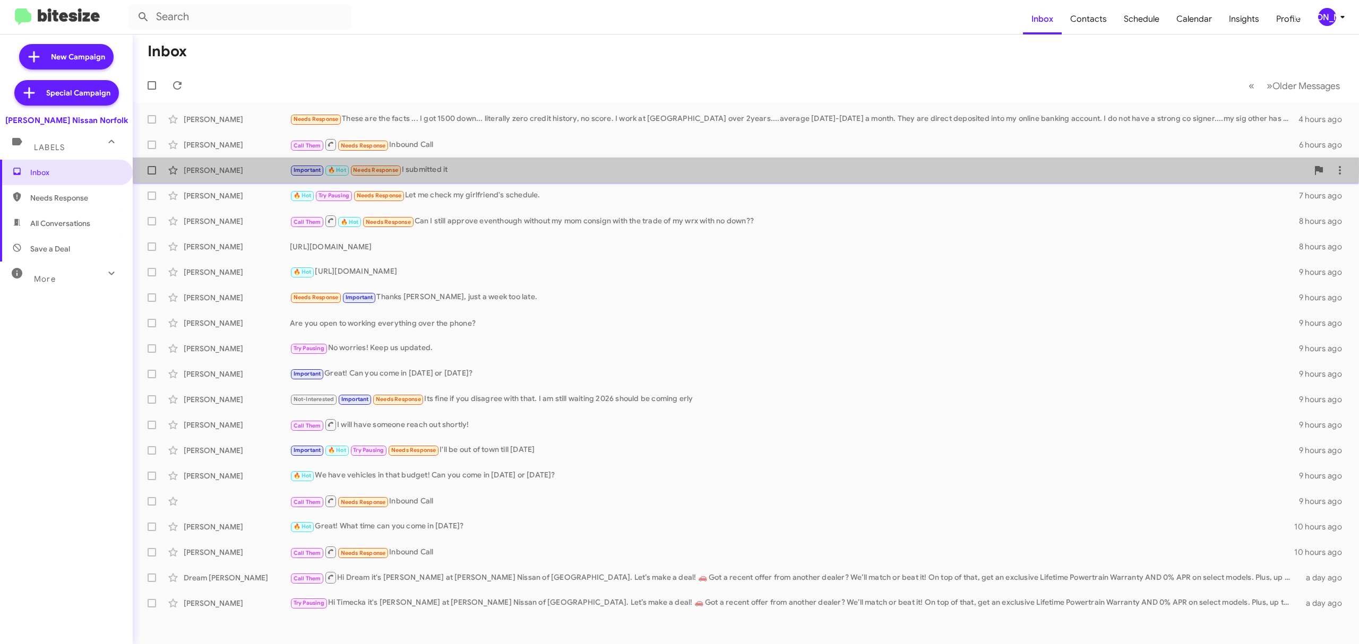
click at [240, 170] on div "Dawn Billingsley" at bounding box center [237, 170] width 106 height 11
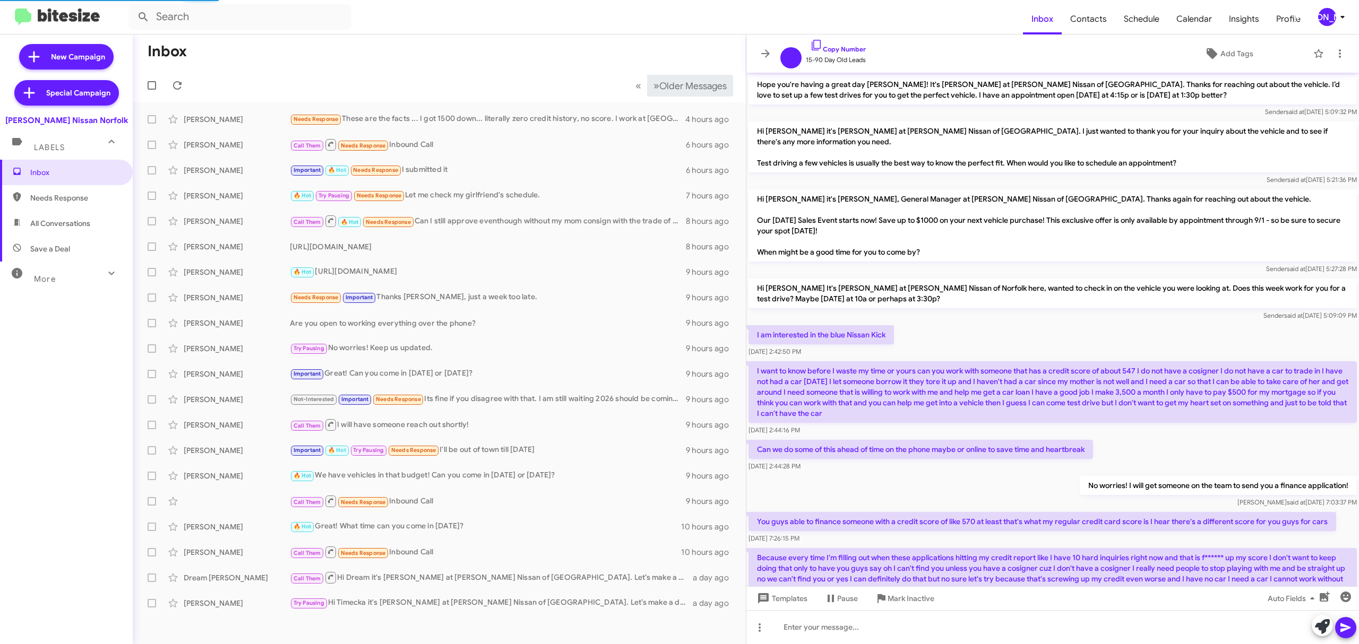
scroll to position [473, 0]
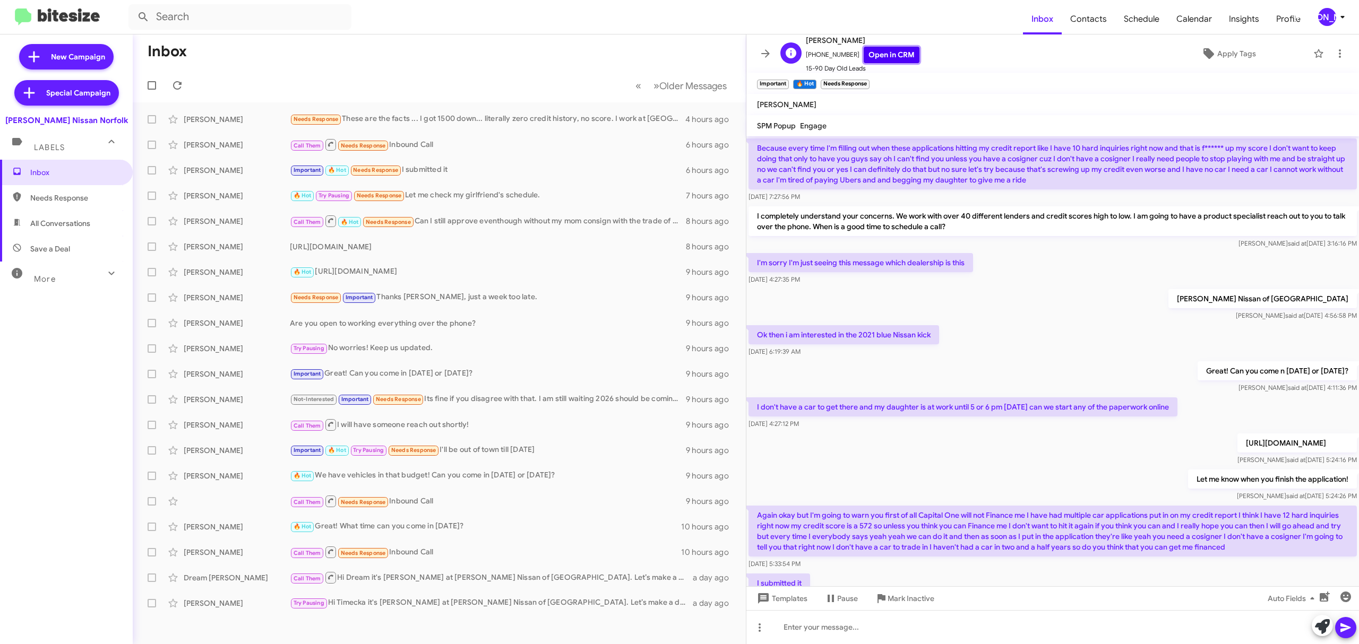
click at [883, 47] on link "Open in CRM" at bounding box center [891, 55] width 56 height 16
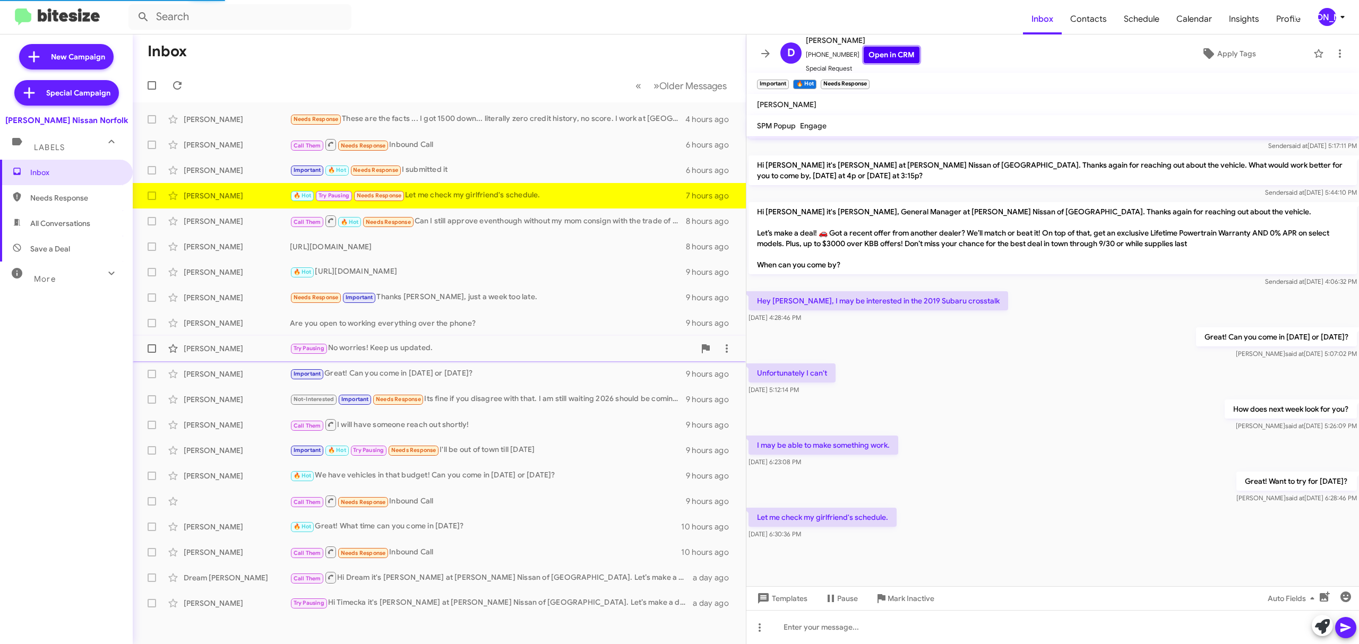
scroll to position [453, 0]
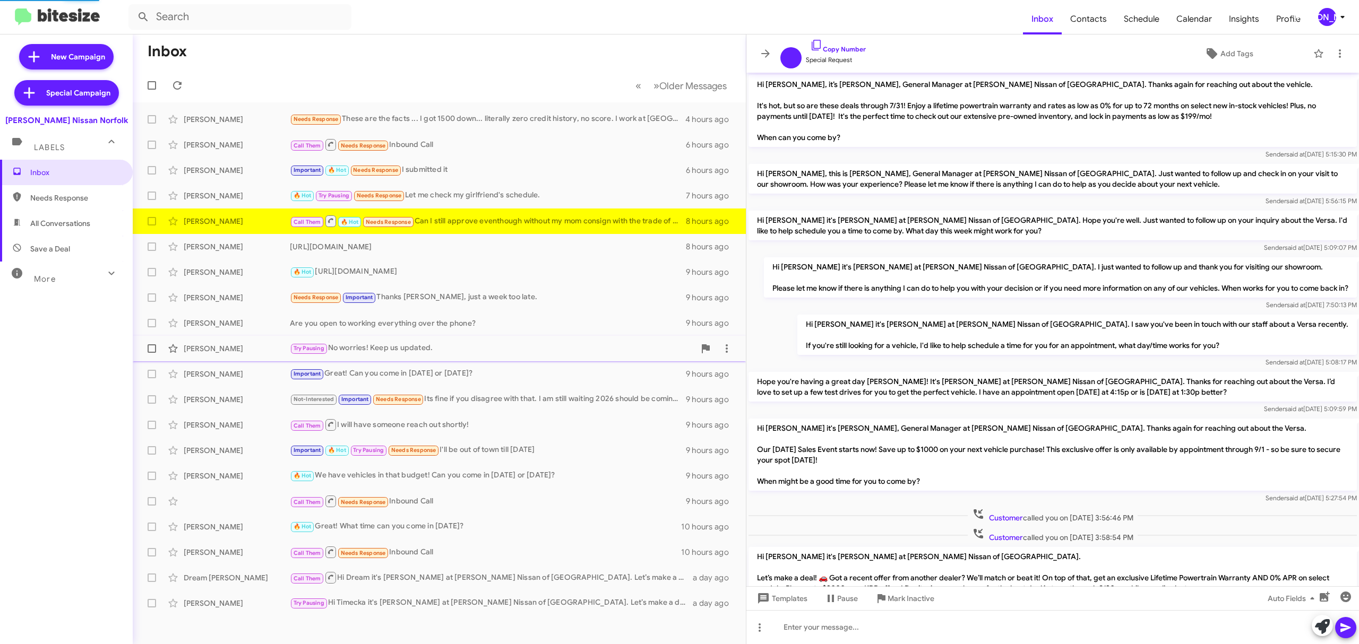
scroll to position [202, 0]
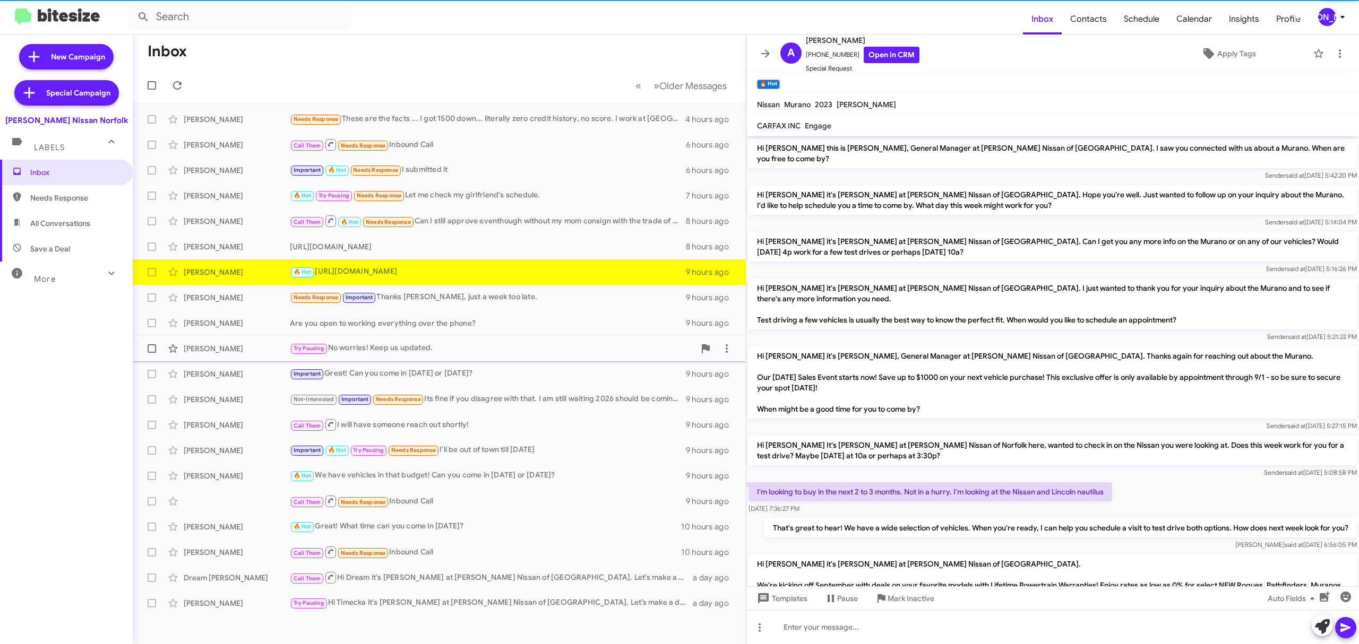
scroll to position [245, 0]
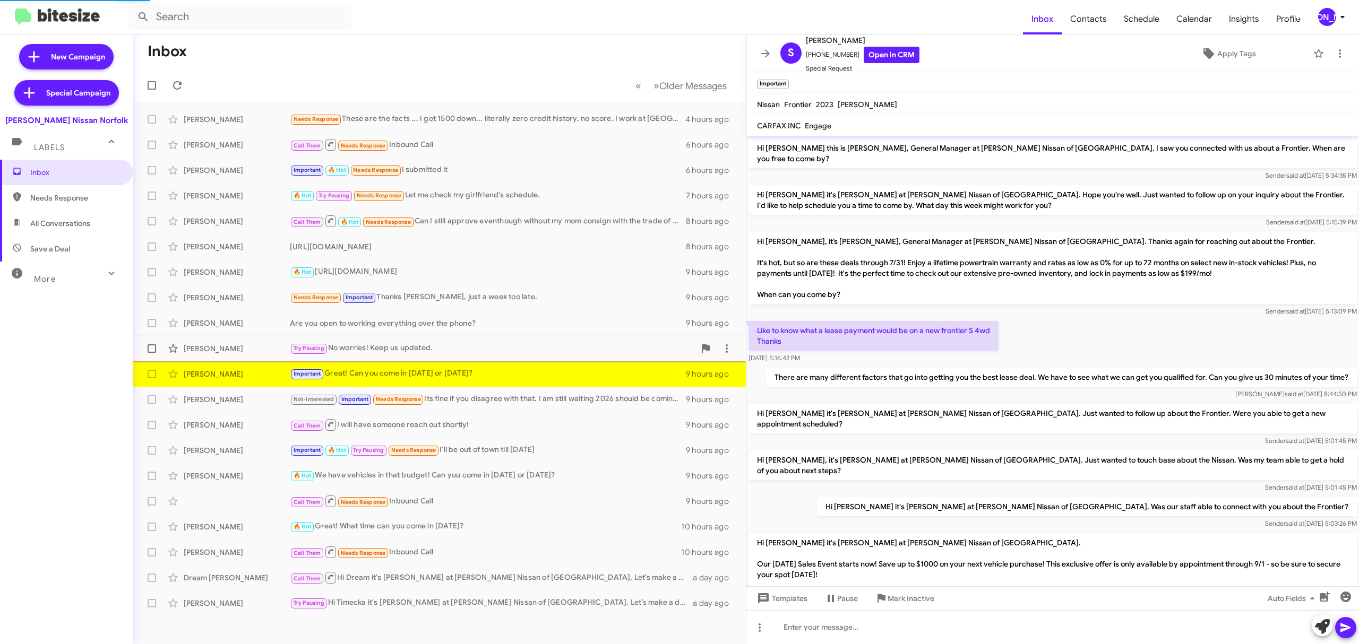
scroll to position [353, 0]
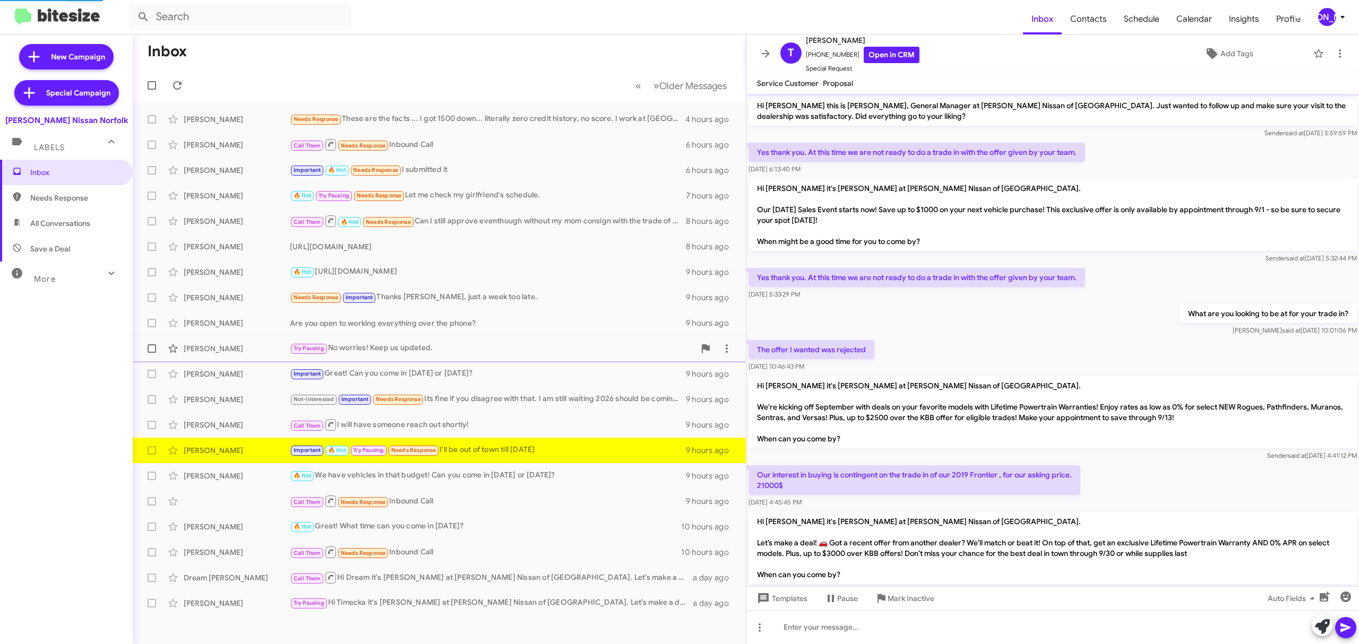
scroll to position [230, 0]
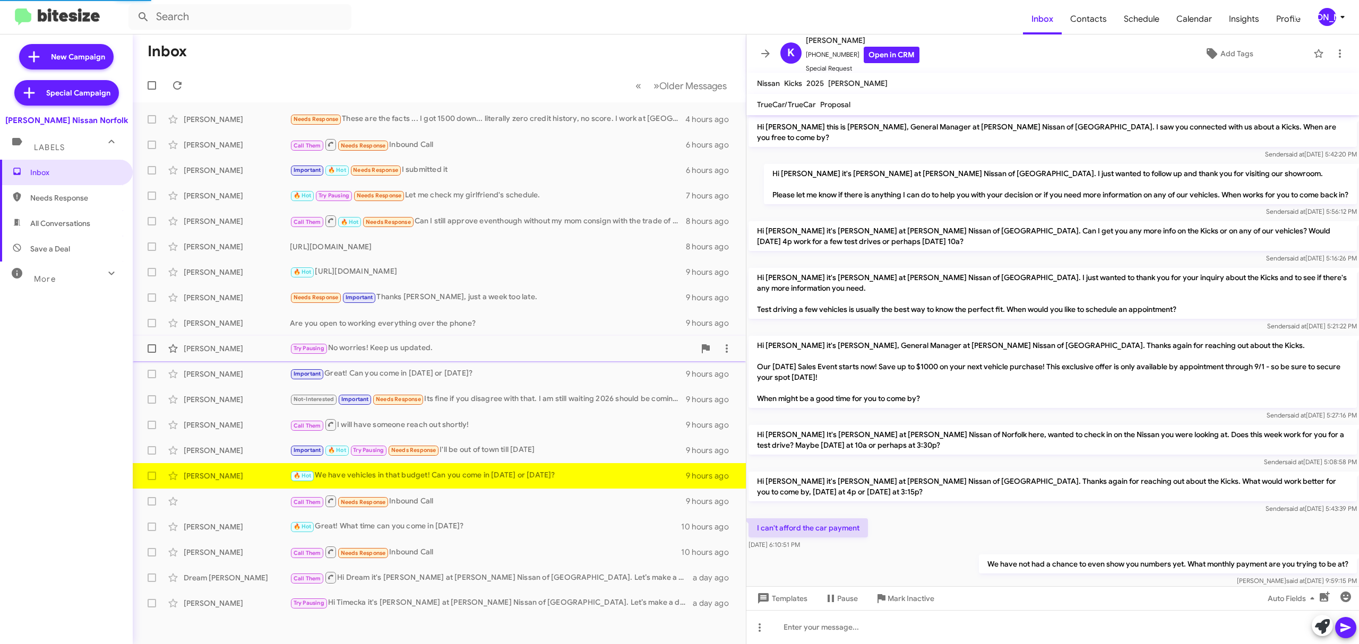
scroll to position [142, 0]
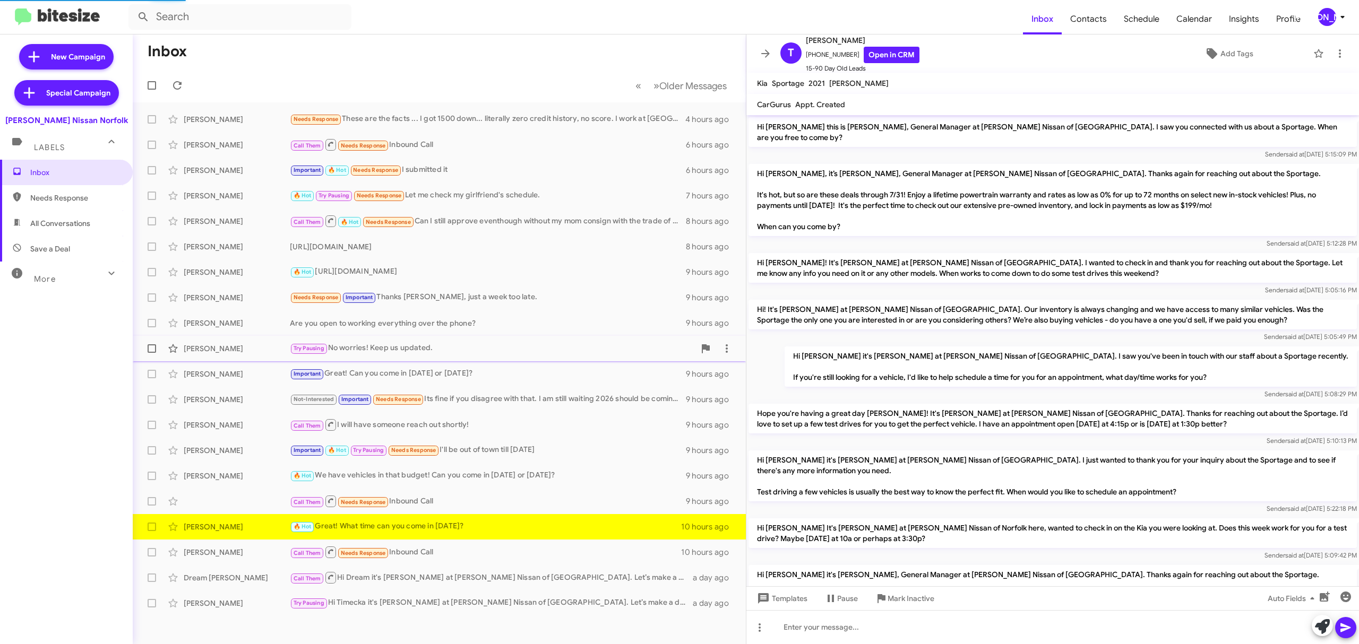
scroll to position [298, 0]
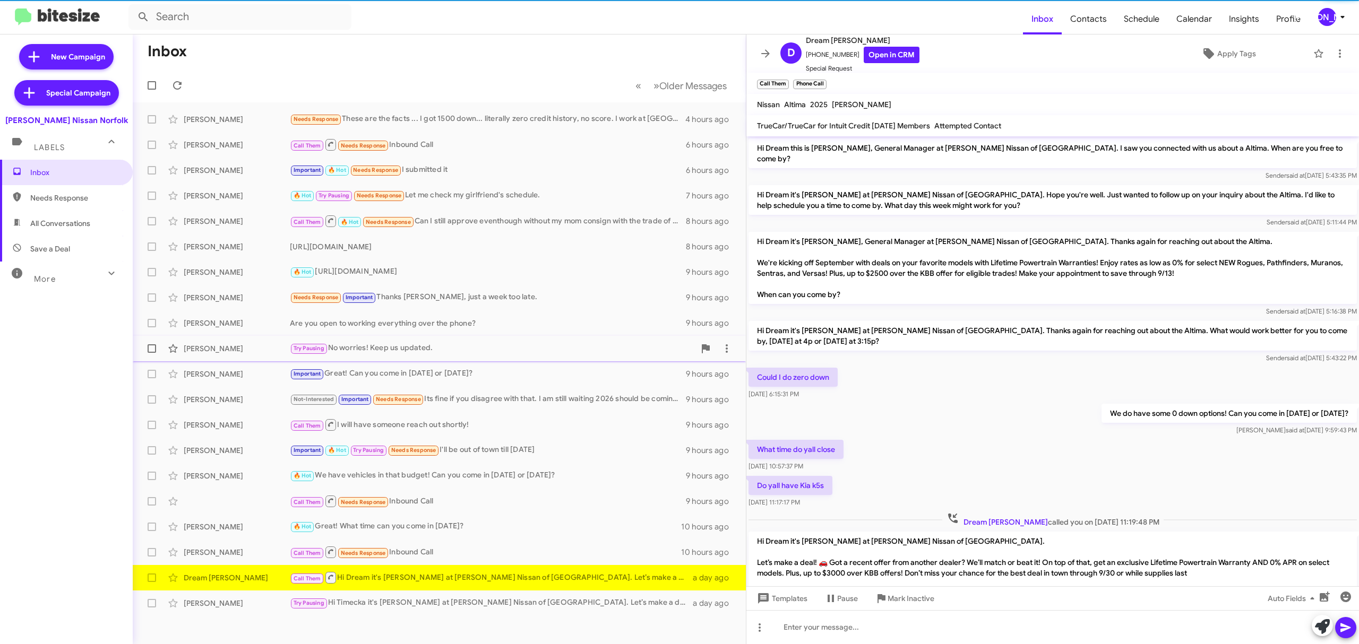
scroll to position [27, 0]
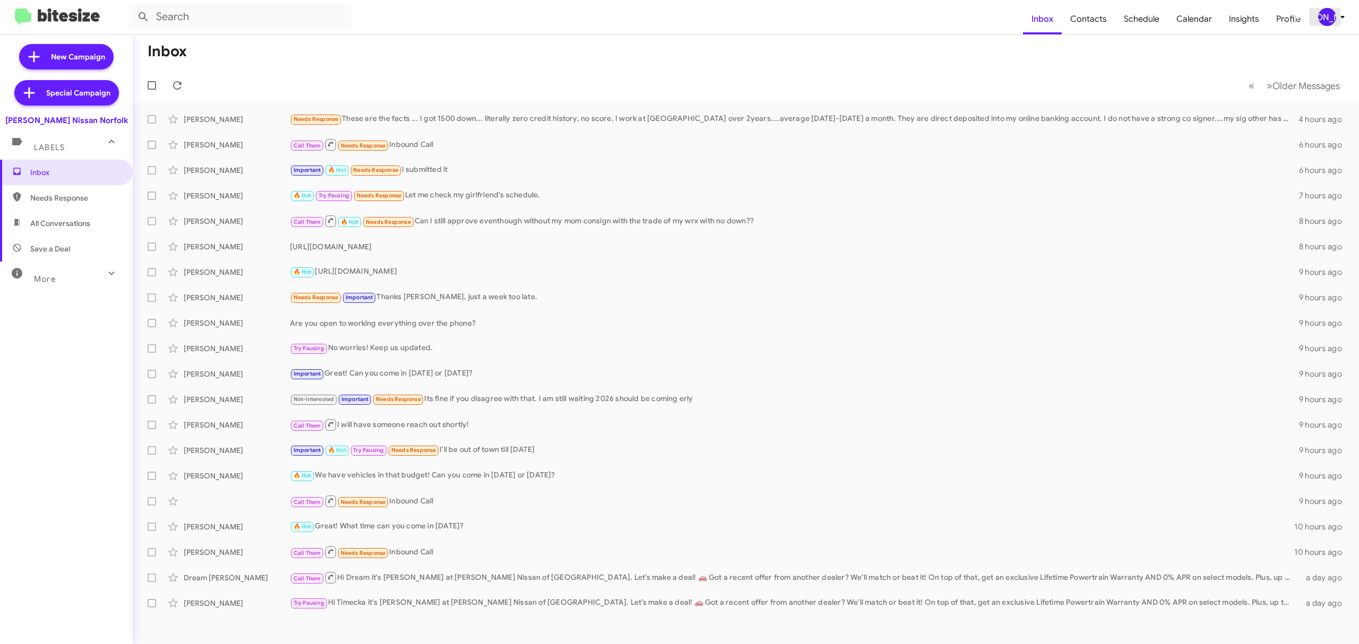
click at [1325, 11] on div "[PERSON_NAME]" at bounding box center [1327, 17] width 18 height 18
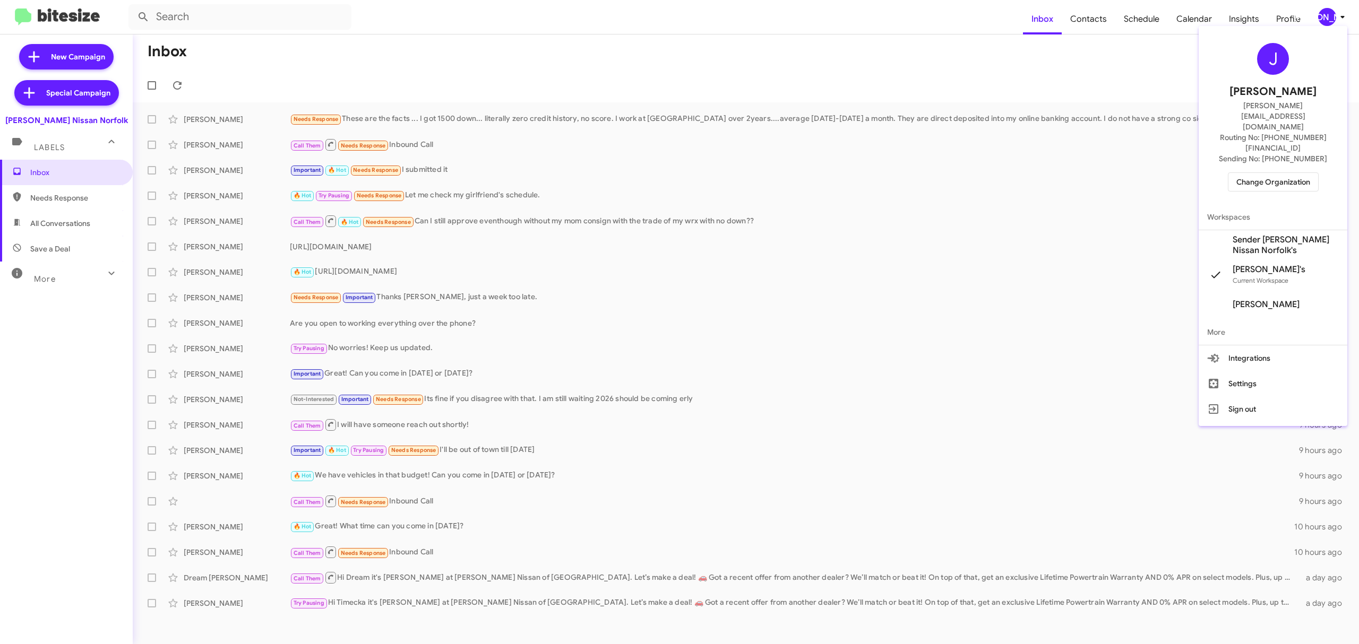
click at [1261, 139] on div "J Jason Apdua jason@bitesize.co Routing No: +1 (757) 644-5781 Sending No: +1 (8…" at bounding box center [1272, 117] width 149 height 174
click at [1253, 173] on span "Change Organization" at bounding box center [1273, 182] width 74 height 18
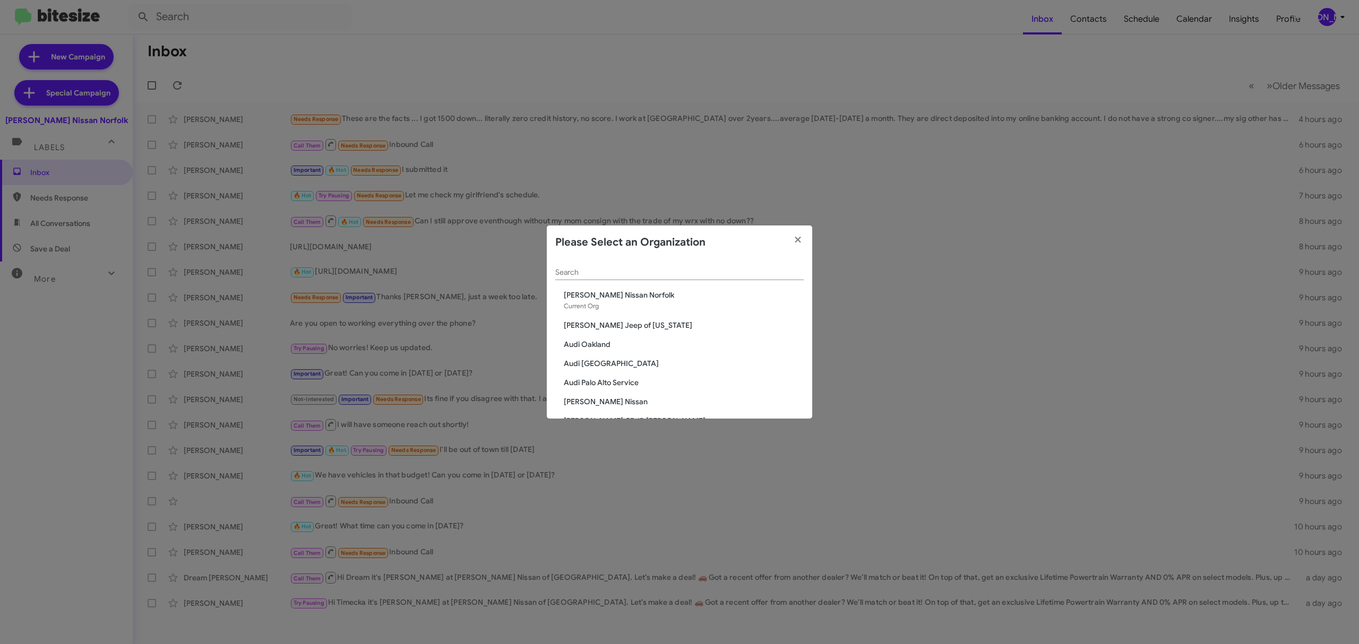
click at [739, 272] on input "Search" at bounding box center [679, 273] width 248 height 8
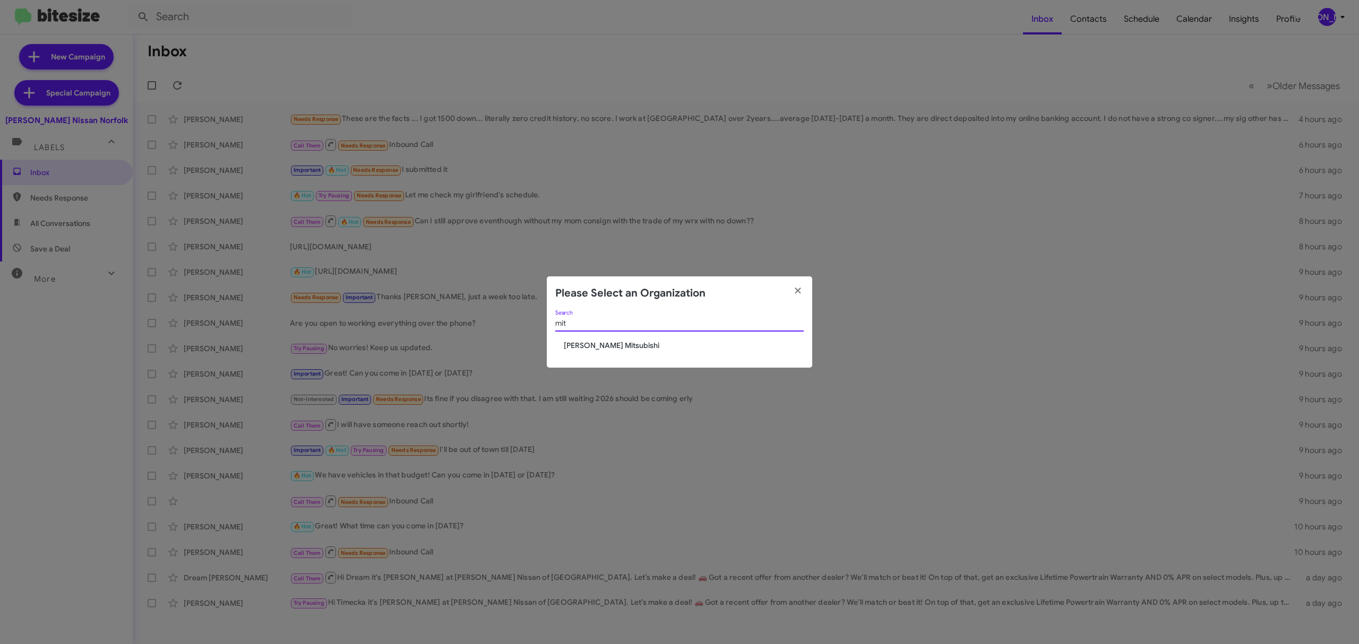
type input "mit"
click at [600, 346] on span "[PERSON_NAME] Mitsubishi" at bounding box center [684, 345] width 240 height 11
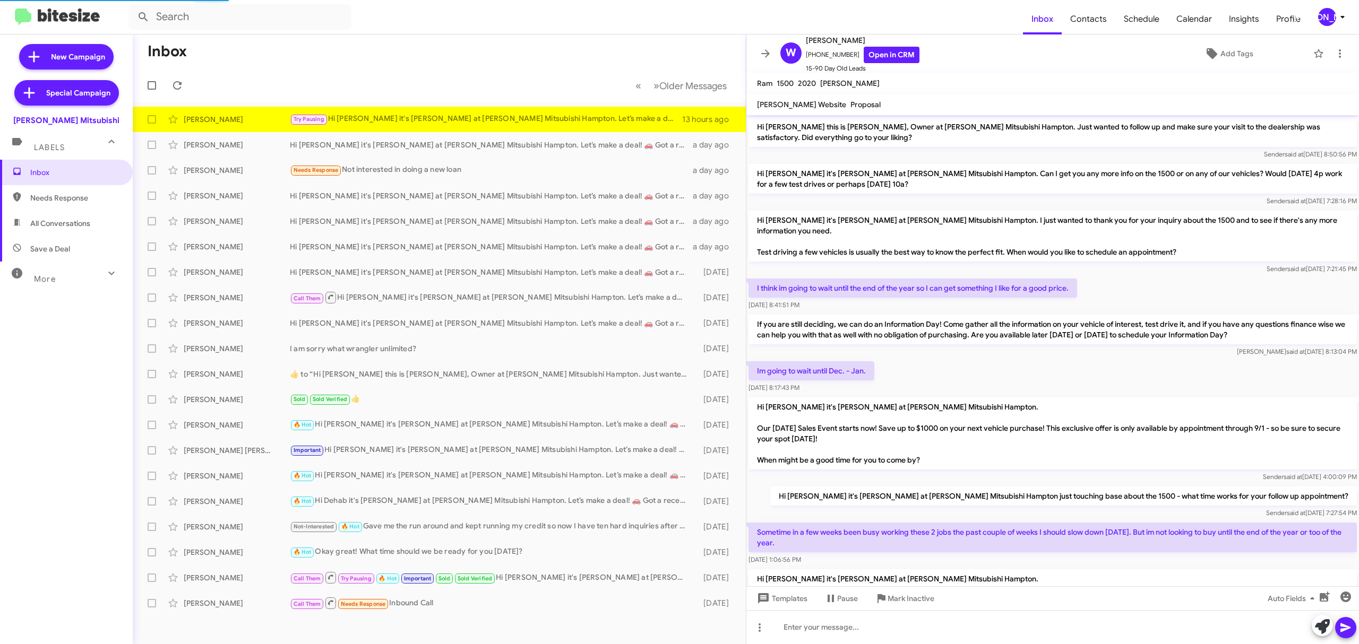
scroll to position [86, 0]
